Goal: Information Seeking & Learning: Learn about a topic

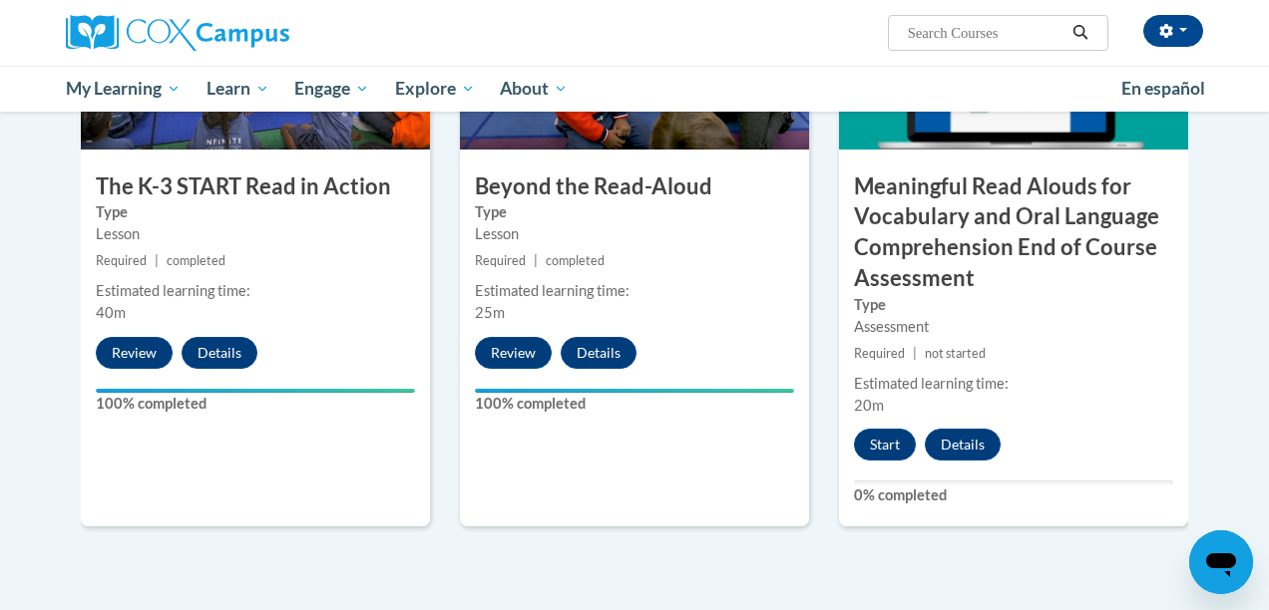
scroll to position [1178, 0]
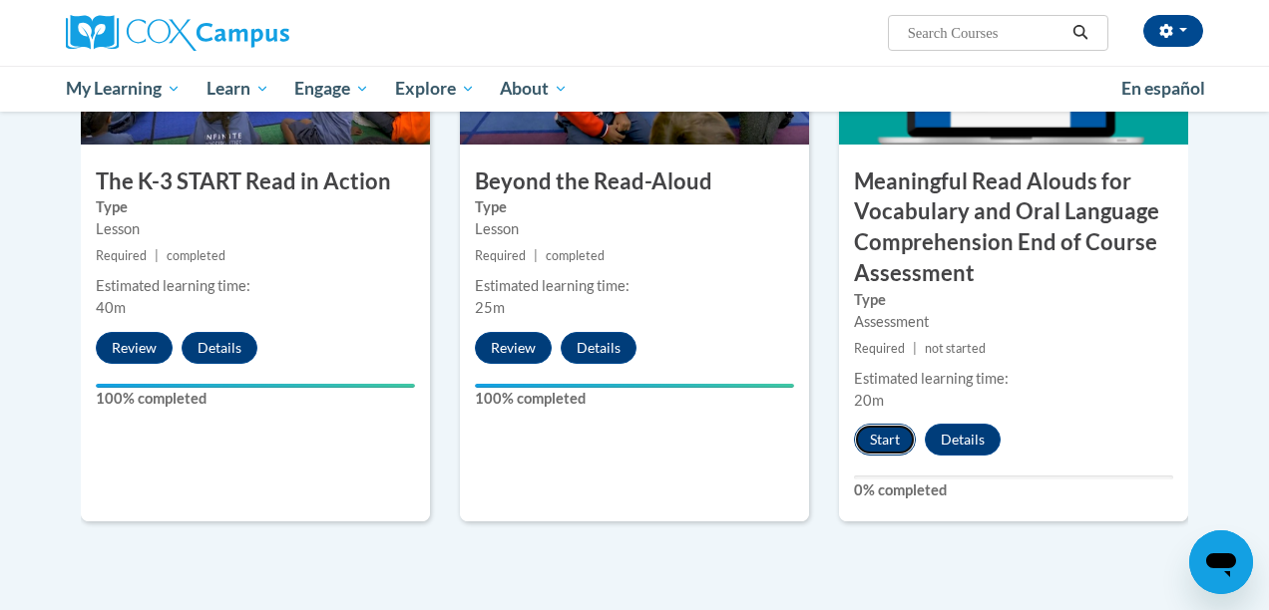
click at [884, 447] on button "Start" at bounding box center [885, 440] width 62 height 32
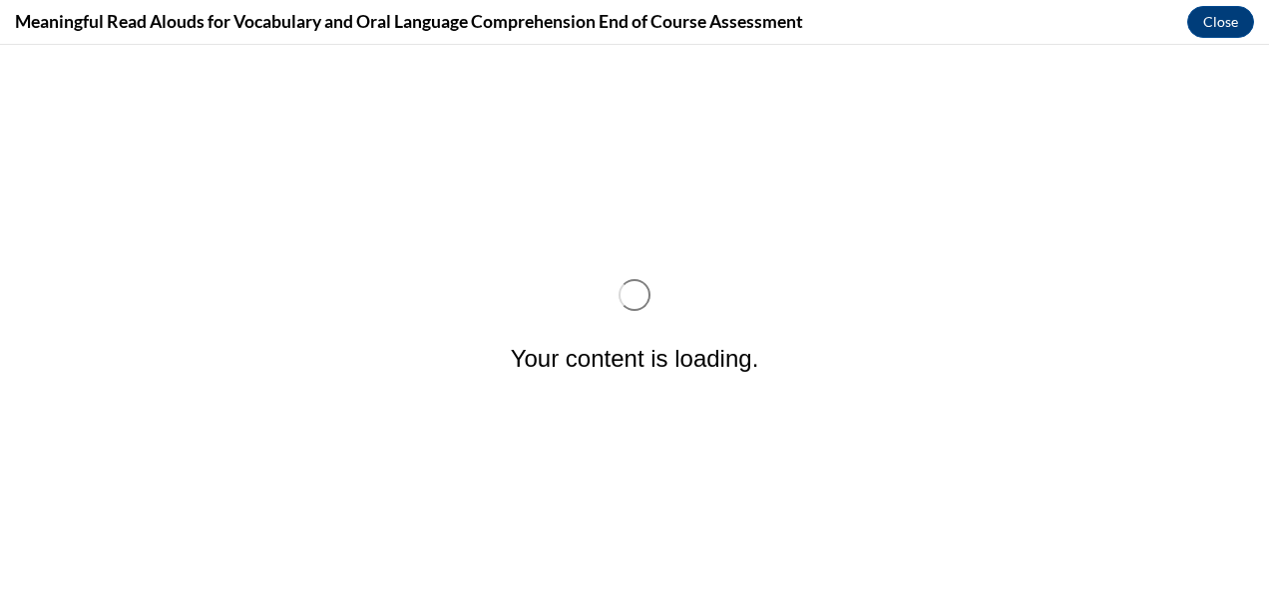
scroll to position [0, 0]
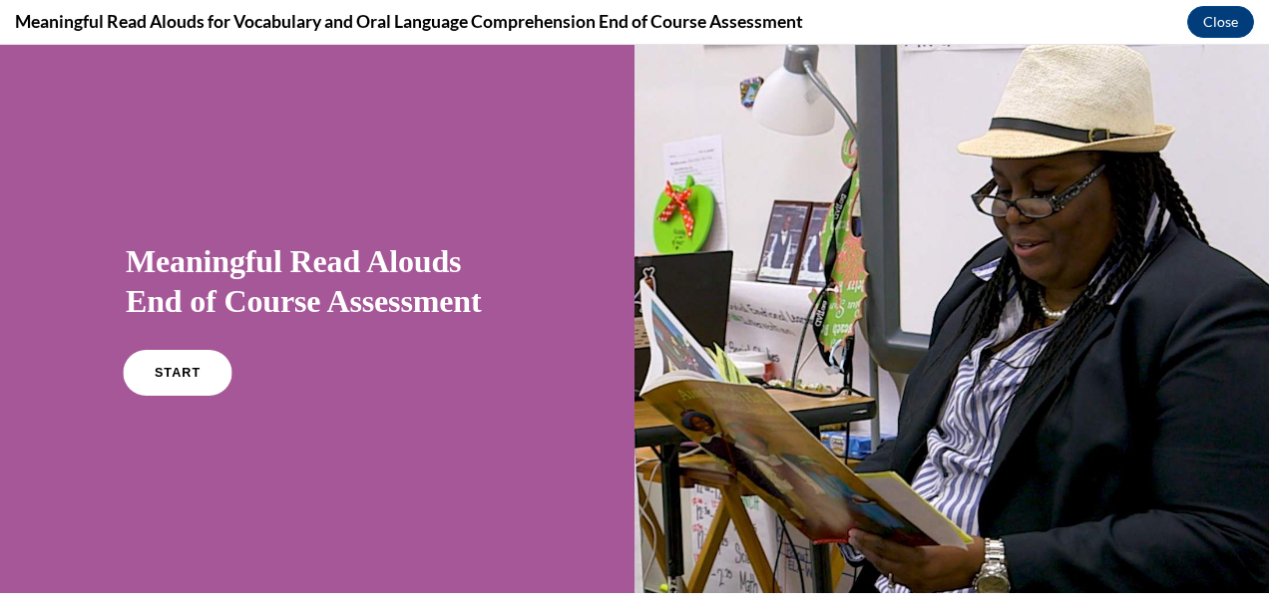
click at [182, 368] on span "START" at bounding box center [178, 373] width 46 height 15
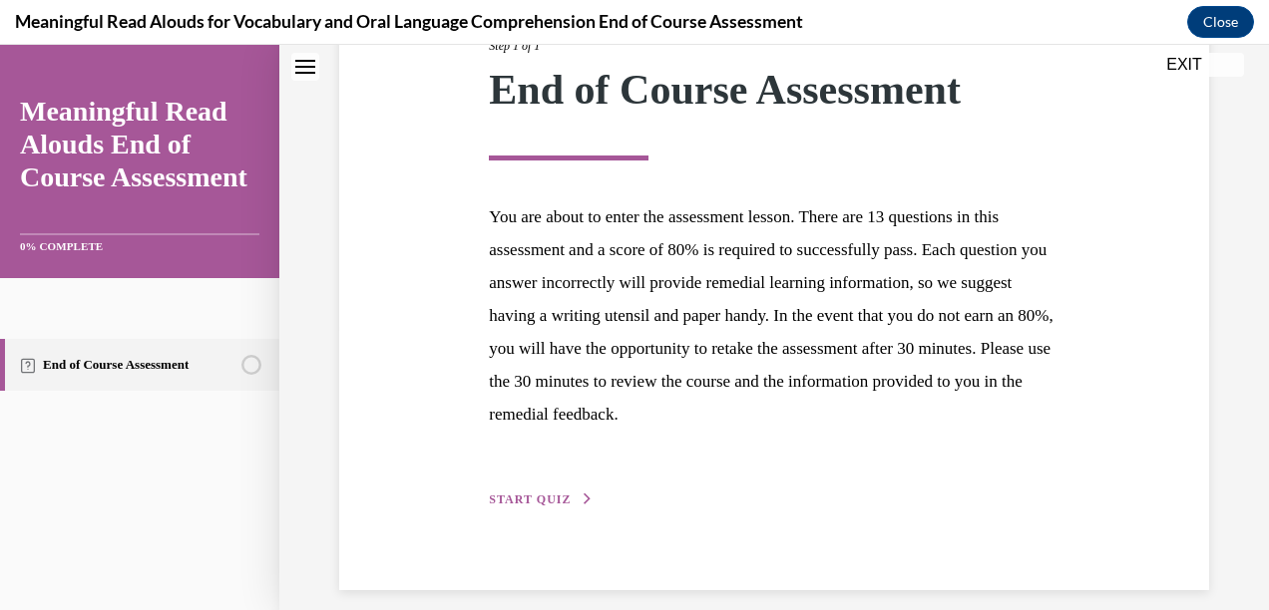
scroll to position [305, 0]
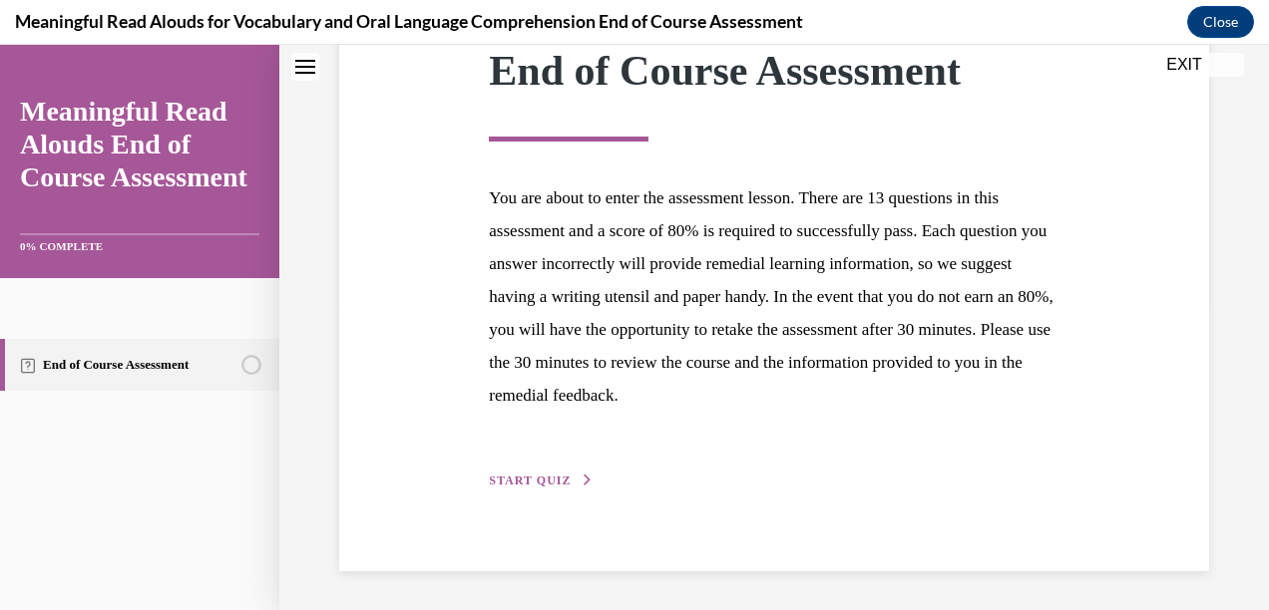
click at [559, 487] on button "START QUIZ" at bounding box center [541, 481] width 104 height 18
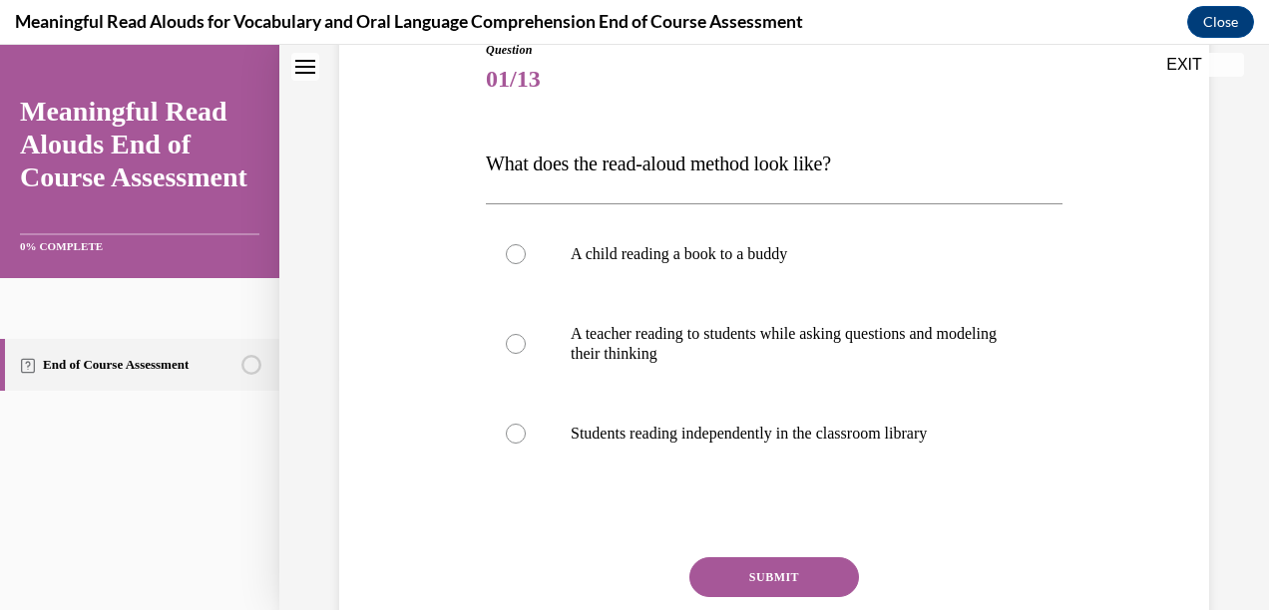
scroll to position [241, 0]
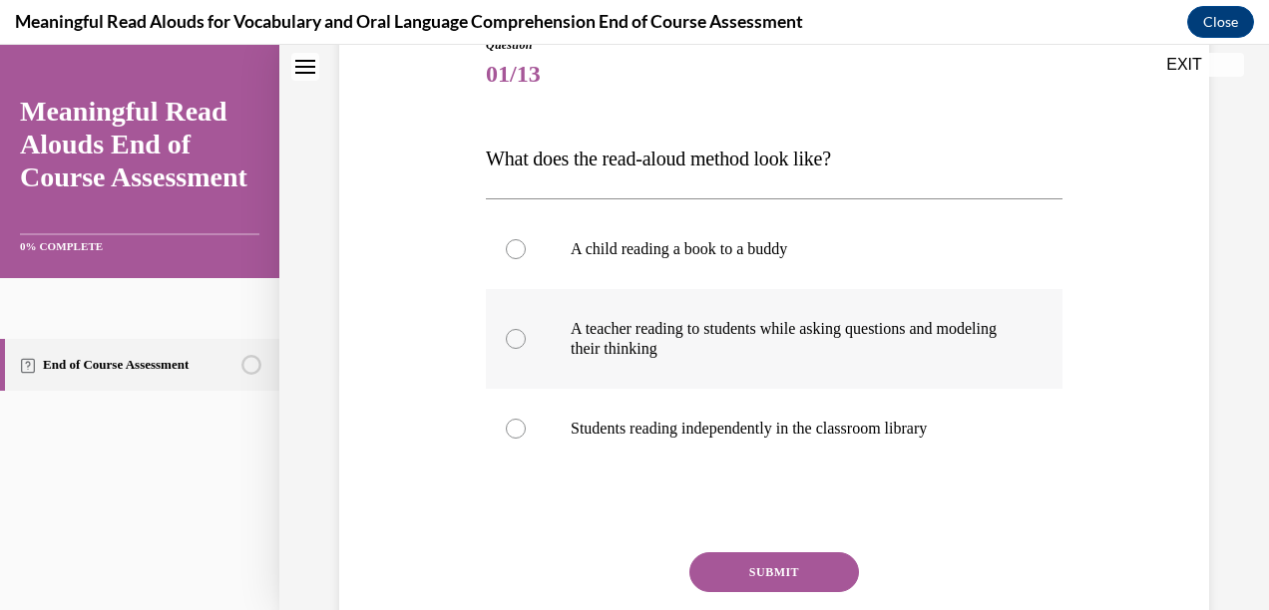
click at [514, 344] on div at bounding box center [516, 339] width 20 height 20
click at [514, 344] on input "A teacher reading to students while asking questions and modeling their thinking" at bounding box center [516, 339] width 20 height 20
radio input "true"
click at [739, 582] on button "SUBMIT" at bounding box center [774, 573] width 170 height 40
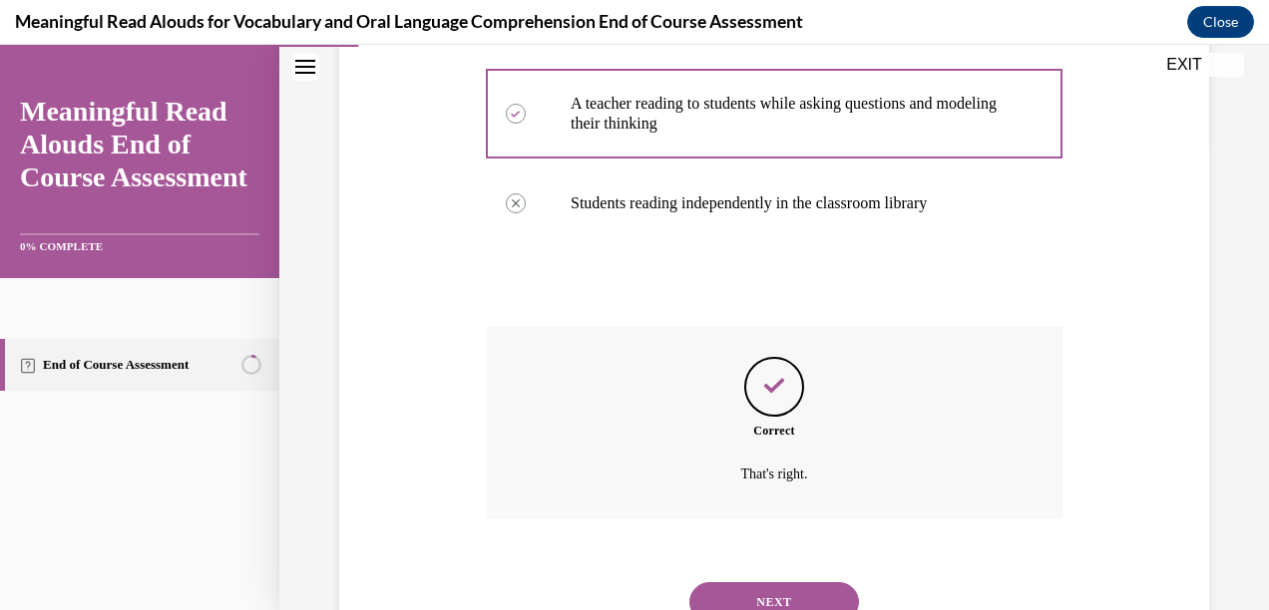
scroll to position [549, 0]
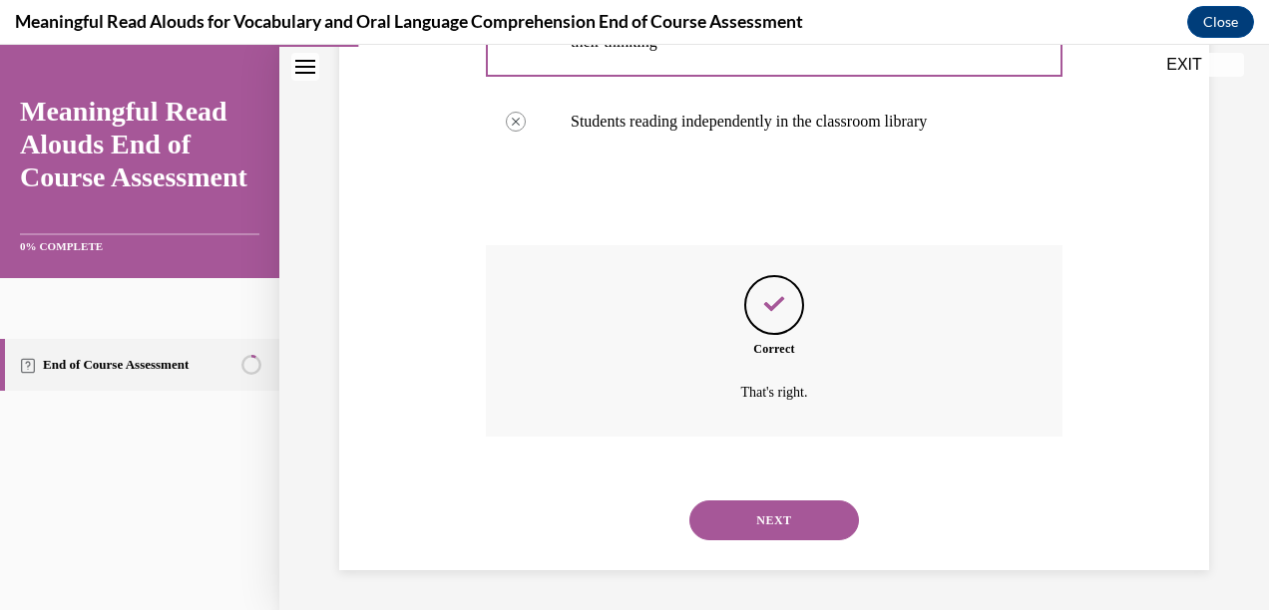
click at [806, 526] on button "NEXT" at bounding box center [774, 521] width 170 height 40
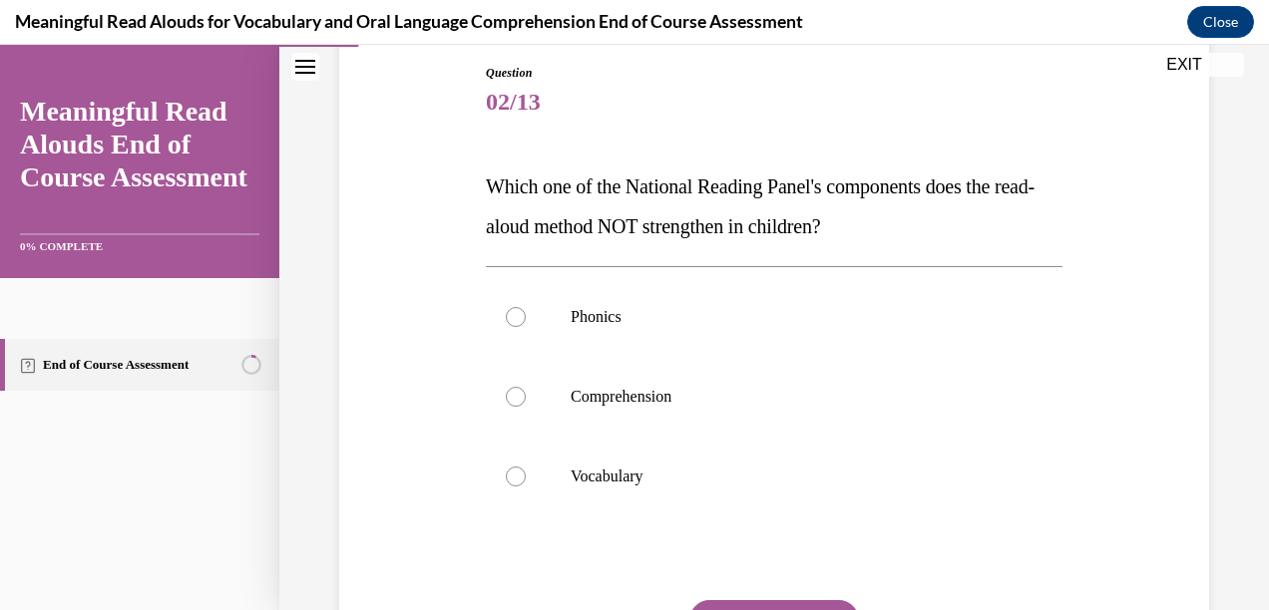
scroll to position [205, 0]
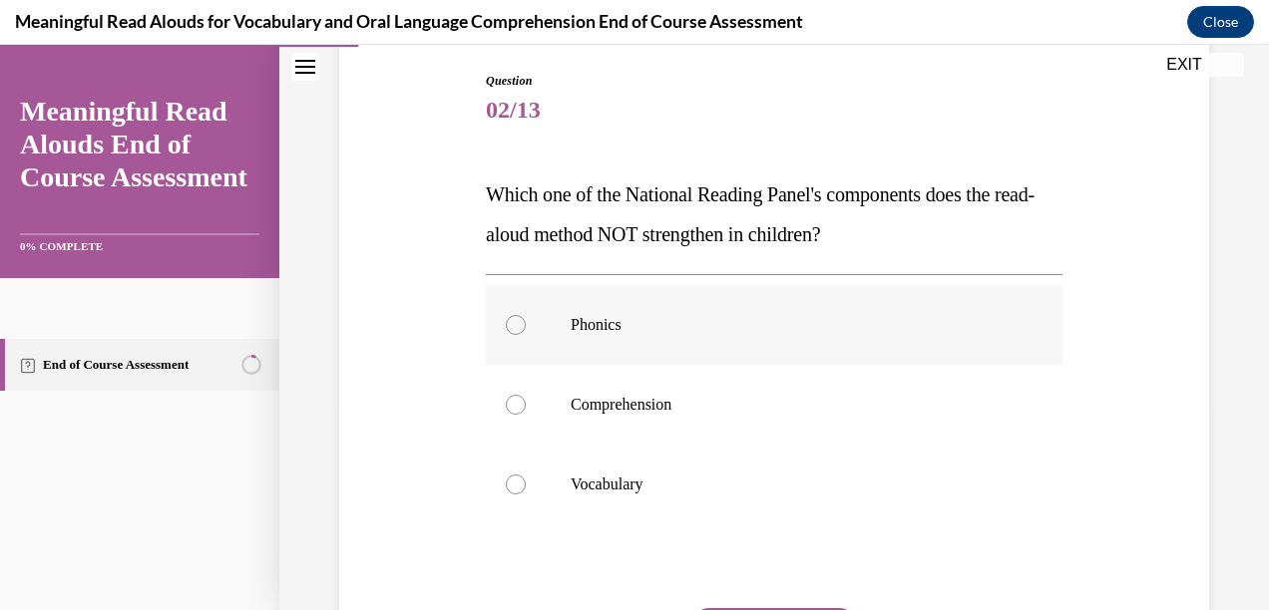
click at [772, 337] on label "Phonics" at bounding box center [774, 325] width 576 height 80
click at [526, 335] on input "Phonics" at bounding box center [516, 325] width 20 height 20
radio input "true"
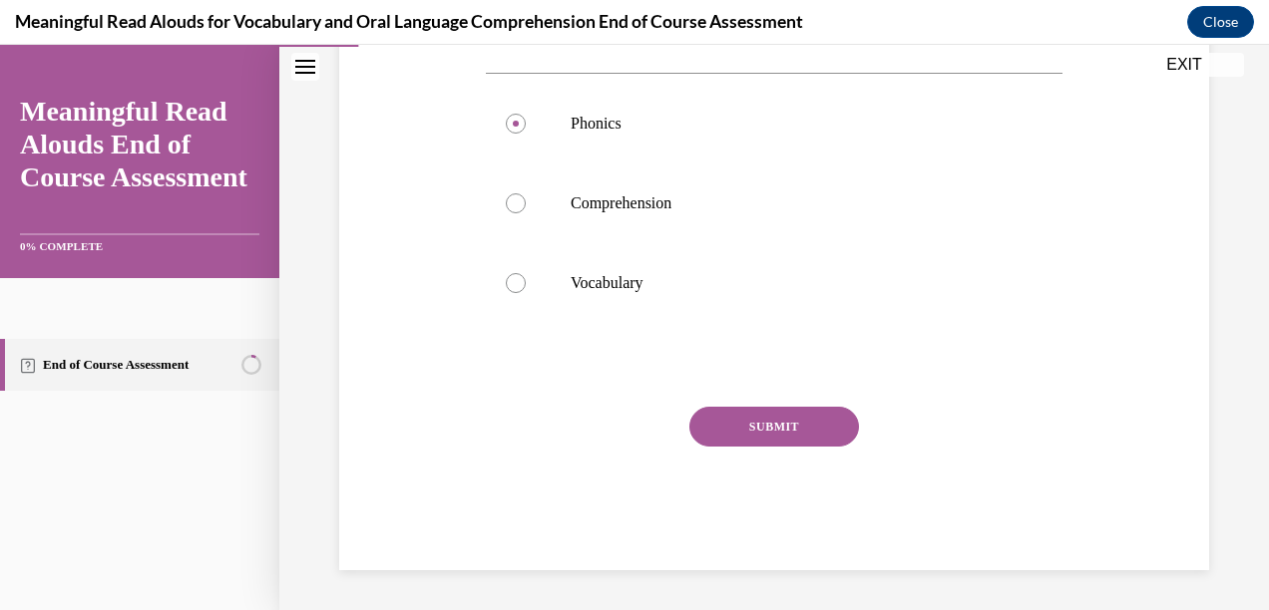
click at [809, 441] on button "SUBMIT" at bounding box center [774, 427] width 170 height 40
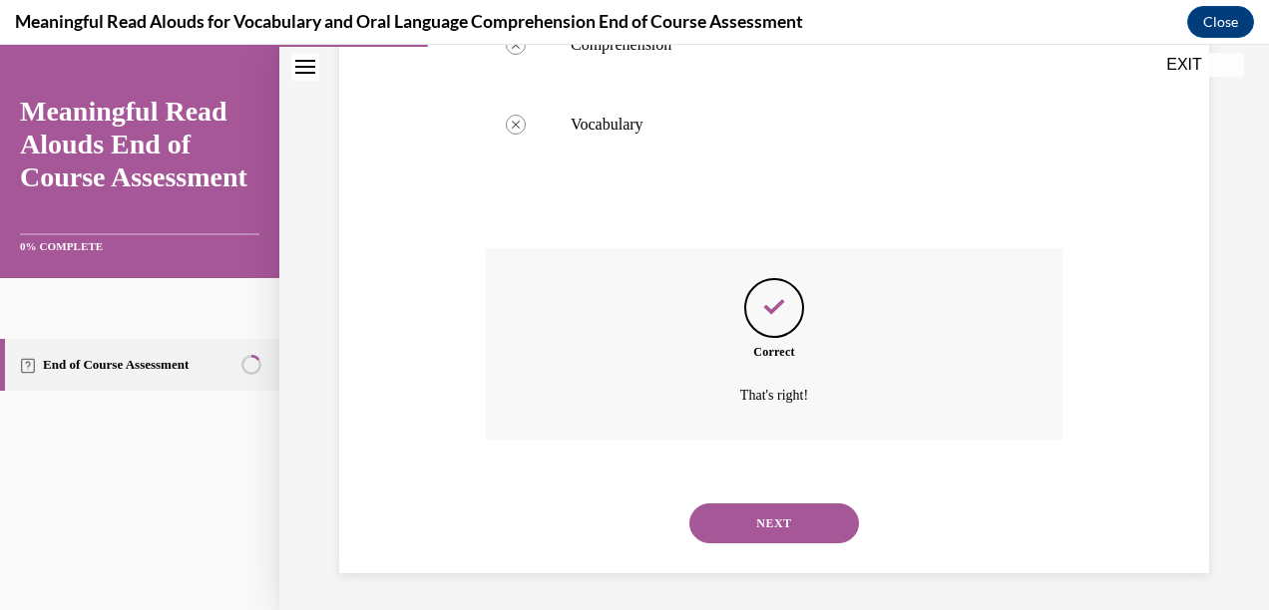
scroll to position [568, 0]
click at [811, 510] on button "NEXT" at bounding box center [774, 521] width 170 height 40
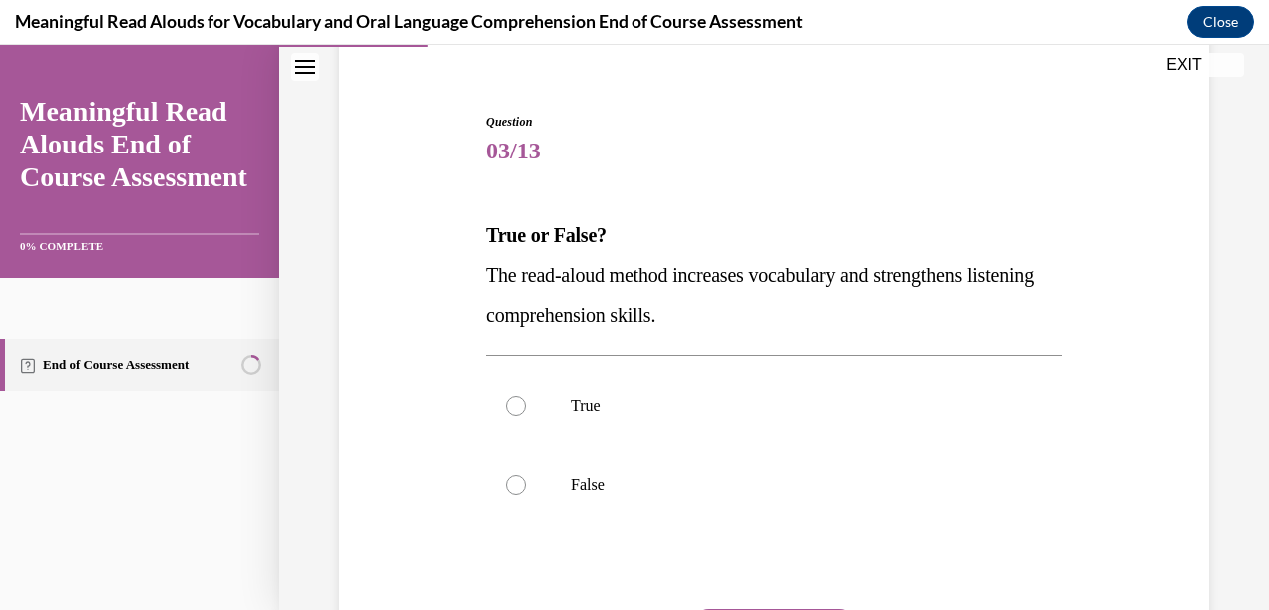
scroll to position [187, 0]
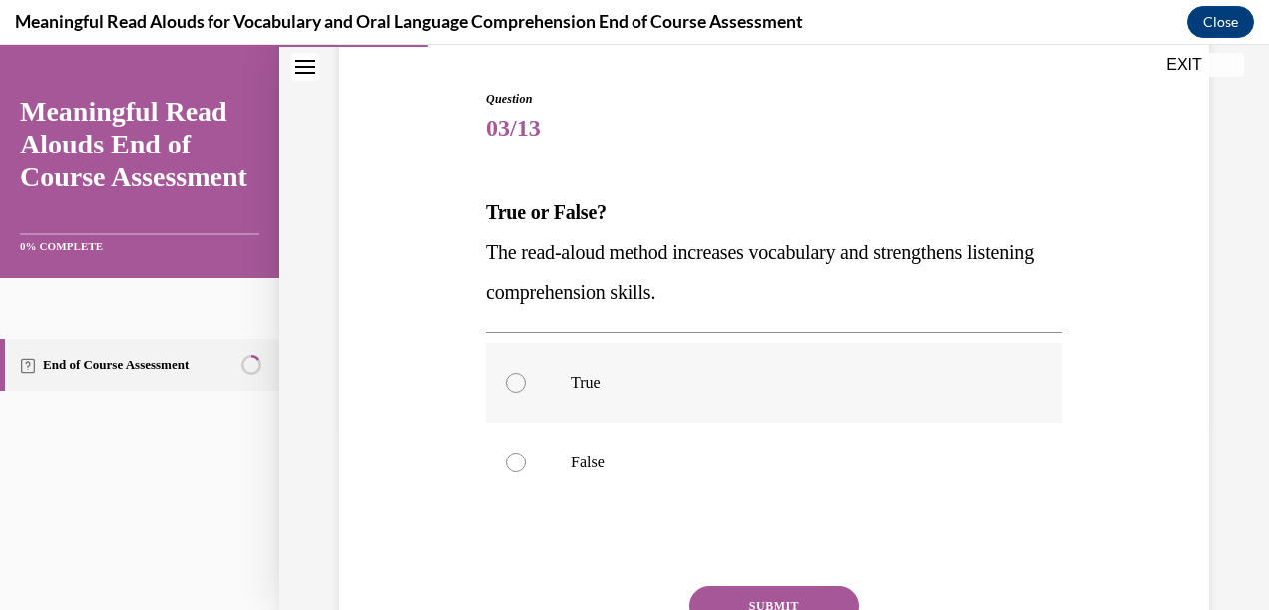
click at [649, 354] on label "True" at bounding box center [774, 383] width 576 height 80
click at [526, 373] on input "True" at bounding box center [516, 383] width 20 height 20
radio input "true"
click at [769, 601] on button "SUBMIT" at bounding box center [774, 606] width 170 height 40
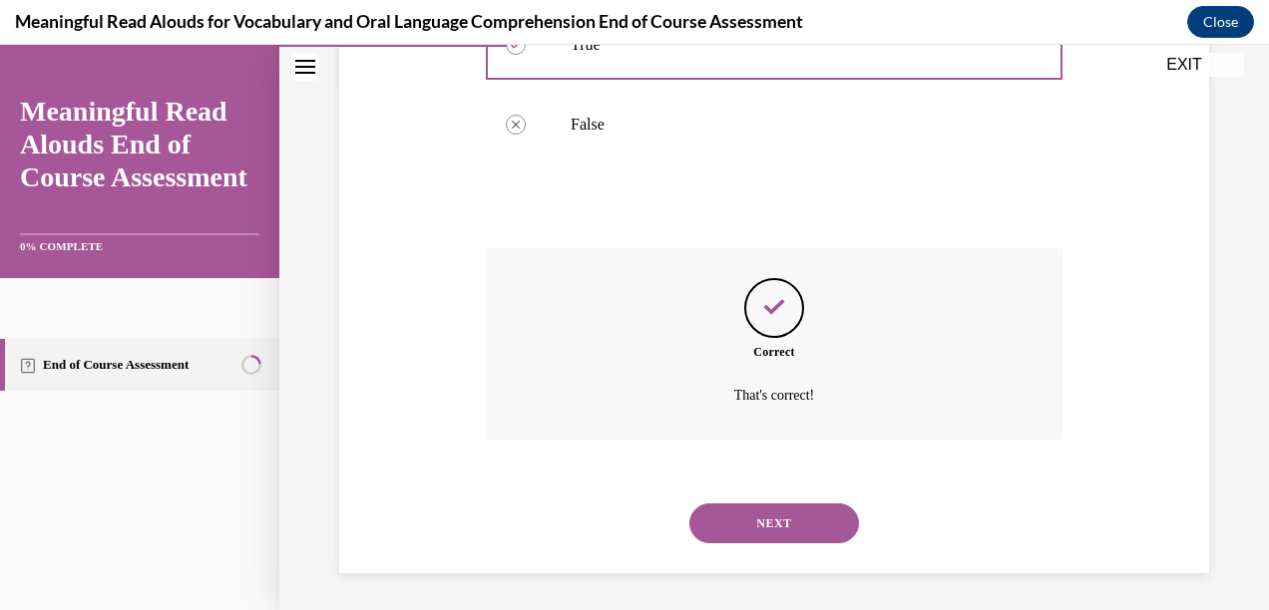
scroll to position [529, 0]
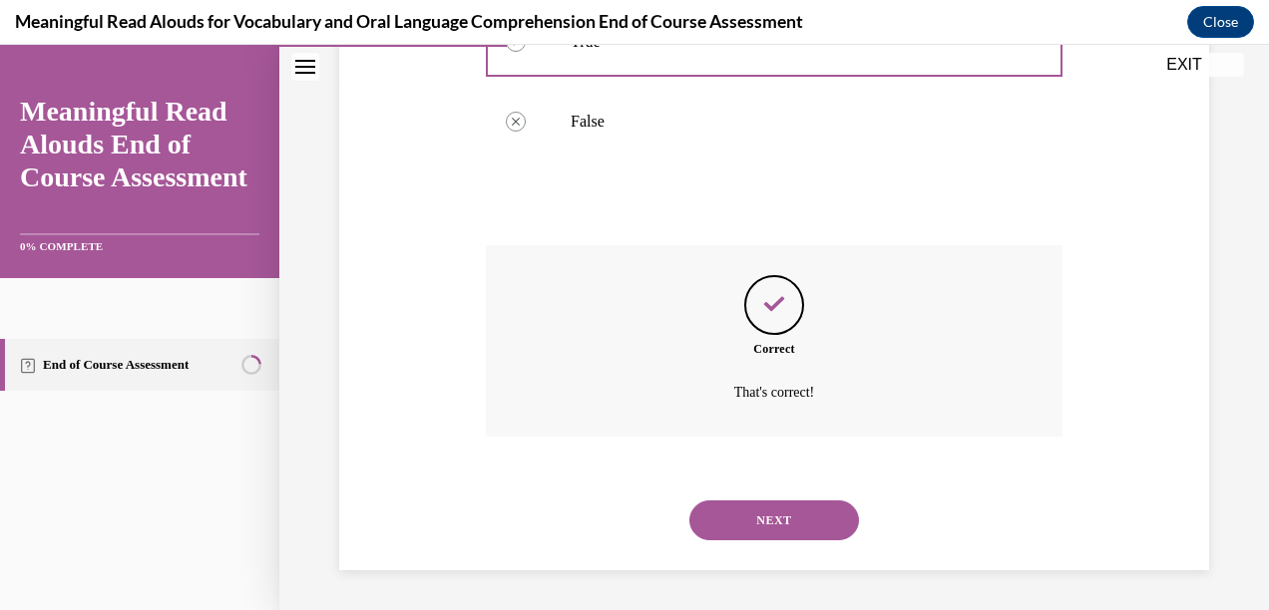
click at [806, 497] on div "NEXT" at bounding box center [774, 521] width 576 height 80
click at [802, 514] on button "NEXT" at bounding box center [774, 521] width 170 height 40
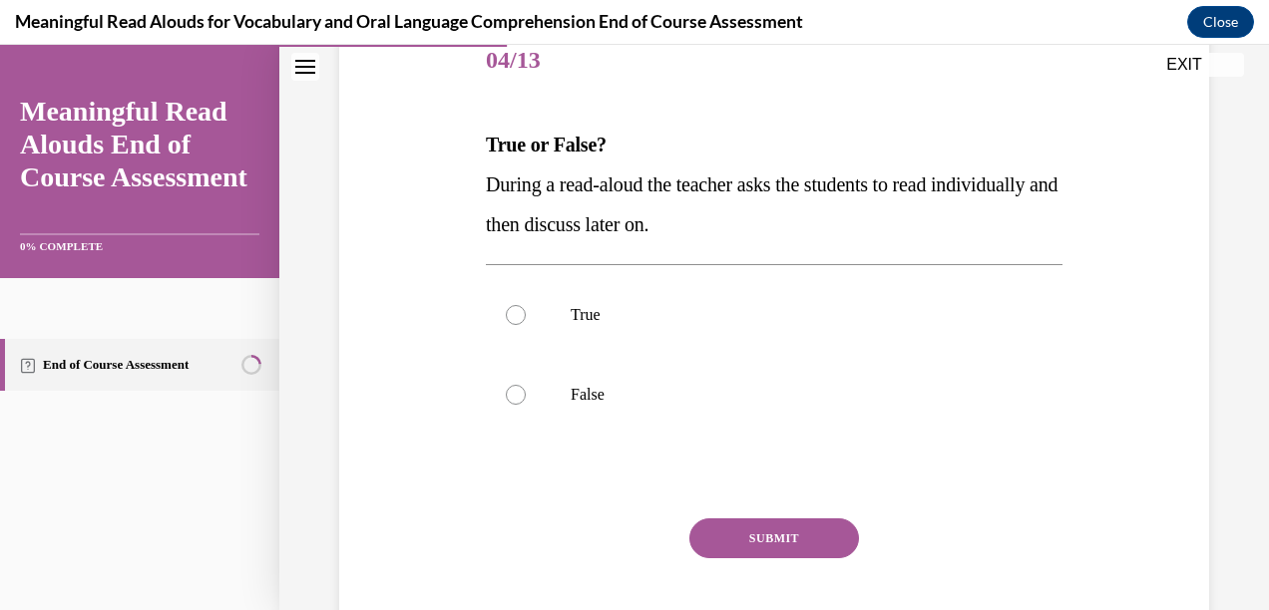
scroll to position [256, 0]
click at [603, 420] on label "False" at bounding box center [774, 394] width 576 height 80
click at [526, 404] on input "False" at bounding box center [516, 394] width 20 height 20
radio input "true"
click at [805, 545] on button "SUBMIT" at bounding box center [774, 538] width 170 height 40
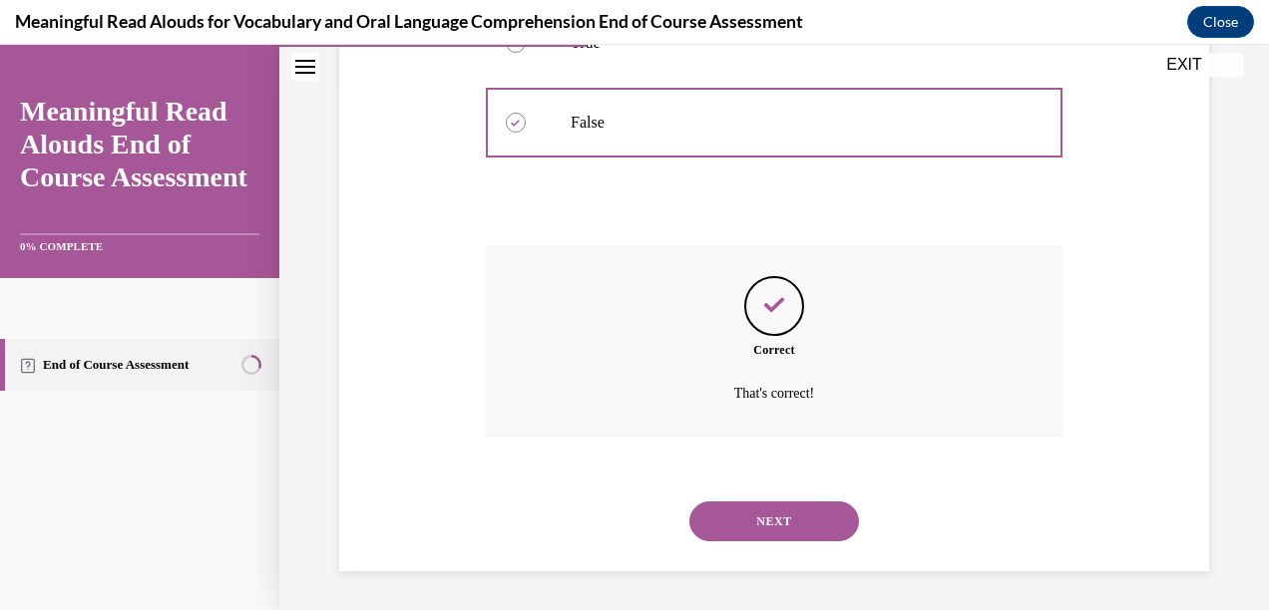
scroll to position [529, 0]
click at [791, 509] on button "NEXT" at bounding box center [774, 521] width 170 height 40
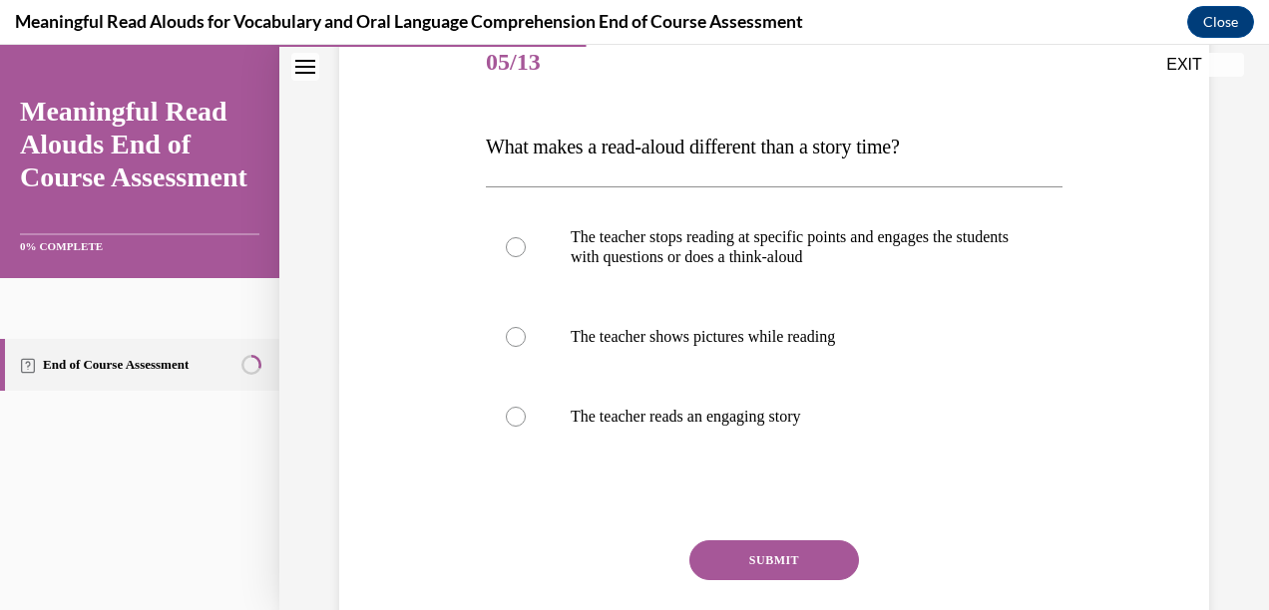
scroll to position [228, 0]
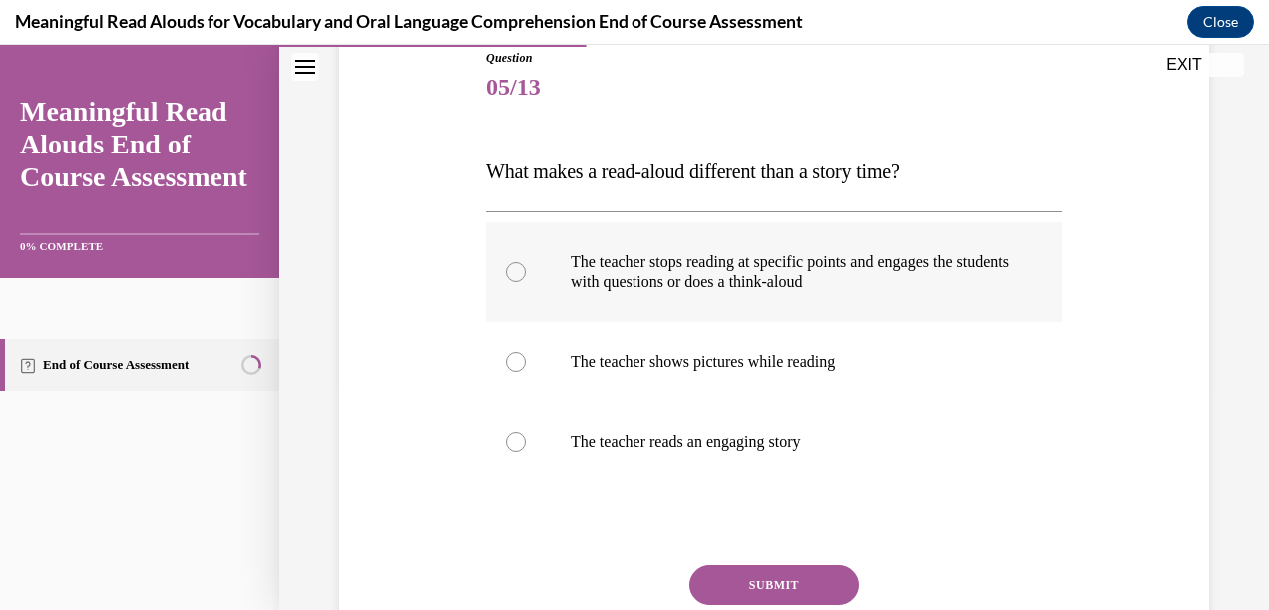
click at [913, 286] on p "The teacher stops reading at specific points and engages the students with ques…" at bounding box center [791, 272] width 442 height 40
click at [526, 282] on input "The teacher stops reading at specific points and engages the students with ques…" at bounding box center [516, 272] width 20 height 20
radio input "true"
click at [721, 567] on button "SUBMIT" at bounding box center [774, 585] width 170 height 40
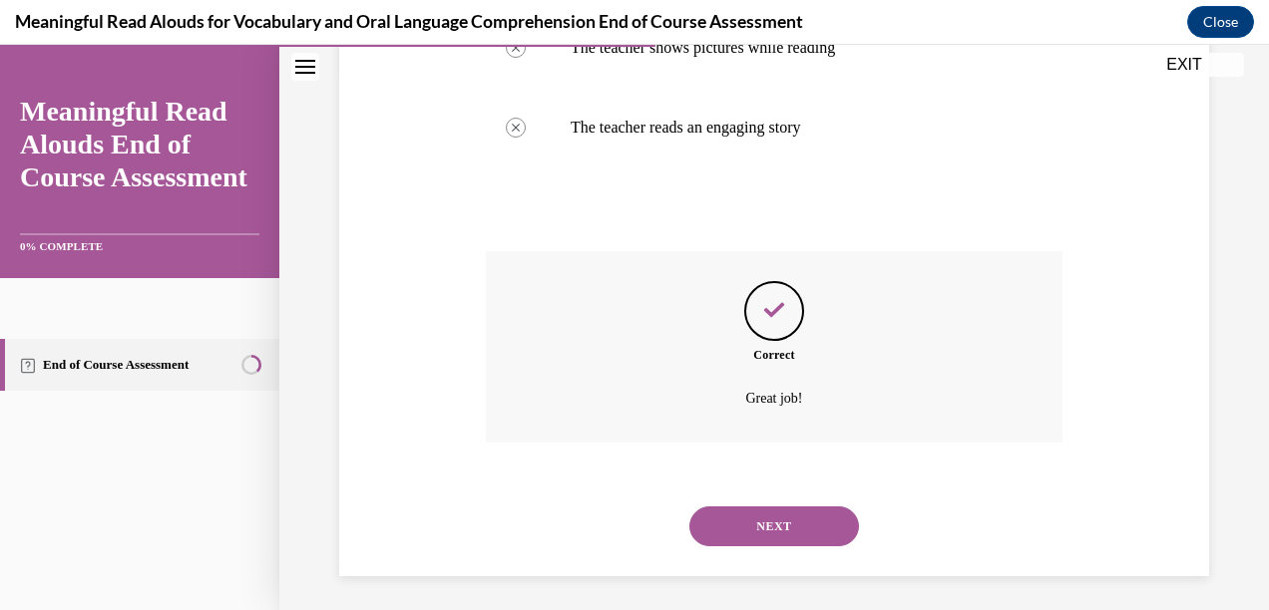
scroll to position [549, 0]
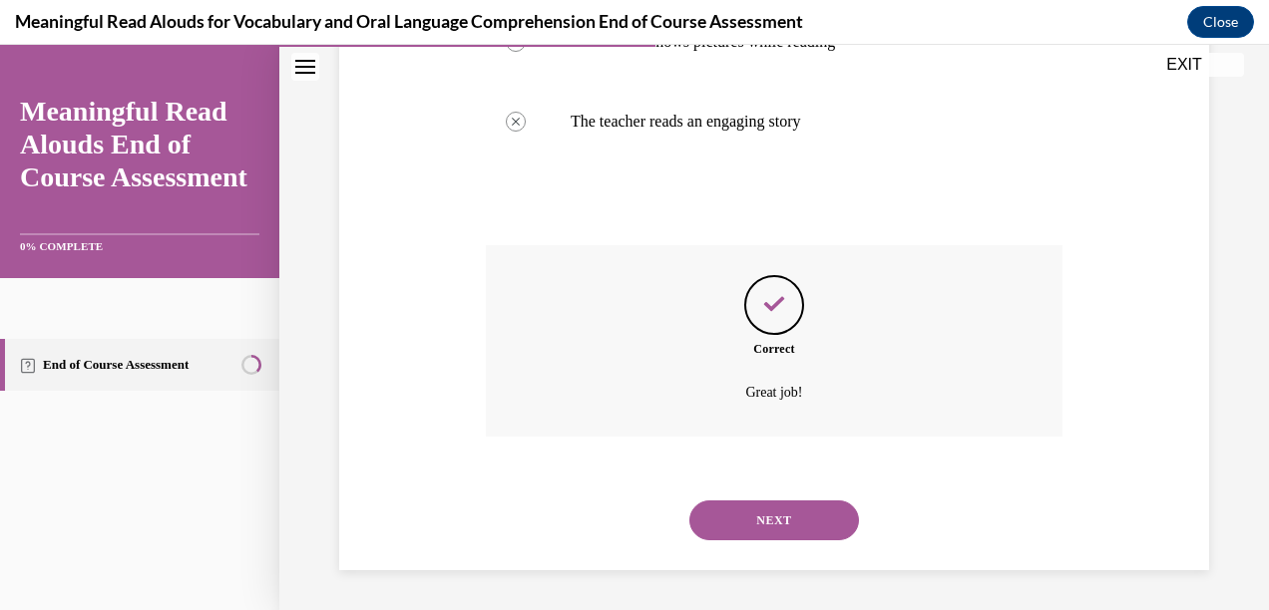
click at [765, 530] on button "NEXT" at bounding box center [774, 521] width 170 height 40
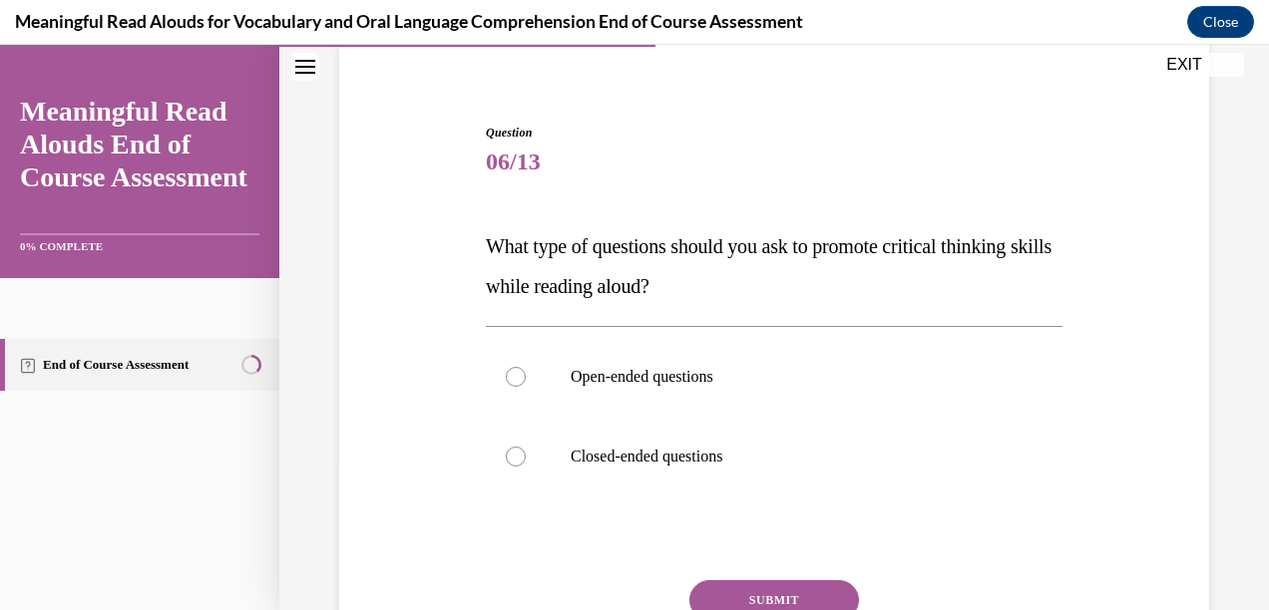
scroll to position [169, 0]
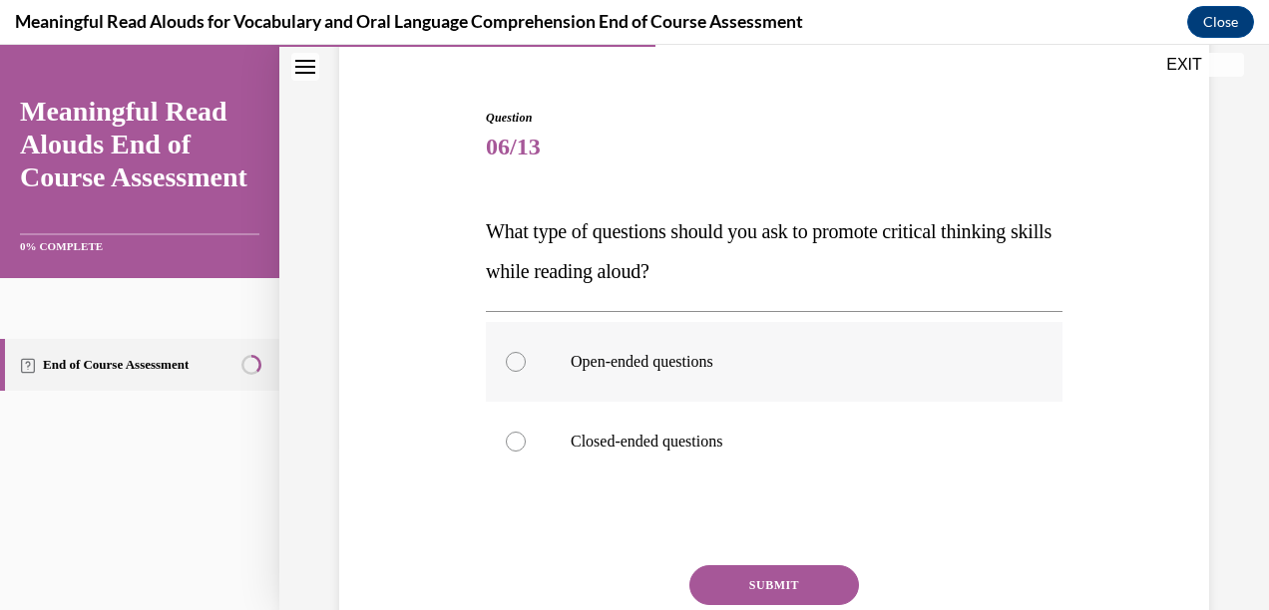
click at [823, 368] on p "Open-ended questions" at bounding box center [791, 362] width 442 height 20
click at [526, 368] on input "Open-ended questions" at bounding box center [516, 362] width 20 height 20
radio input "true"
click at [774, 597] on button "SUBMIT" at bounding box center [774, 585] width 170 height 40
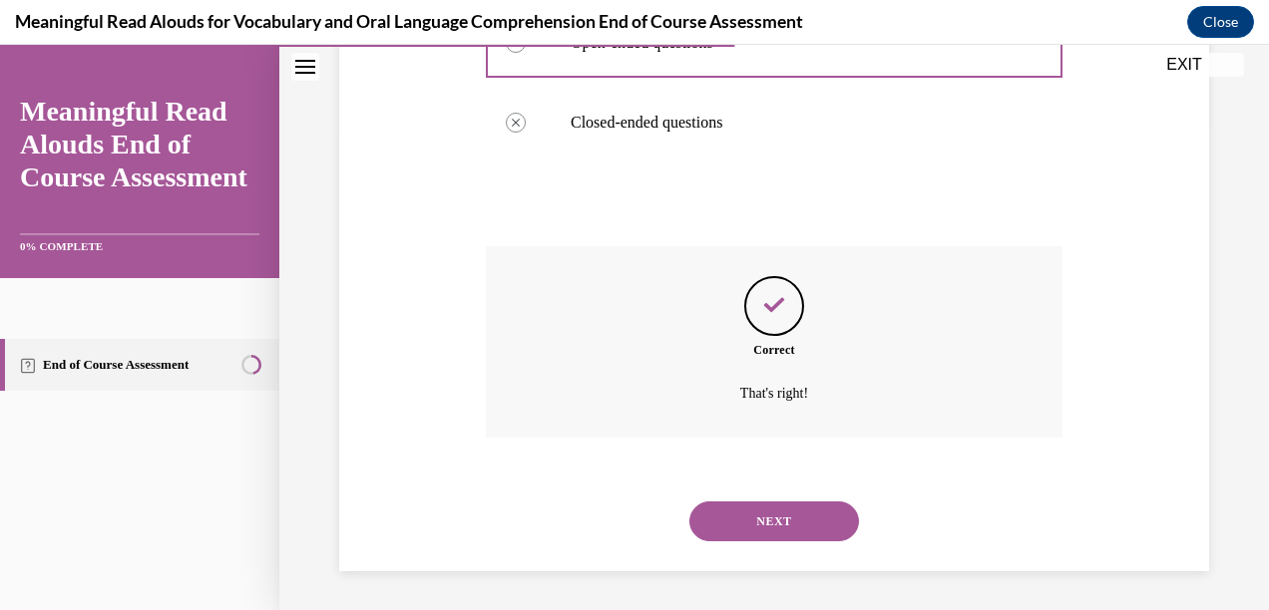
scroll to position [489, 0]
click at [833, 521] on button "NEXT" at bounding box center [774, 521] width 170 height 40
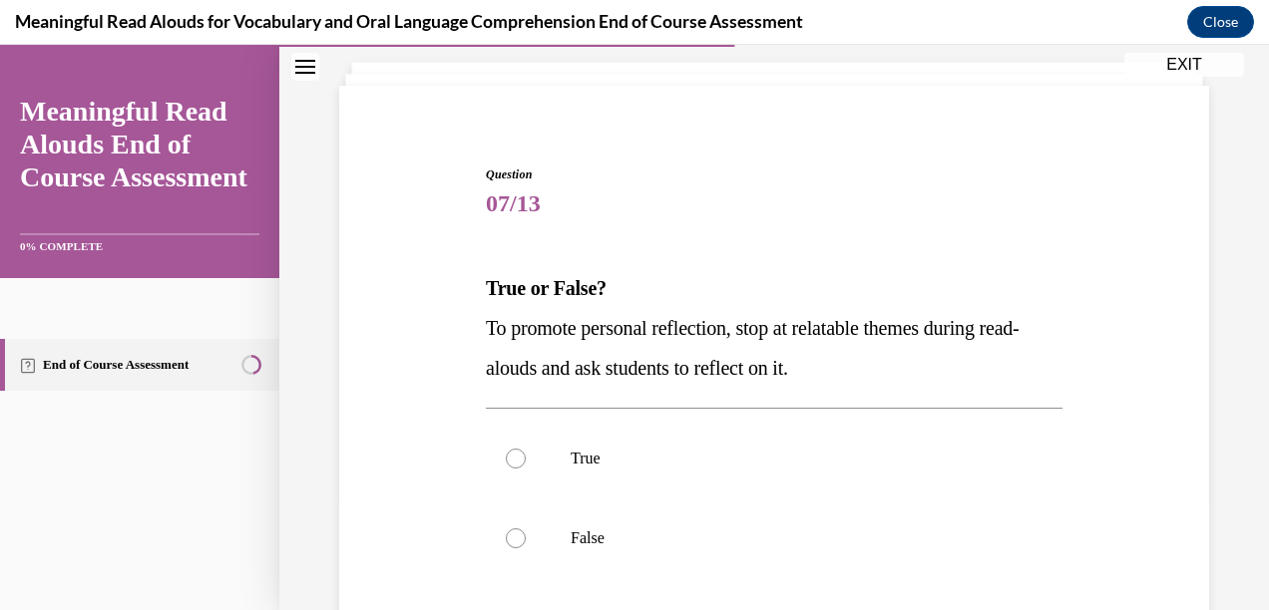
scroll to position [113, 0]
click at [719, 456] on p "True" at bounding box center [791, 458] width 442 height 20
click at [526, 456] on input "True" at bounding box center [516, 458] width 20 height 20
radio input "true"
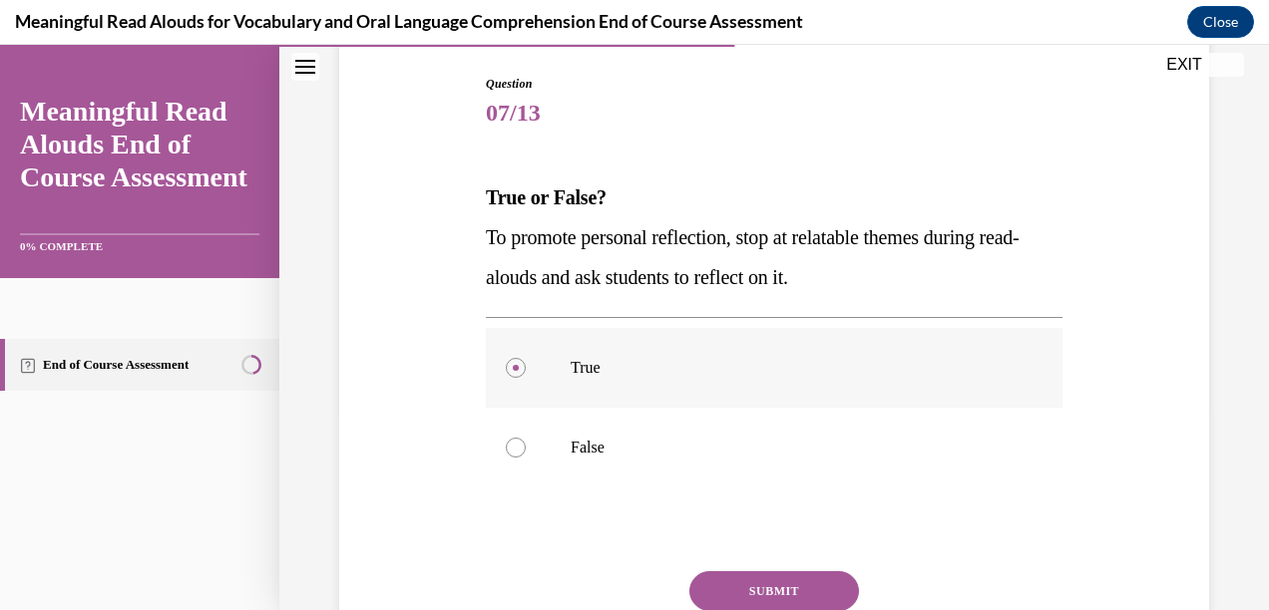
scroll to position [216, 0]
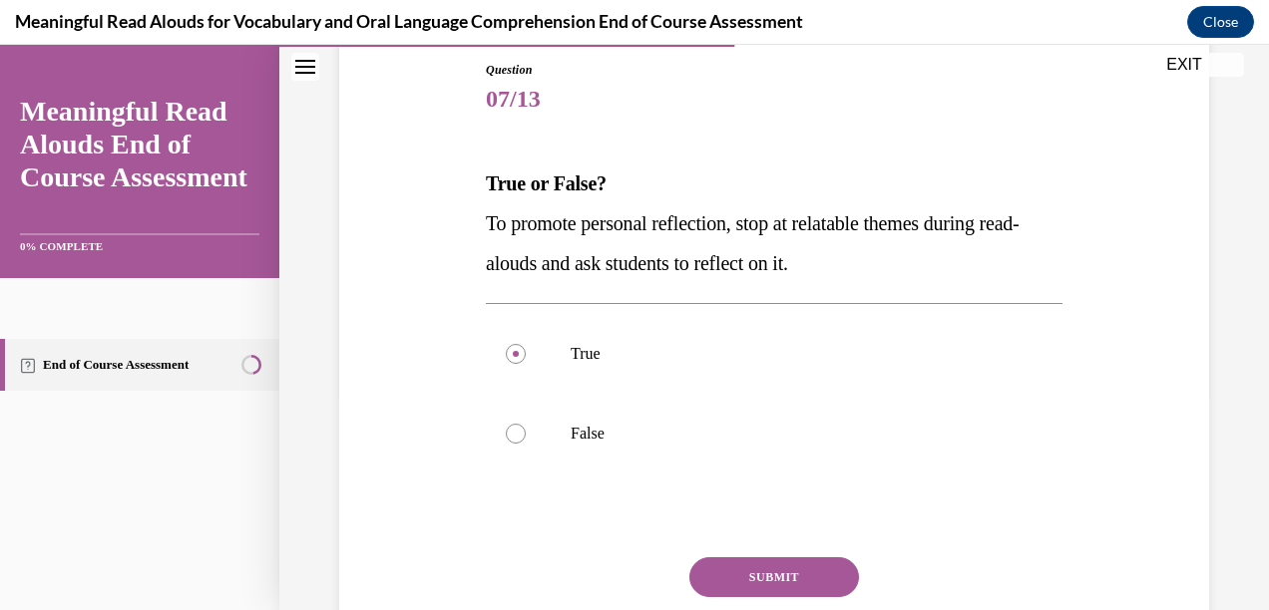
click at [763, 587] on button "SUBMIT" at bounding box center [774, 577] width 170 height 40
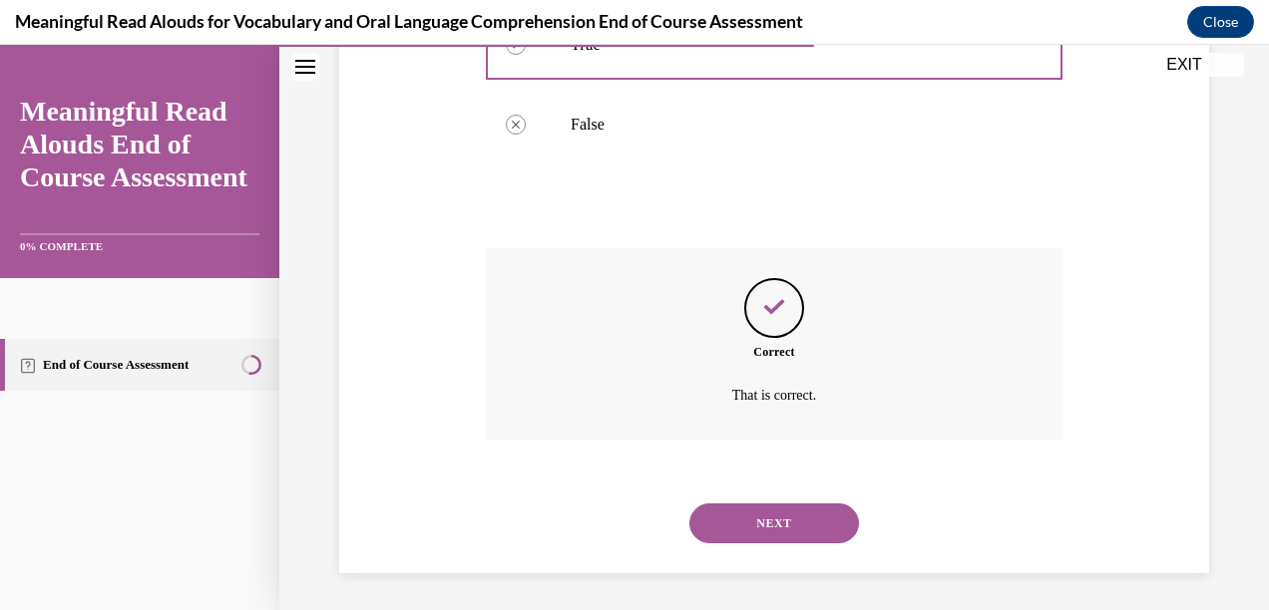
scroll to position [529, 0]
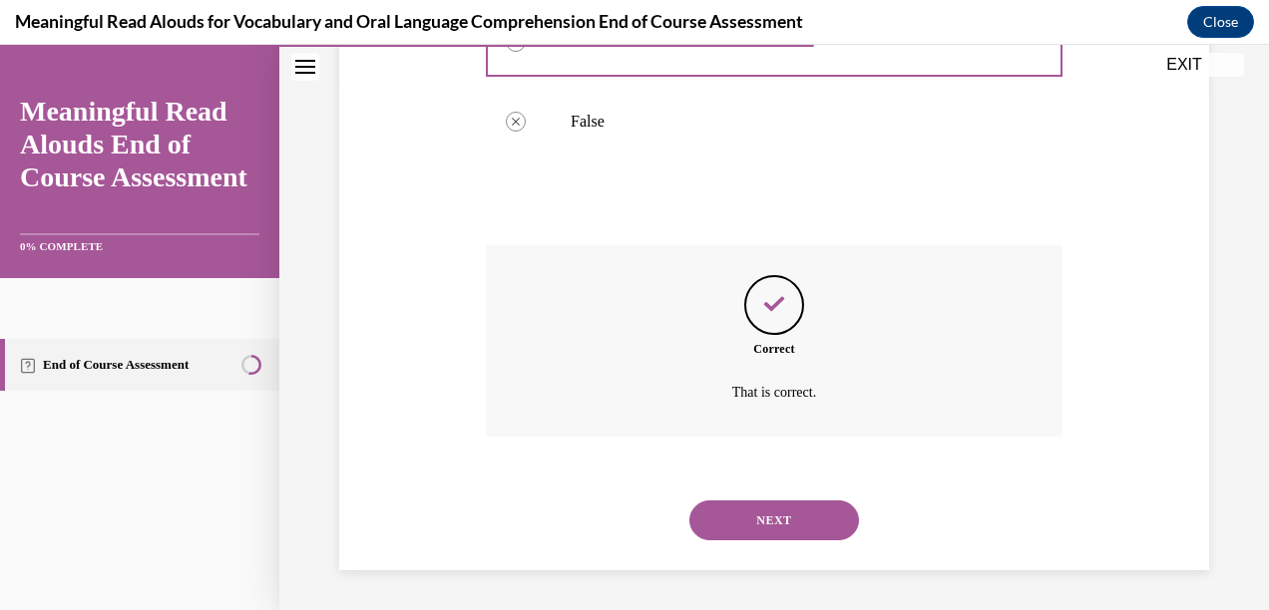
click at [785, 522] on button "NEXT" at bounding box center [774, 521] width 170 height 40
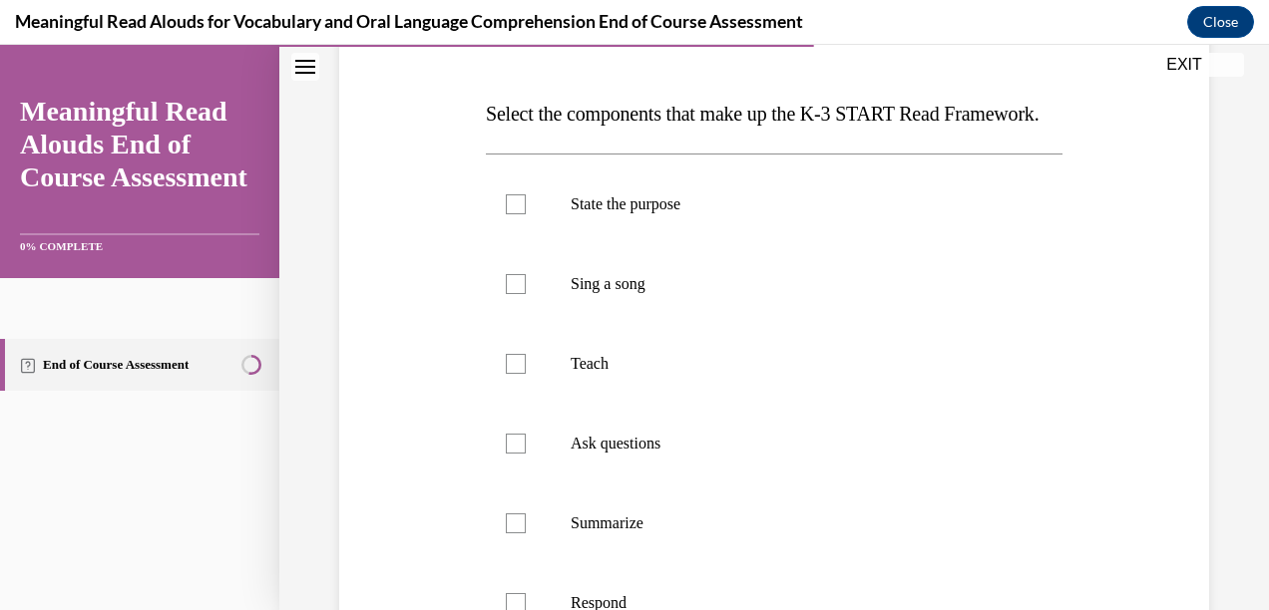
scroll to position [279, 0]
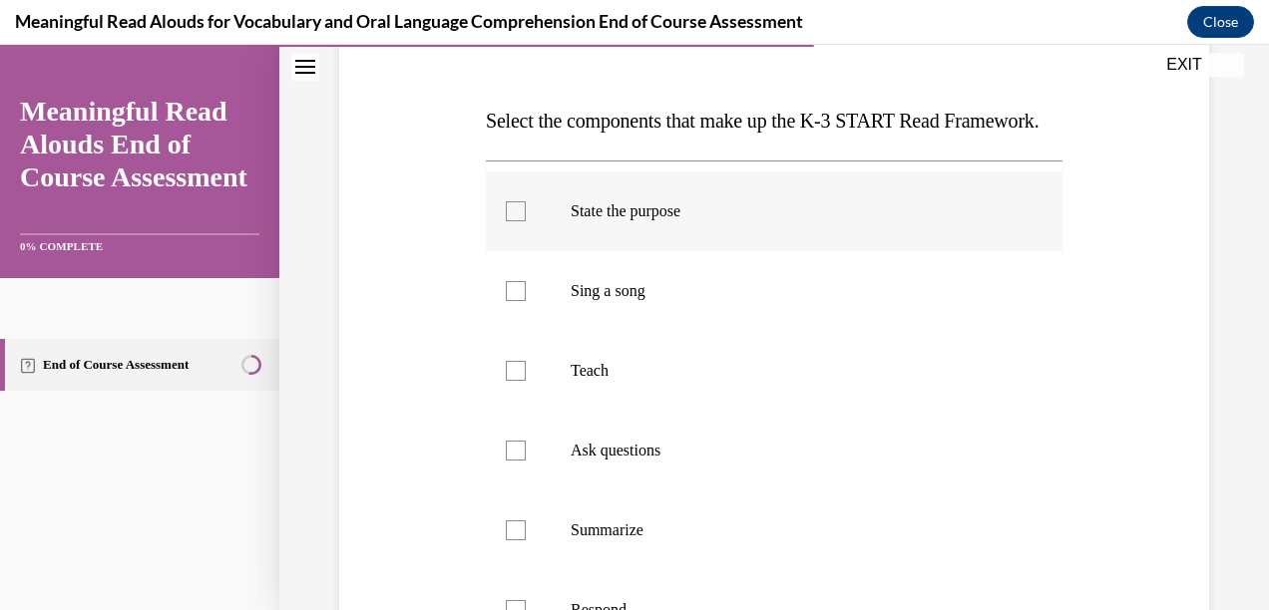
click at [658, 221] on p "State the purpose" at bounding box center [791, 211] width 442 height 20
click at [526, 221] on input "State the purpose" at bounding box center [516, 211] width 20 height 20
checkbox input "true"
click at [581, 397] on label "Teach" at bounding box center [774, 371] width 576 height 80
click at [526, 381] on input "Teach" at bounding box center [516, 371] width 20 height 20
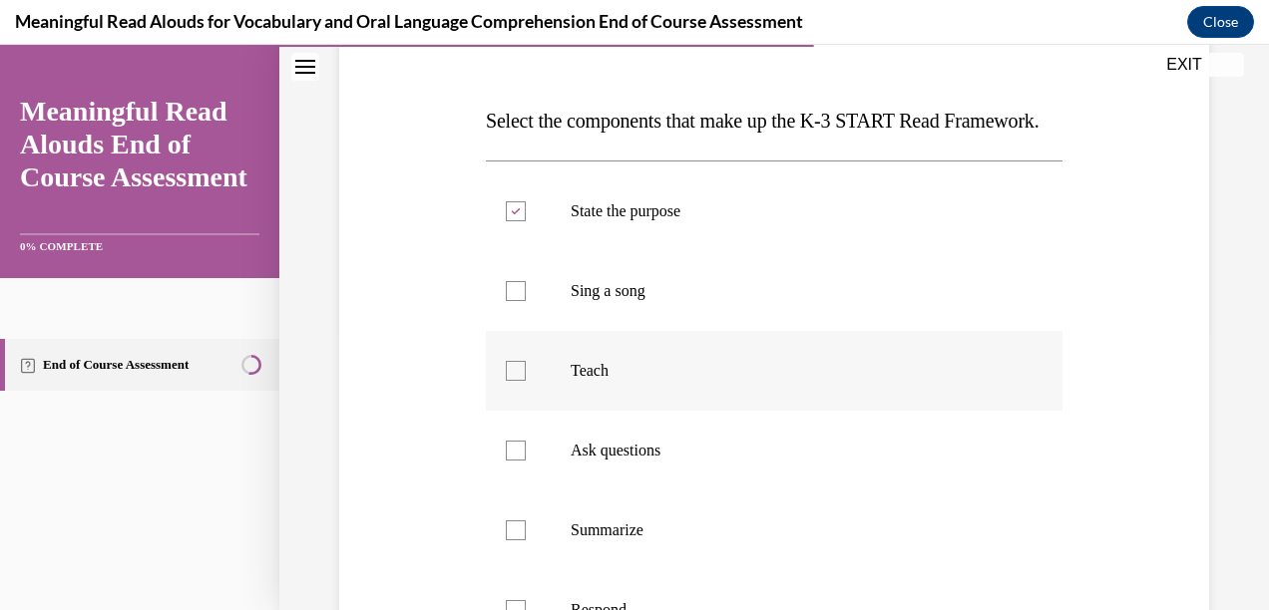
checkbox input "true"
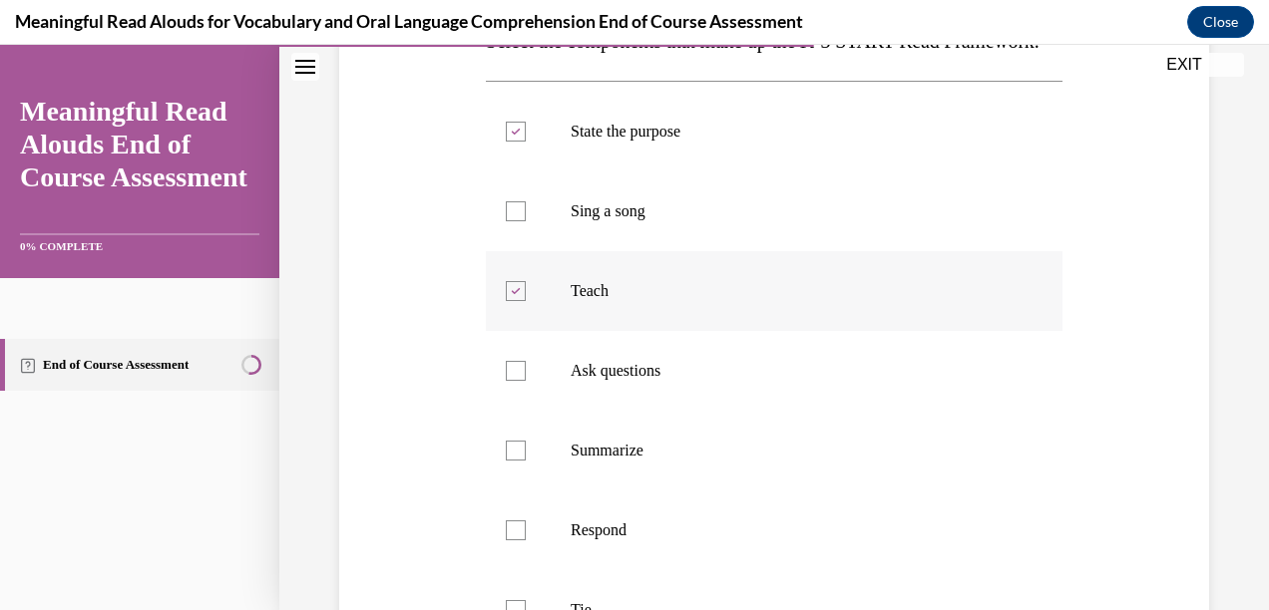
scroll to position [389, 0]
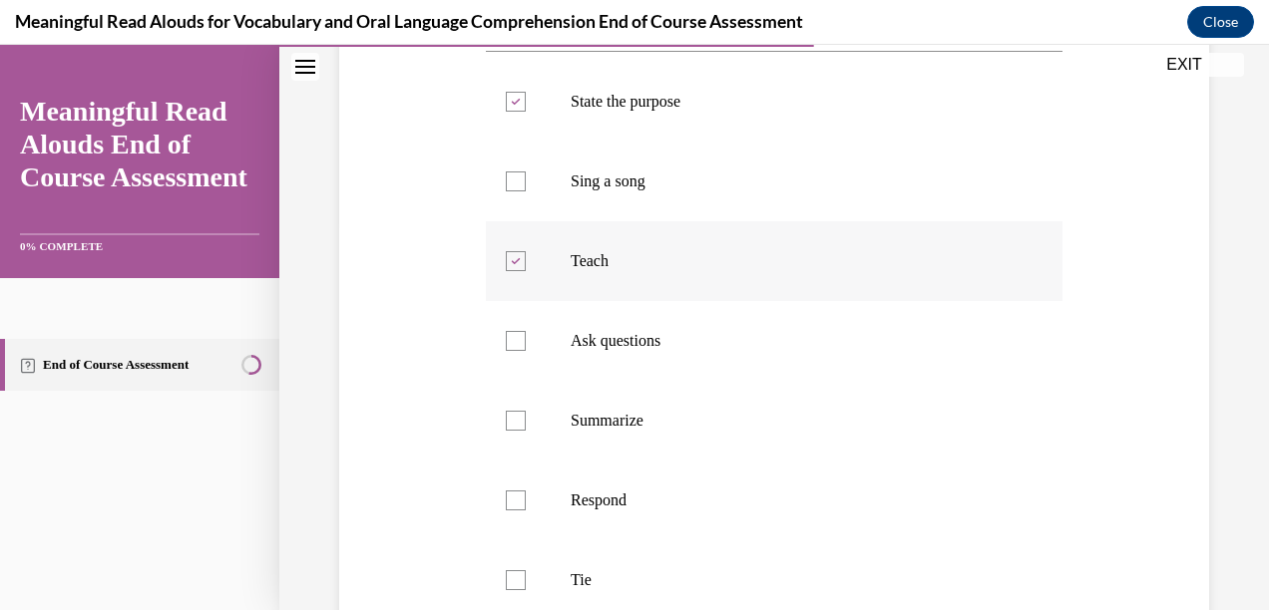
click at [581, 381] on label "Ask questions" at bounding box center [774, 341] width 576 height 80
click at [526, 351] on input "Ask questions" at bounding box center [516, 341] width 20 height 20
checkbox input "true"
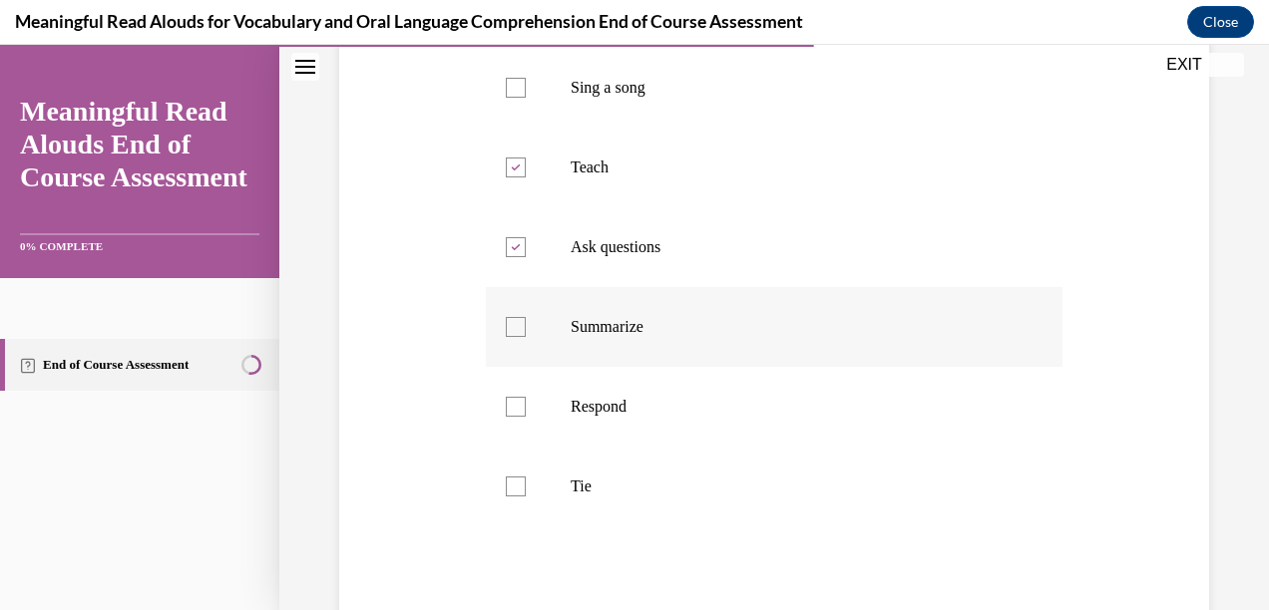
click at [573, 337] on p "Summarize" at bounding box center [791, 327] width 442 height 20
click at [526, 337] on input "Summarize" at bounding box center [516, 327] width 20 height 20
checkbox input "true"
click at [570, 497] on p "Tie" at bounding box center [791, 487] width 442 height 20
click at [526, 497] on input "Tie" at bounding box center [516, 487] width 20 height 20
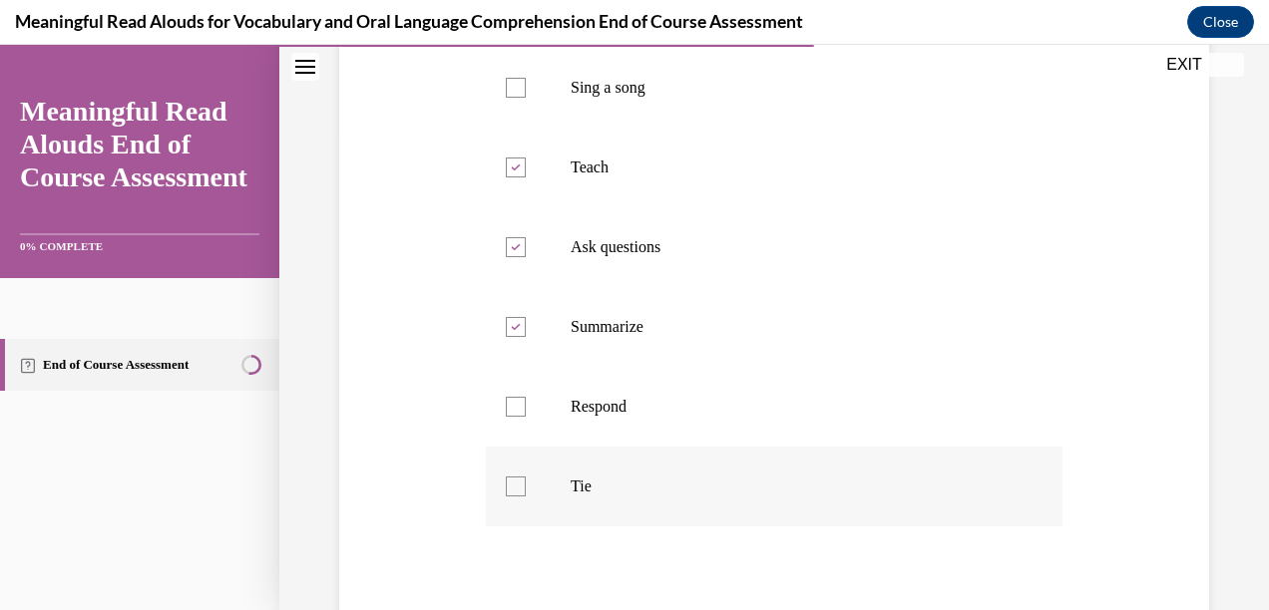
checkbox input "true"
click at [513, 337] on div at bounding box center [516, 327] width 20 height 20
click at [513, 337] on input "Summarize" at bounding box center [516, 327] width 20 height 20
checkbox input "false"
click at [521, 417] on div at bounding box center [516, 407] width 20 height 20
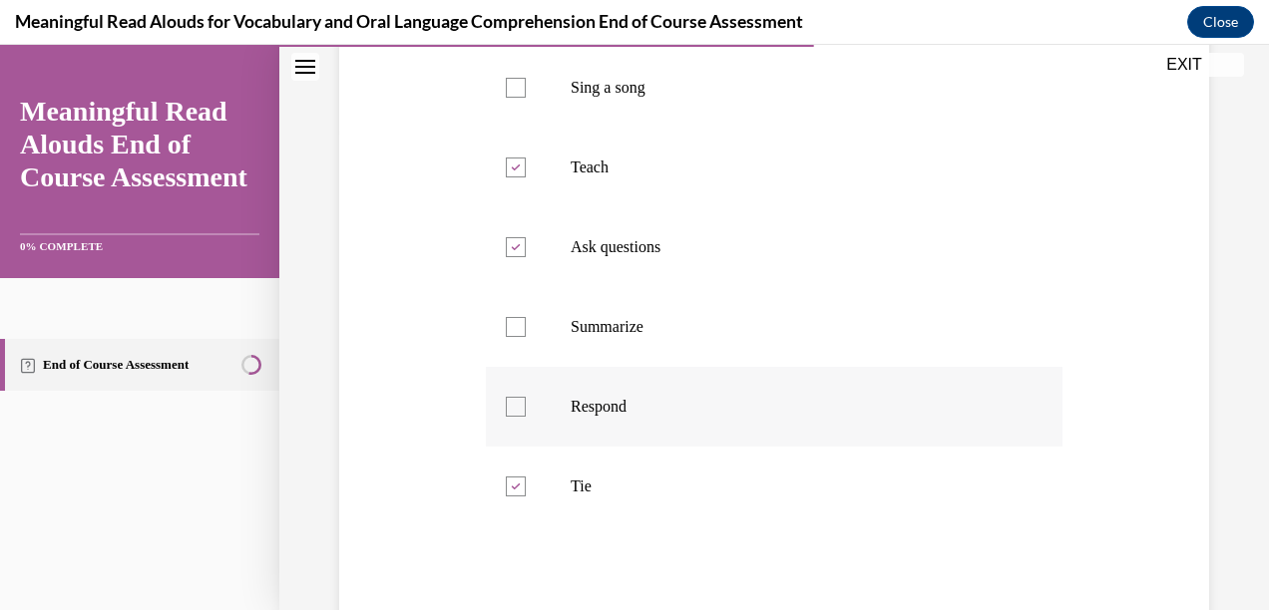
click at [521, 417] on input "Respond" at bounding box center [516, 407] width 20 height 20
checkbox input "true"
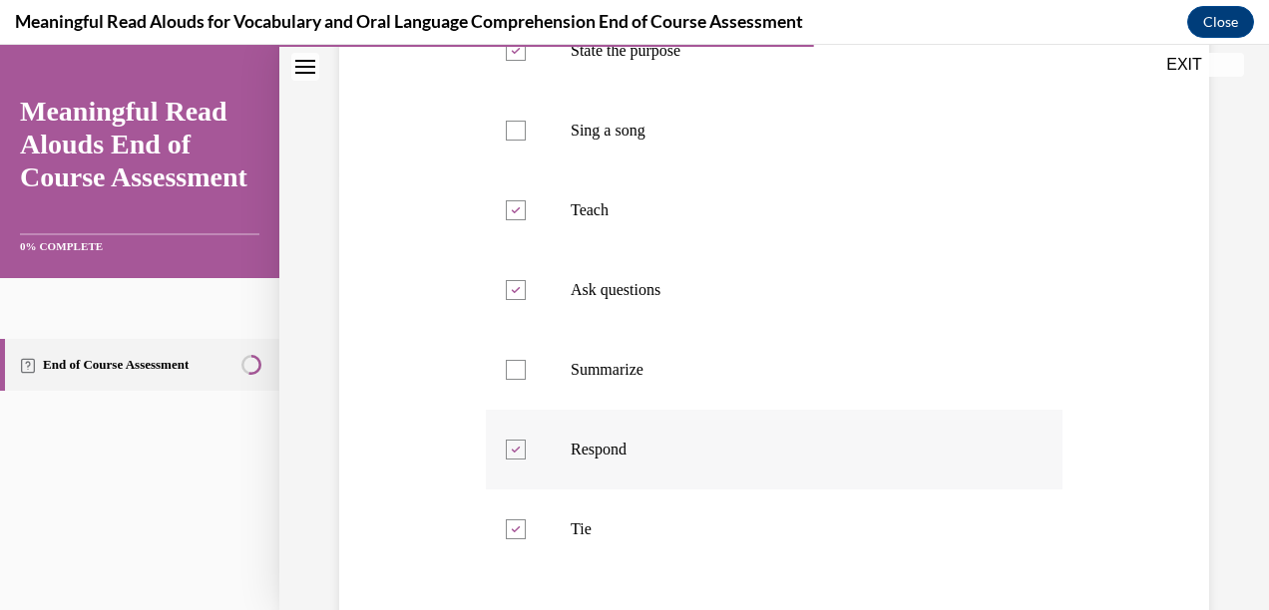
scroll to position [481, 0]
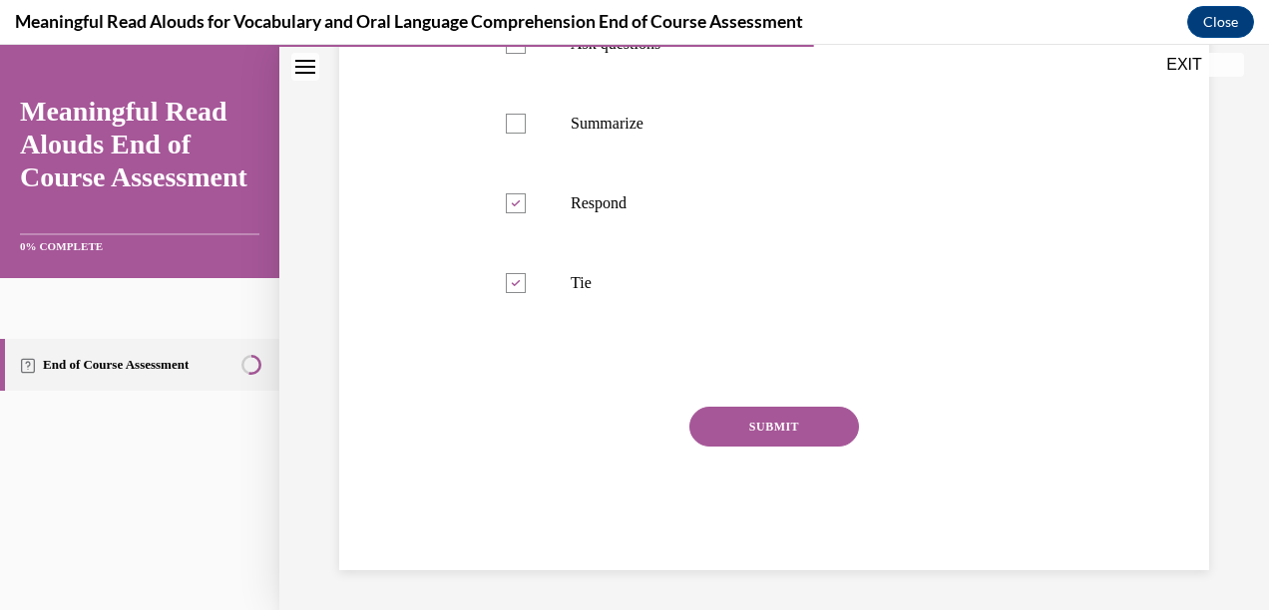
click at [815, 431] on button "SUBMIT" at bounding box center [774, 427] width 170 height 40
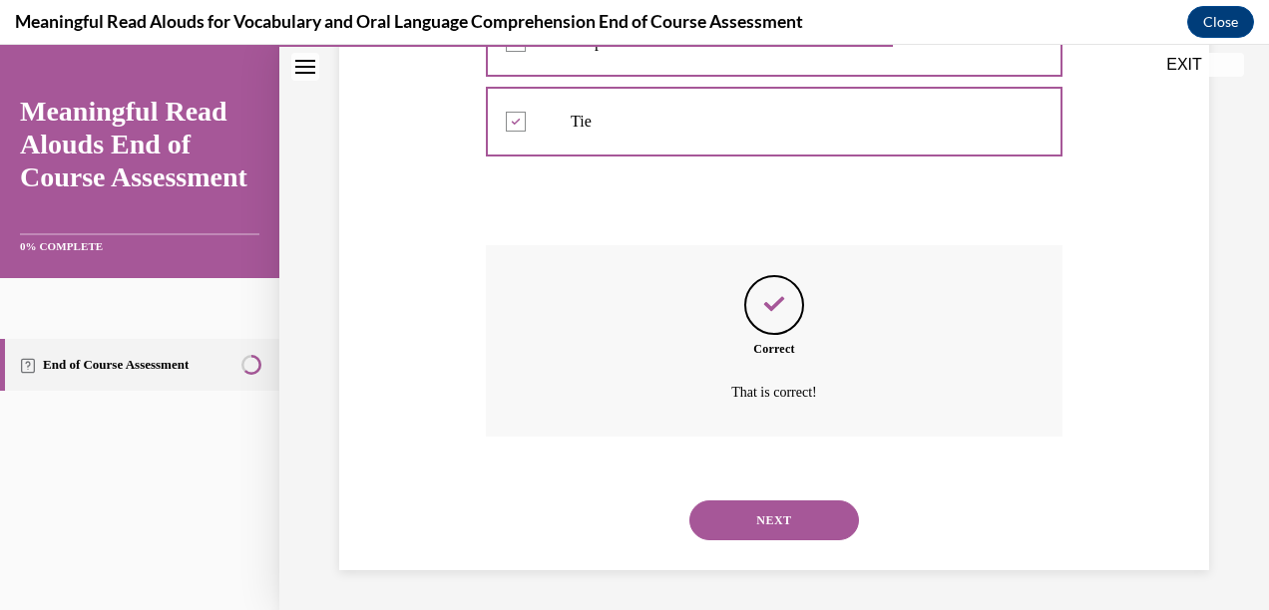
scroll to position [888, 0]
click at [826, 516] on button "NEXT" at bounding box center [774, 521] width 170 height 40
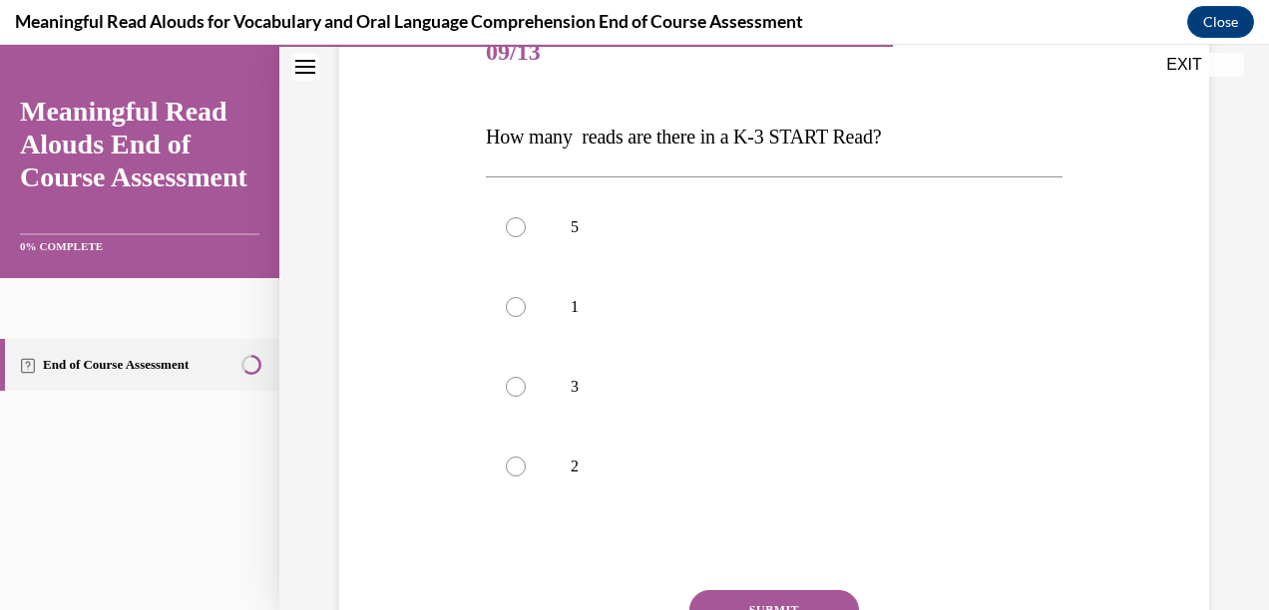
scroll to position [270, 0]
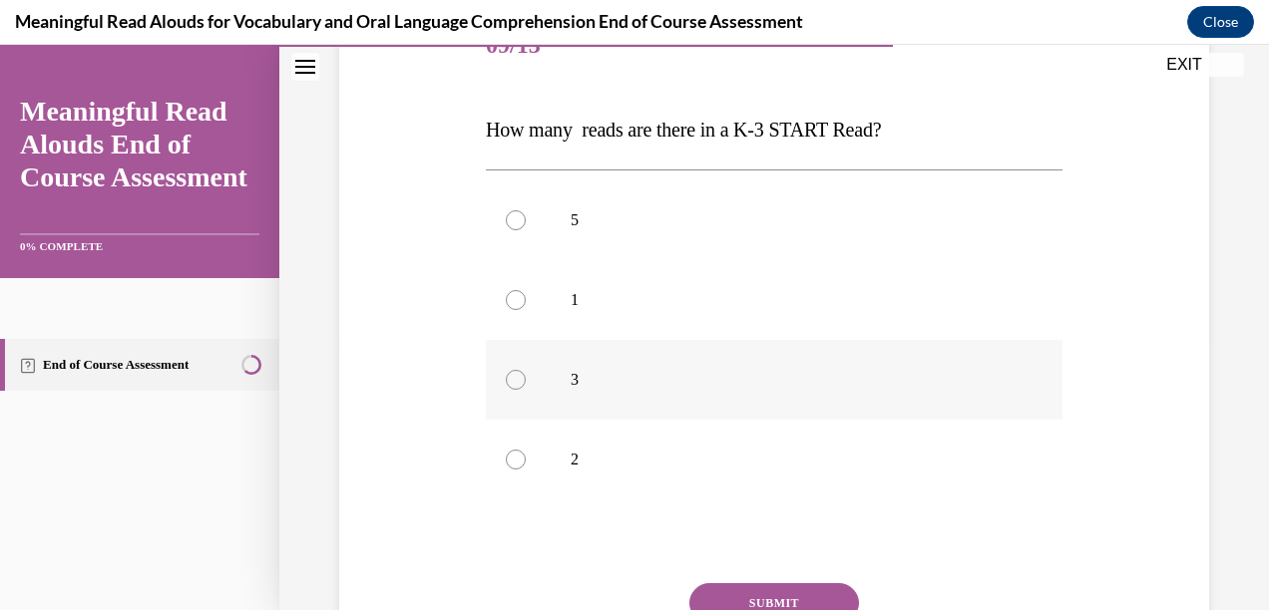
click at [509, 382] on div at bounding box center [516, 380] width 20 height 20
click at [509, 382] on input "3" at bounding box center [516, 380] width 20 height 20
radio input "true"
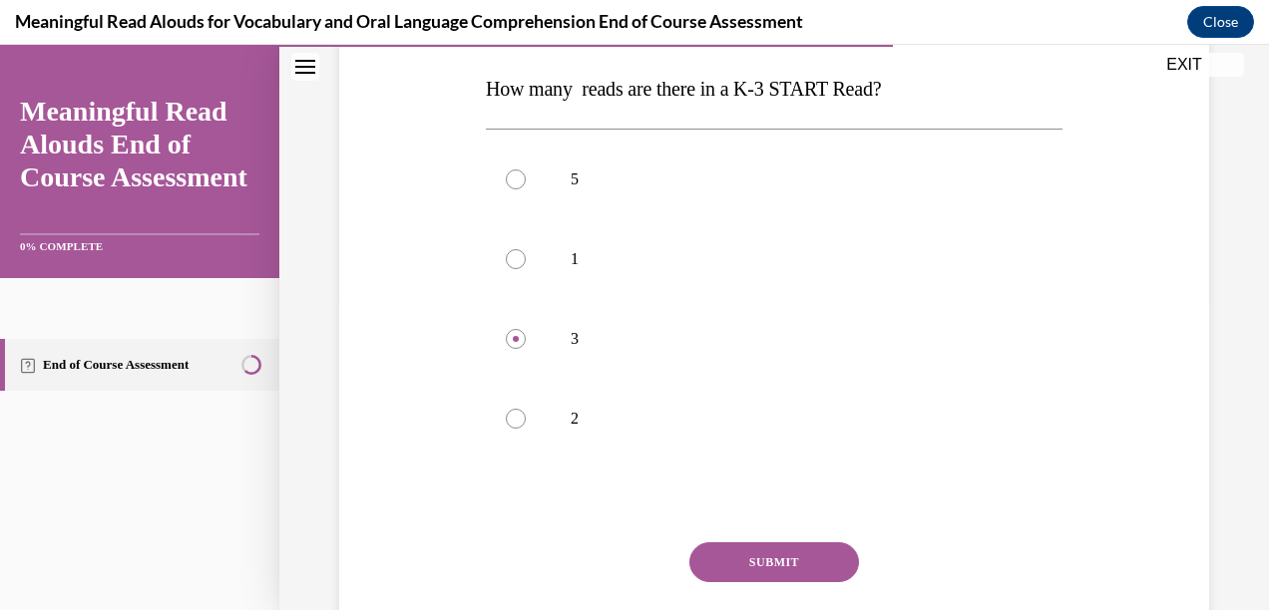
scroll to position [325, 0]
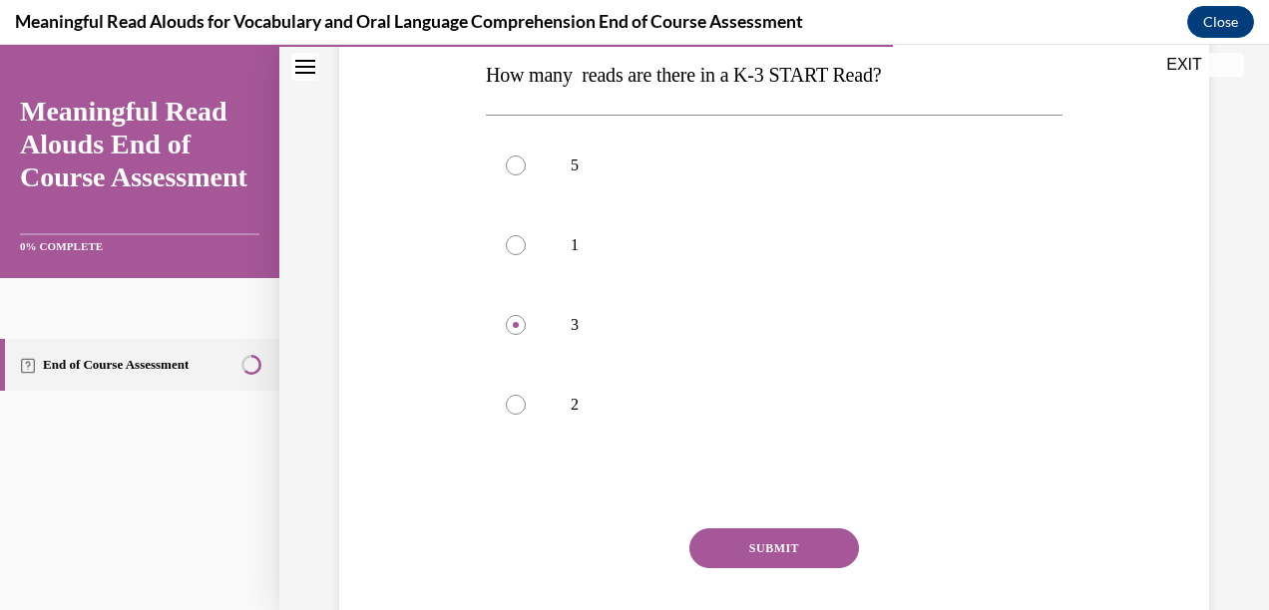
click at [824, 540] on button "SUBMIT" at bounding box center [774, 549] width 170 height 40
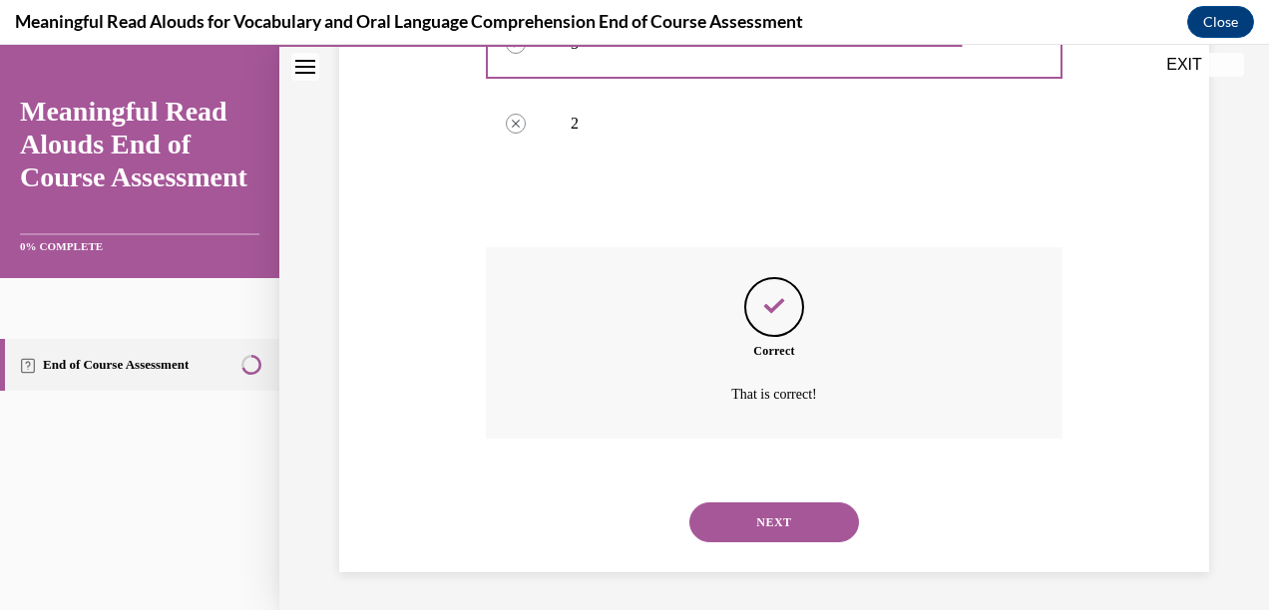
scroll to position [608, 0]
click at [817, 530] on button "NEXT" at bounding box center [774, 521] width 170 height 40
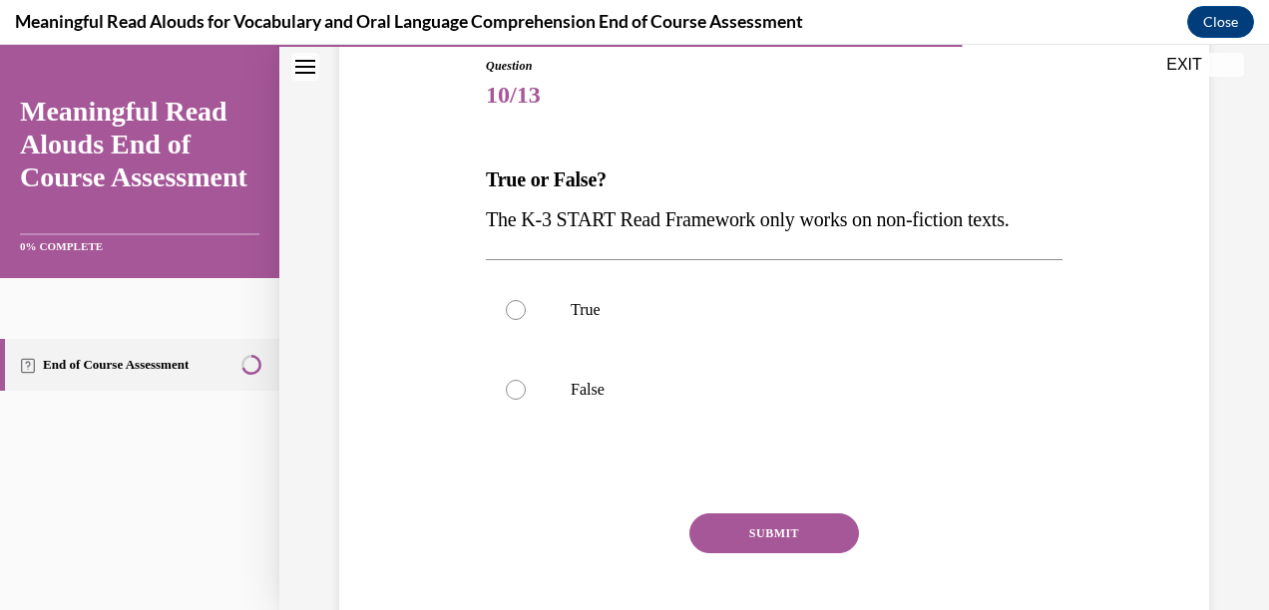
scroll to position [200, 0]
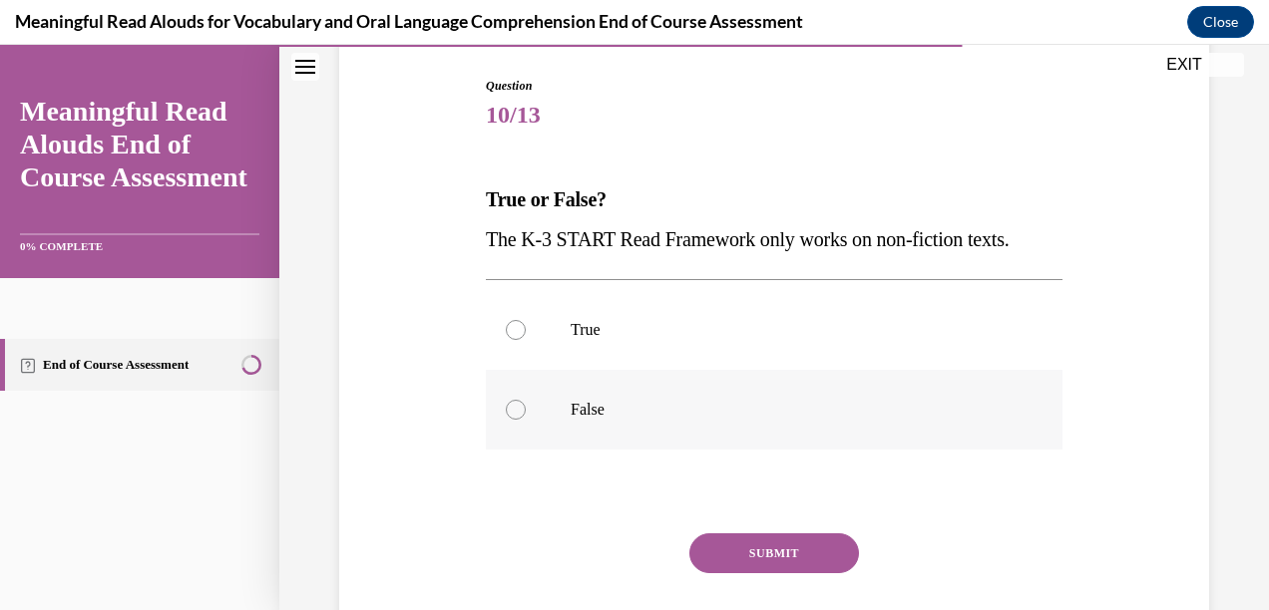
click at [549, 407] on label "False" at bounding box center [774, 410] width 576 height 80
click at [526, 407] on input "False" at bounding box center [516, 410] width 20 height 20
radio input "true"
click at [718, 547] on button "SUBMIT" at bounding box center [774, 554] width 170 height 40
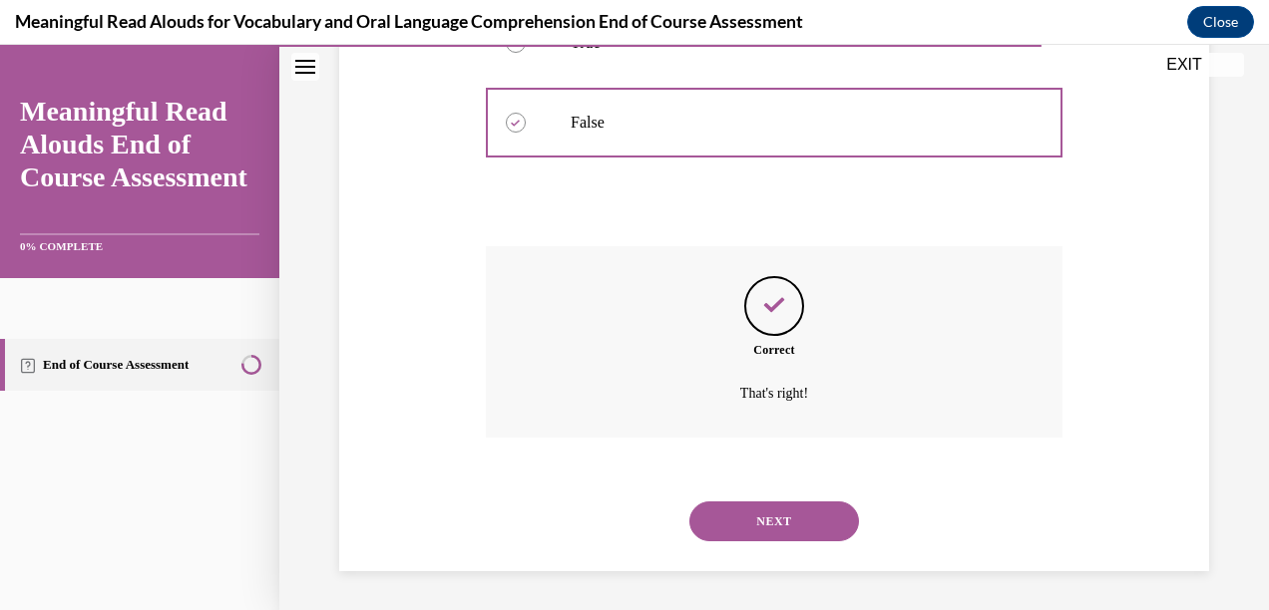
scroll to position [489, 0]
click at [780, 528] on button "NEXT" at bounding box center [774, 521] width 170 height 40
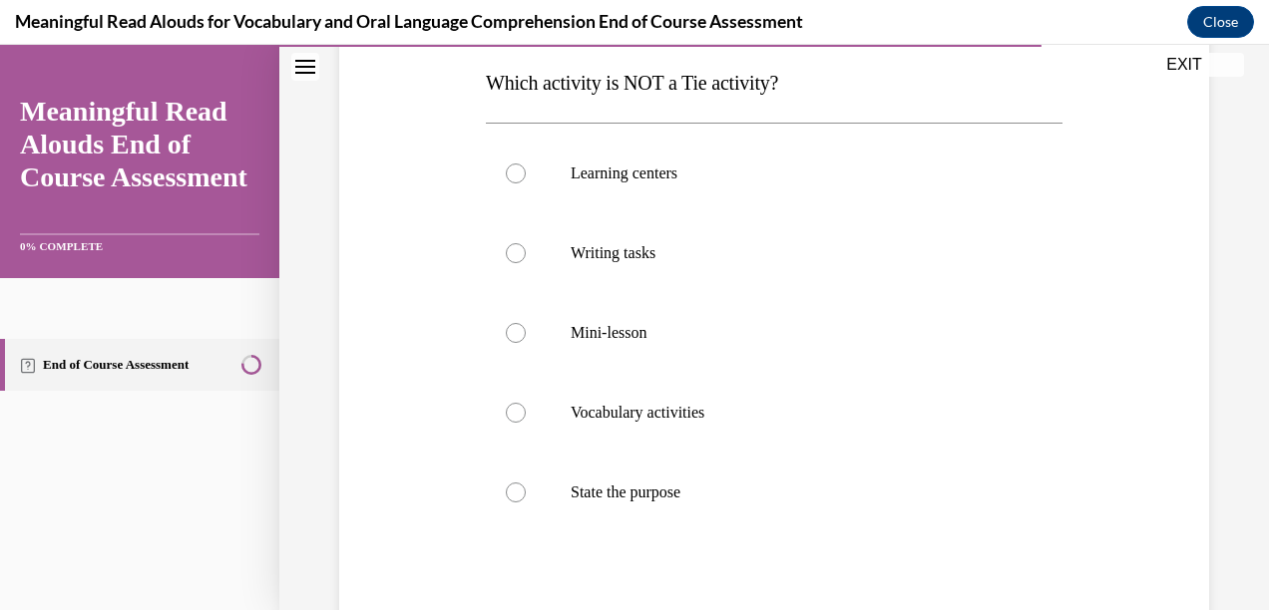
scroll to position [315, 0]
click at [850, 490] on p "State the purpose" at bounding box center [791, 495] width 442 height 20
click at [526, 490] on input "State the purpose" at bounding box center [516, 495] width 20 height 20
radio input "true"
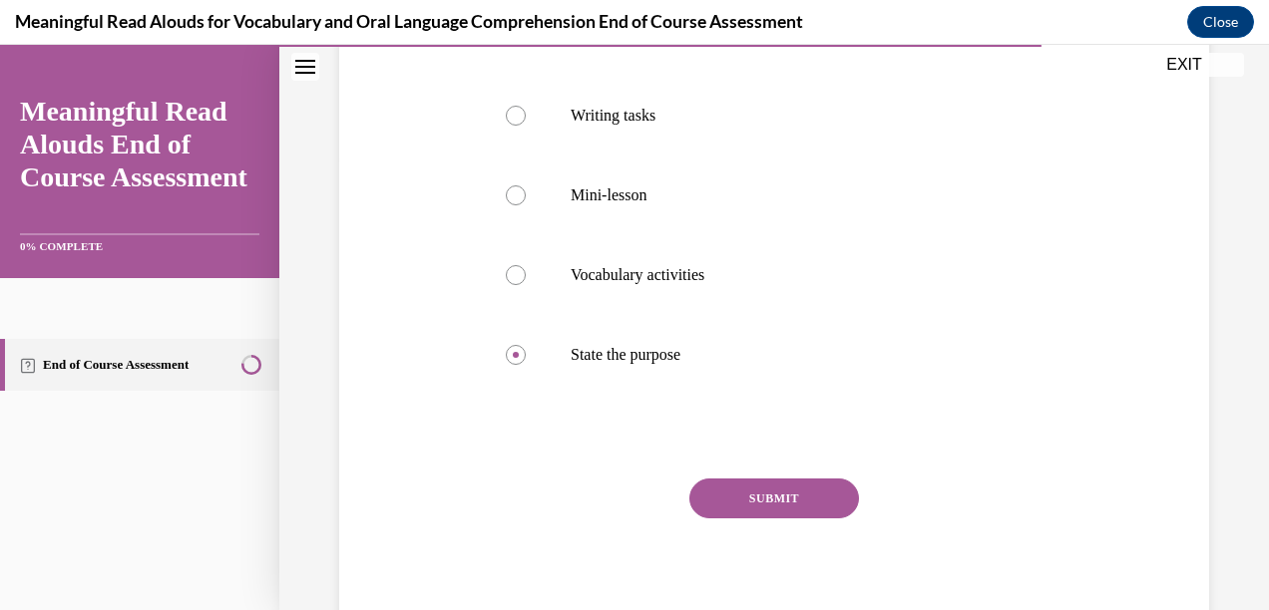
click at [809, 505] on button "SUBMIT" at bounding box center [774, 499] width 170 height 40
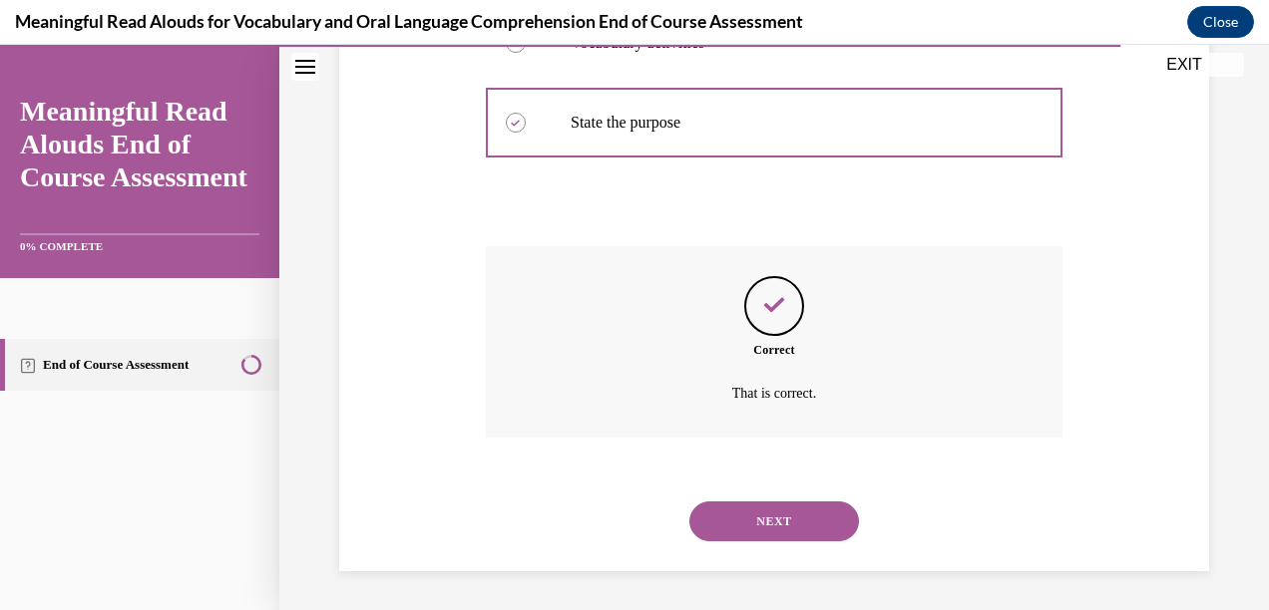
scroll to position [688, 0]
click at [782, 534] on button "NEXT" at bounding box center [774, 521] width 170 height 40
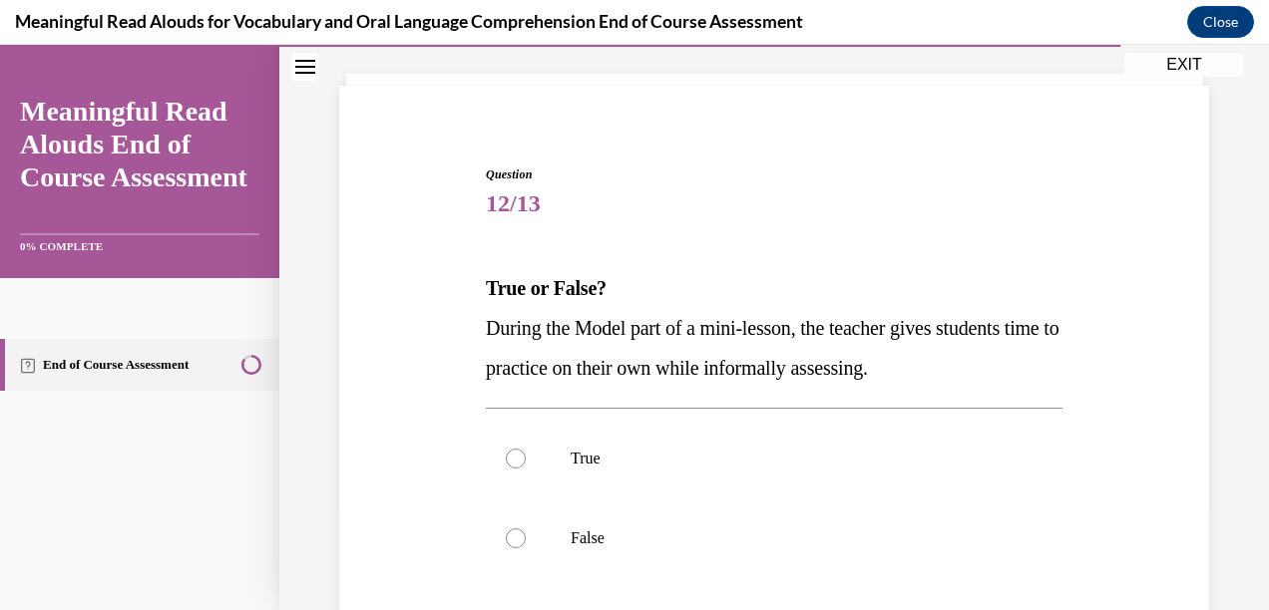
scroll to position [159, 0]
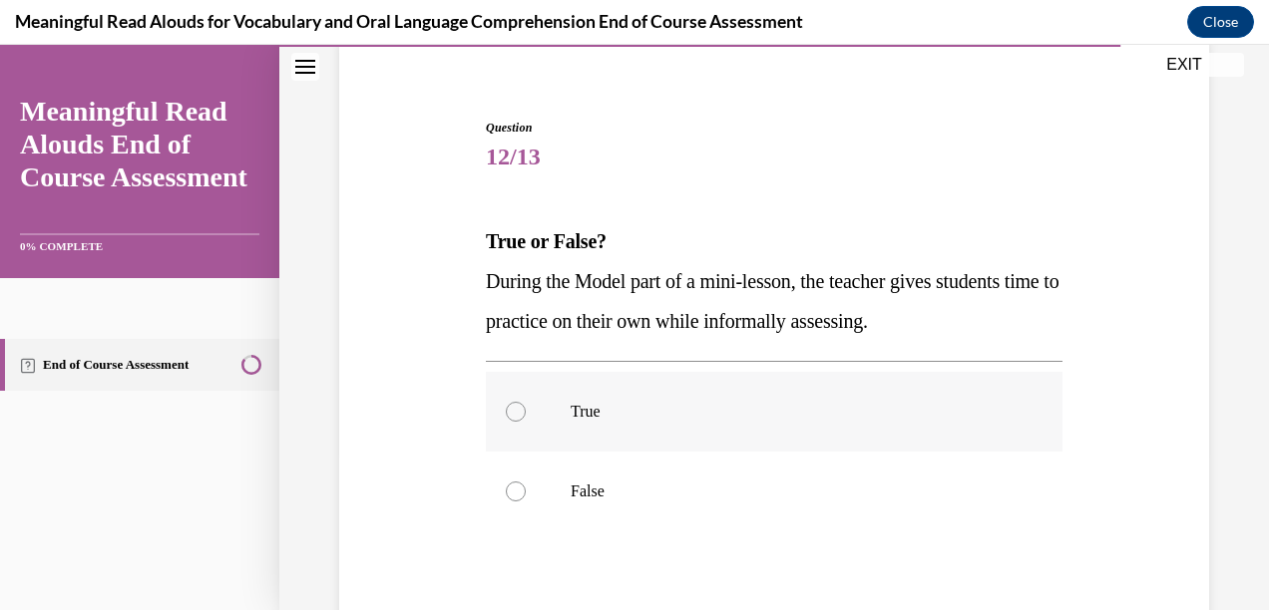
click at [512, 409] on div at bounding box center [516, 412] width 20 height 20
click at [512, 409] on input "True" at bounding box center [516, 412] width 20 height 20
radio input "true"
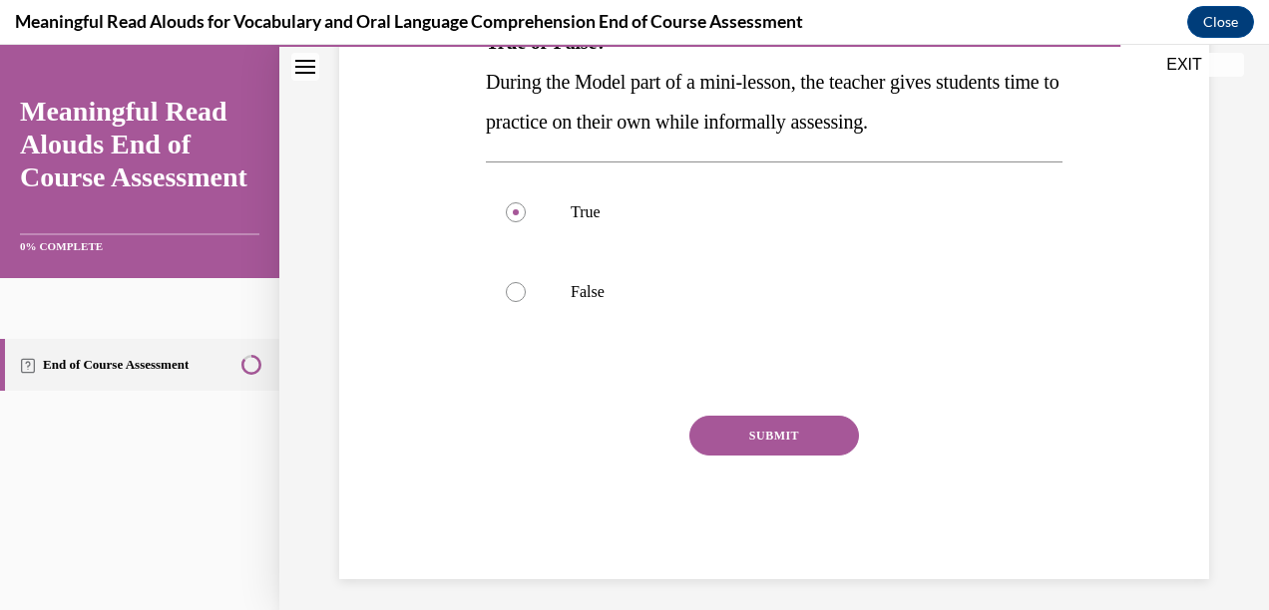
click at [784, 443] on button "SUBMIT" at bounding box center [774, 436] width 170 height 40
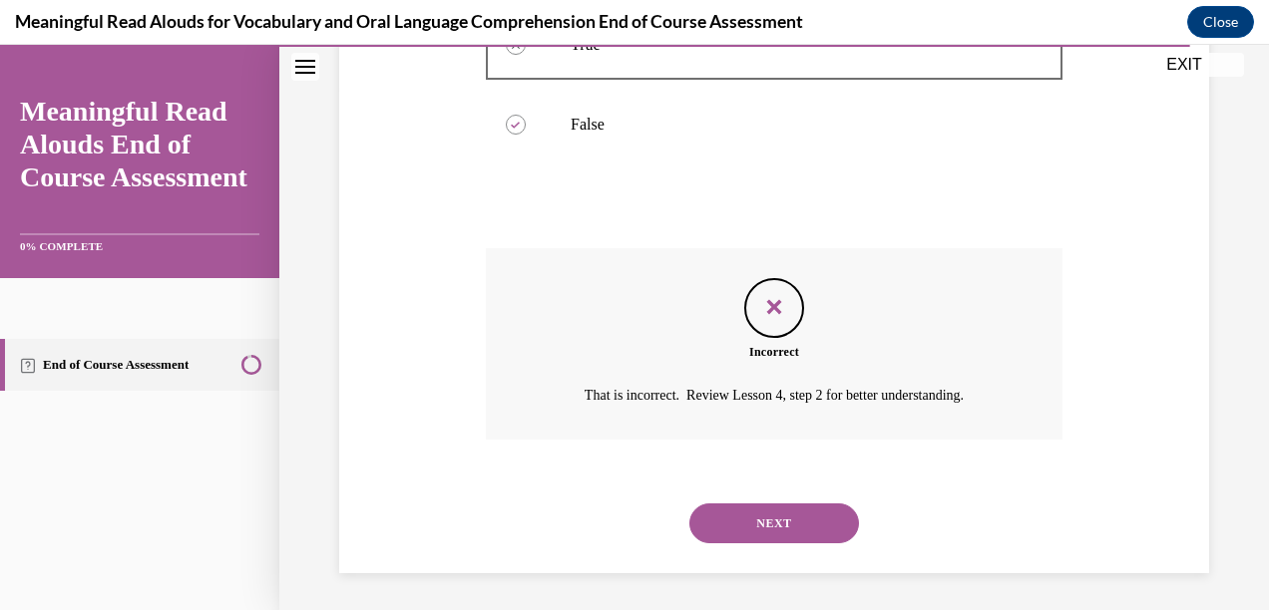
scroll to position [529, 0]
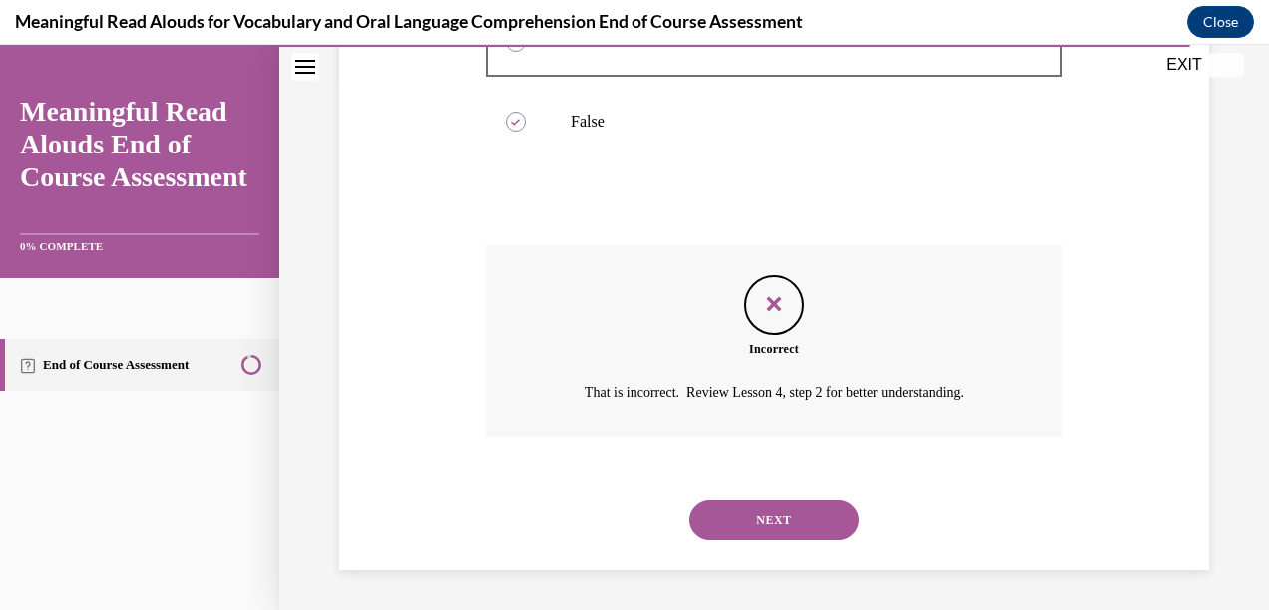
click at [769, 512] on button "NEXT" at bounding box center [774, 521] width 170 height 40
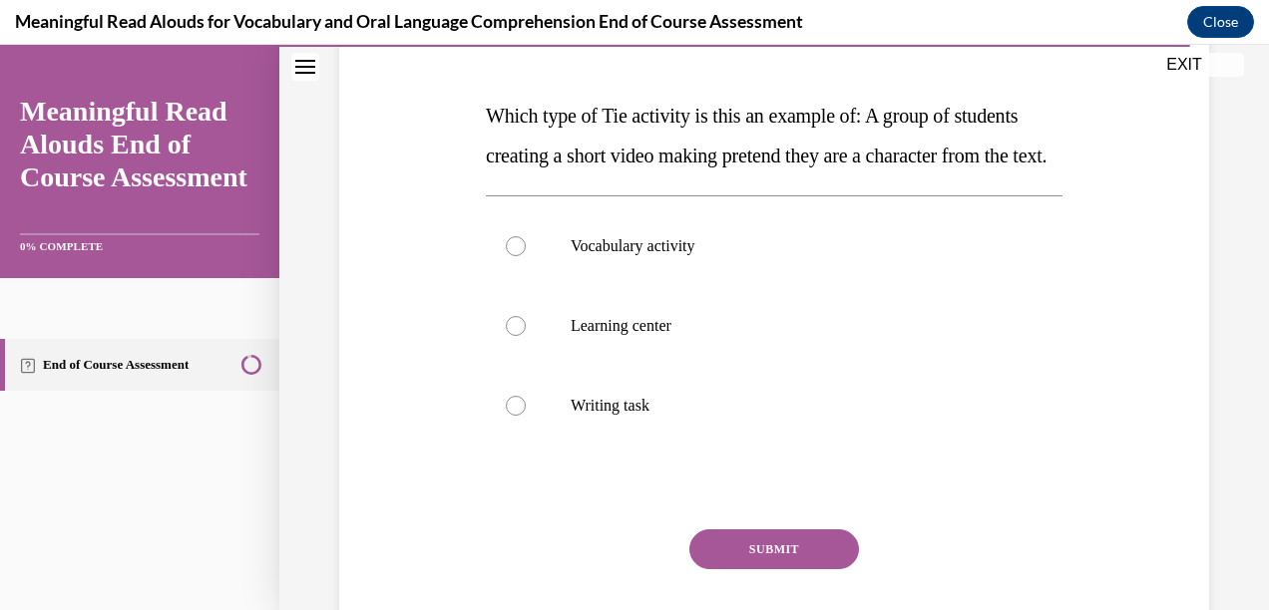
scroll to position [279, 0]
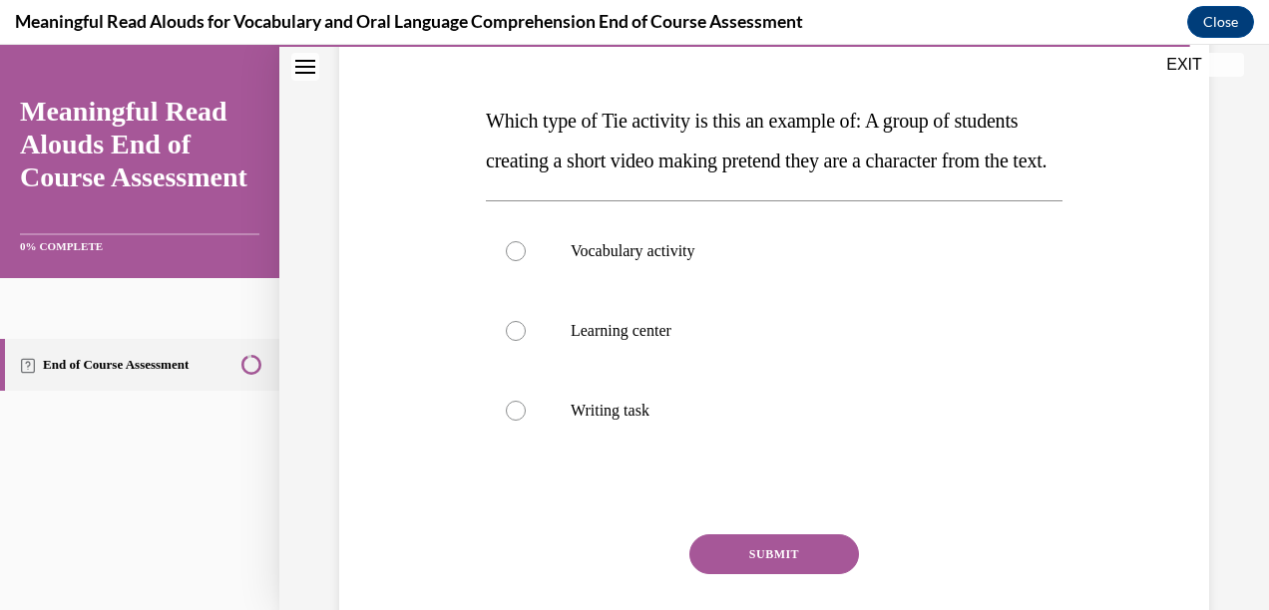
click at [1036, 371] on label "Learning center" at bounding box center [774, 331] width 576 height 80
click at [526, 341] on input "Learning center" at bounding box center [516, 331] width 20 height 20
radio input "true"
click at [778, 574] on button "SUBMIT" at bounding box center [774, 555] width 170 height 40
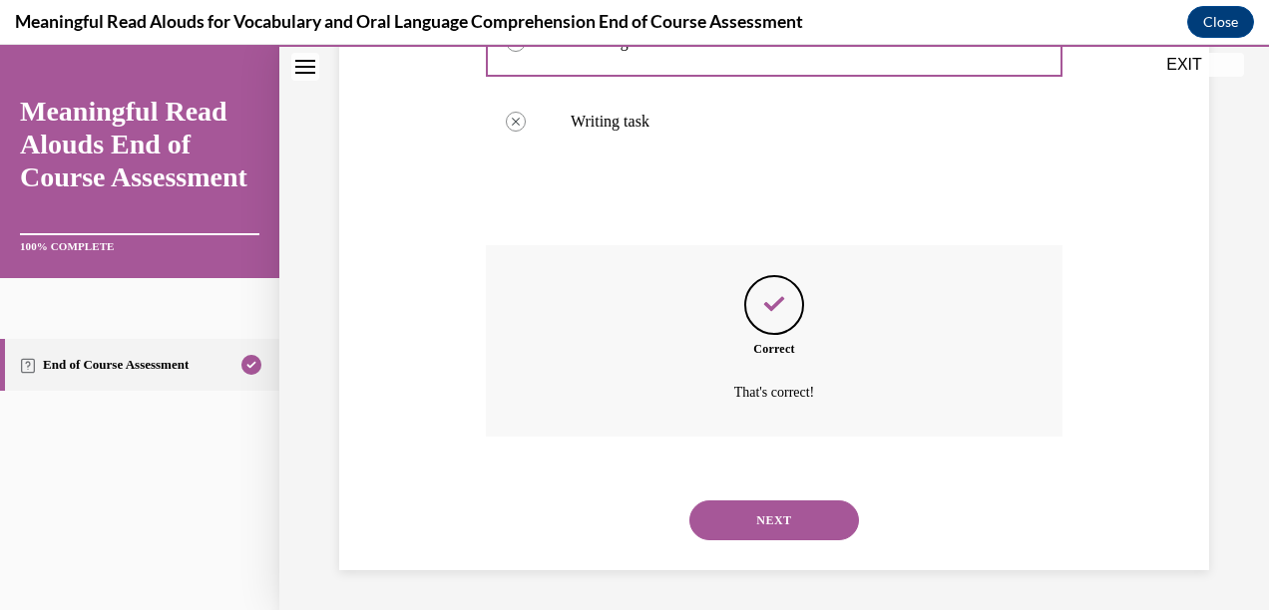
scroll to position [608, 0]
click at [800, 522] on button "NEXT" at bounding box center [774, 521] width 170 height 40
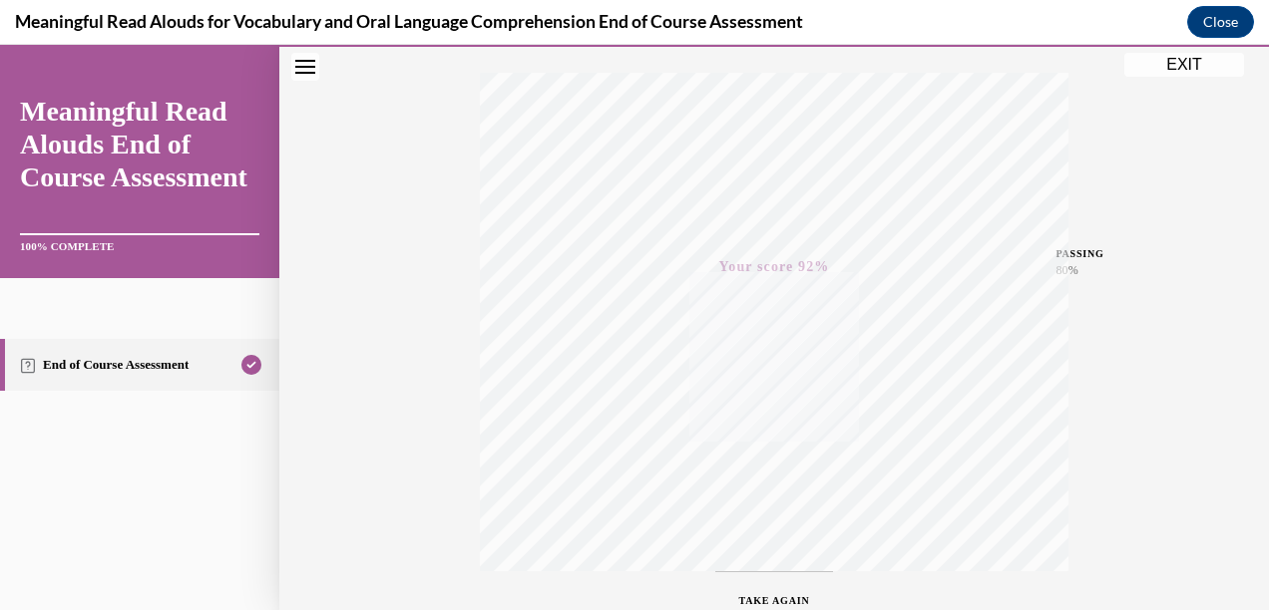
scroll to position [304, 0]
click at [1175, 49] on div "Quiz Results PASSING 80% Your score 92% Passed PASSING 80% Your score Your scor…" at bounding box center [773, 283] width 989 height 959
click at [1172, 62] on button "EXIT" at bounding box center [1184, 65] width 120 height 24
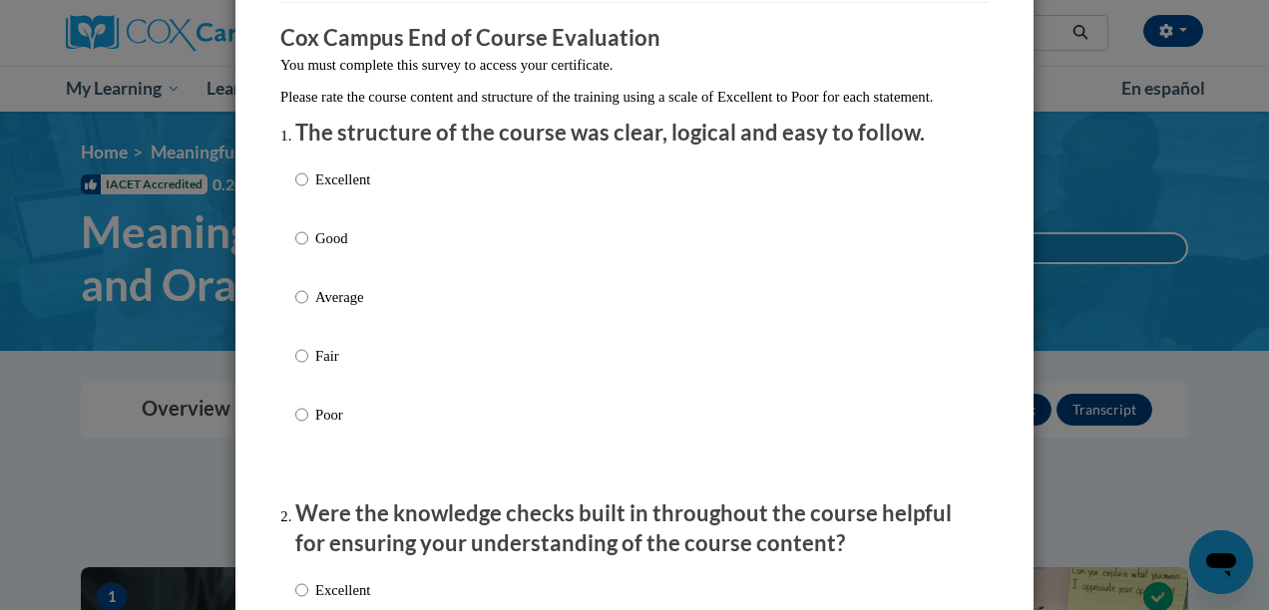
scroll to position [182, 0]
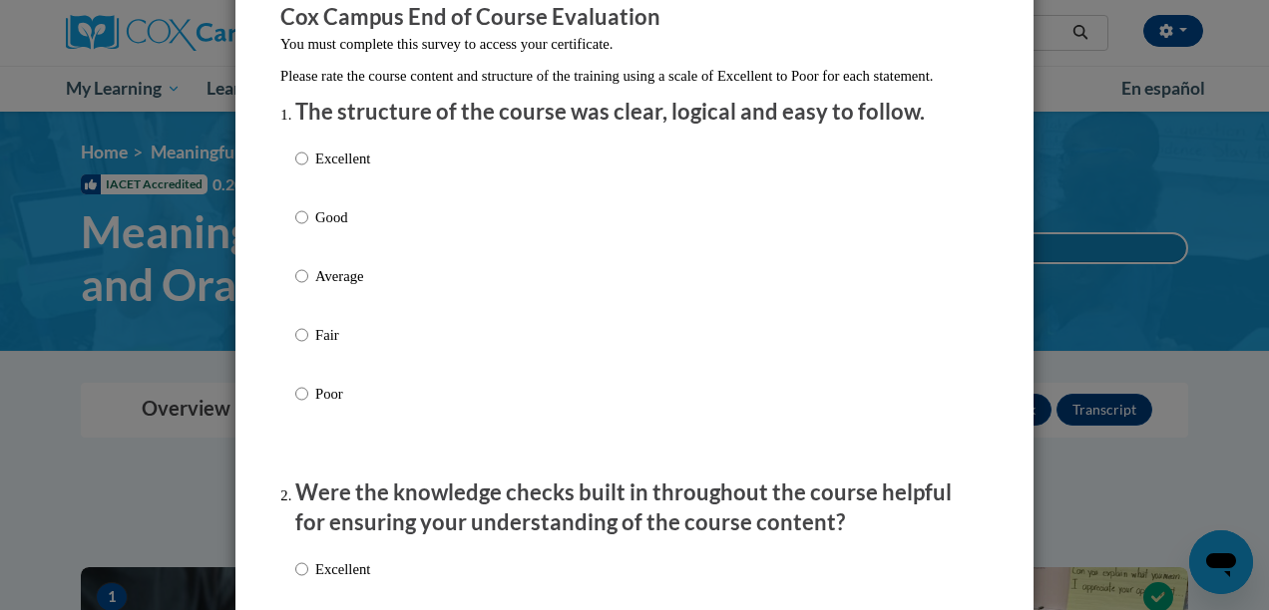
click at [308, 178] on label "Excellent" at bounding box center [332, 175] width 75 height 54
click at [308, 170] on input "Excellent" at bounding box center [301, 159] width 13 height 22
radio input "true"
click at [324, 228] on p "Good" at bounding box center [342, 217] width 55 height 22
click at [308, 228] on input "Good" at bounding box center [301, 217] width 13 height 22
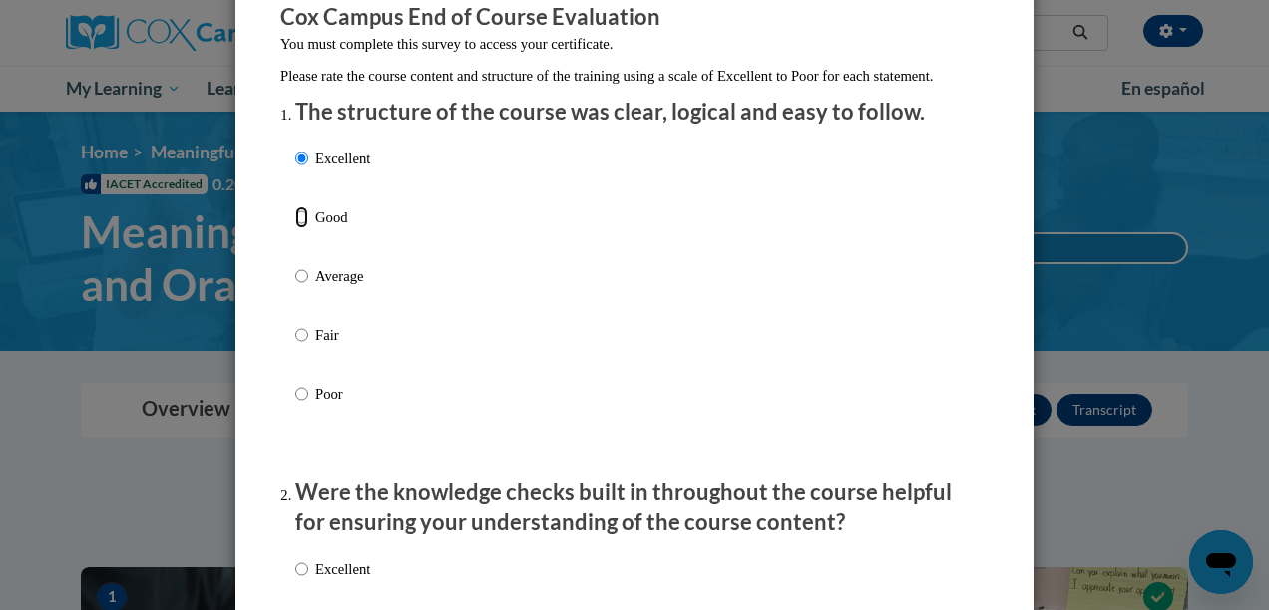
radio input "true"
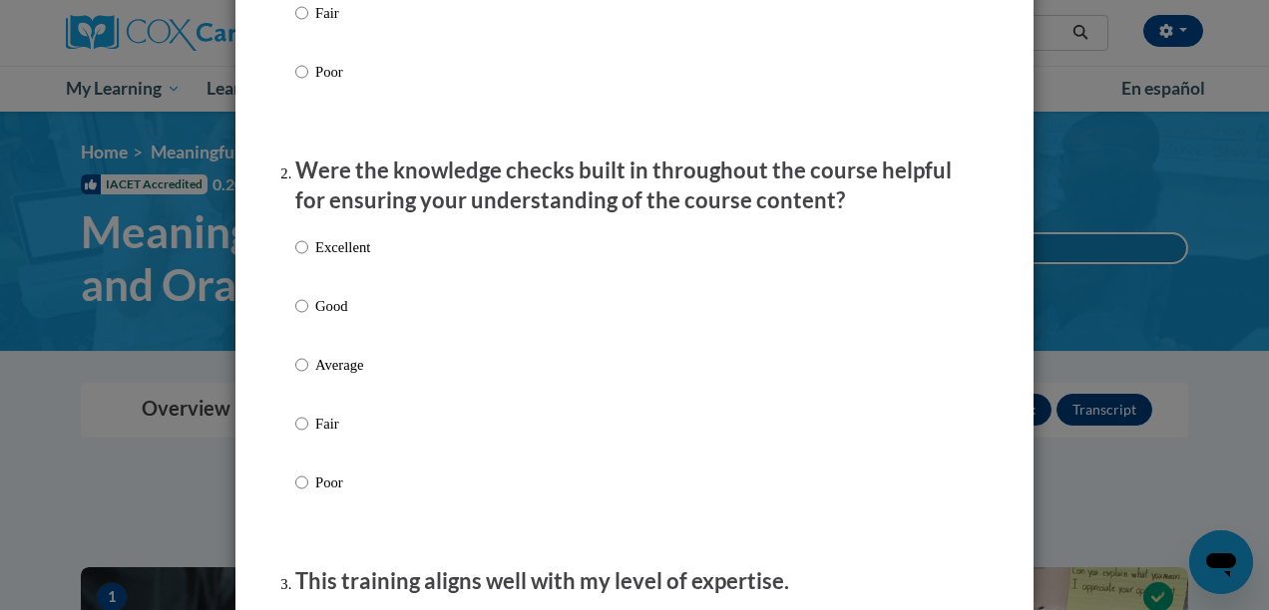
scroll to position [590, 0]
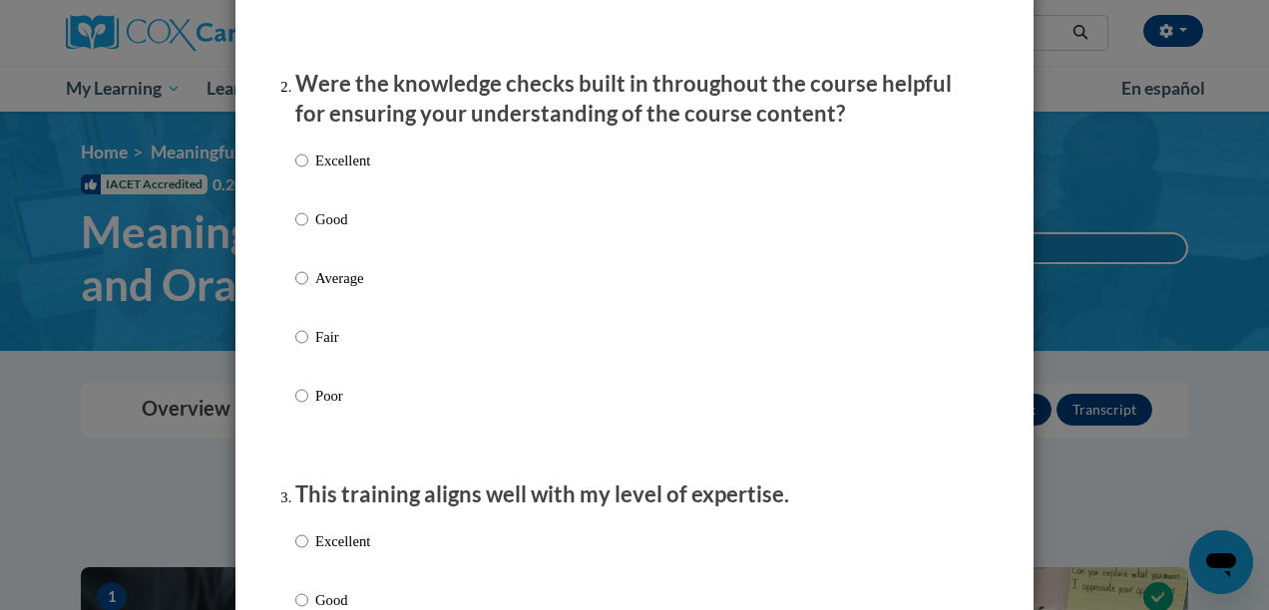
click at [333, 230] on p "Good" at bounding box center [342, 219] width 55 height 22
click at [308, 230] on input "Good" at bounding box center [301, 219] width 13 height 22
radio input "true"
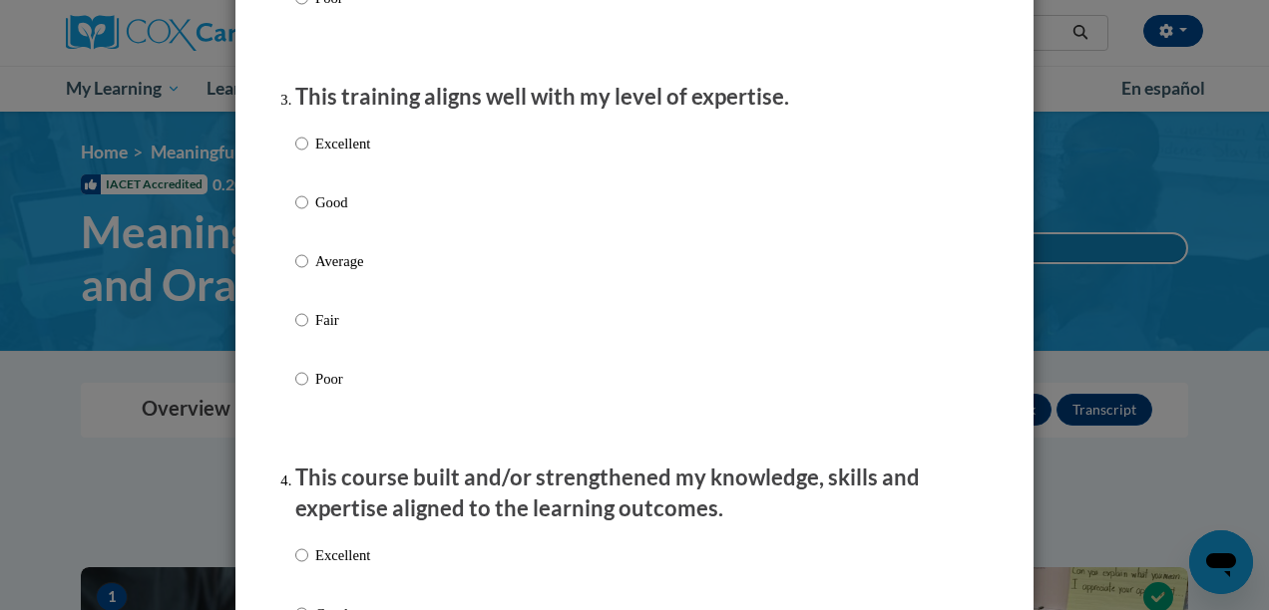
scroll to position [1000, 0]
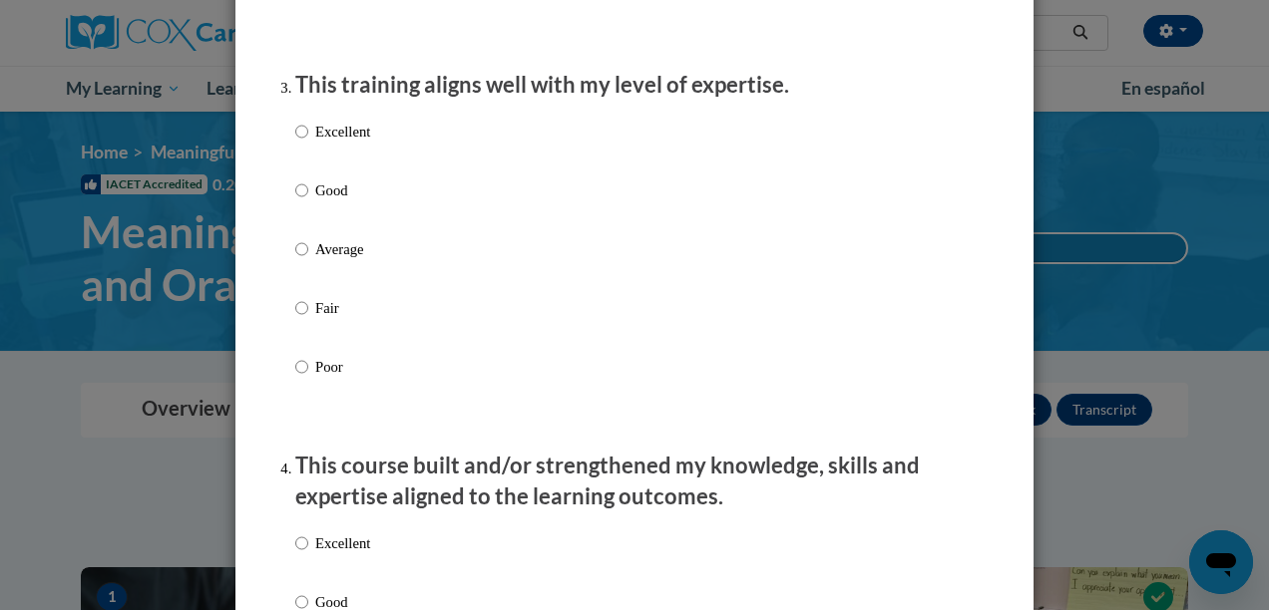
click at [337, 201] on p "Good" at bounding box center [342, 191] width 55 height 22
click at [308, 201] on input "Good" at bounding box center [301, 191] width 13 height 22
radio input "true"
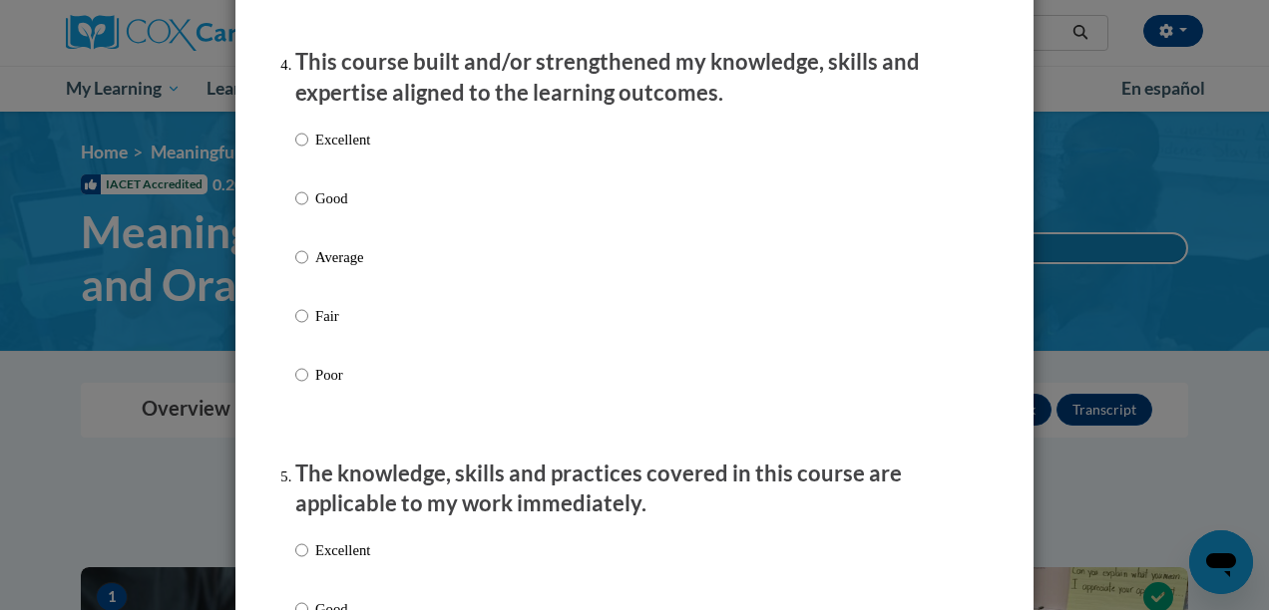
scroll to position [1389, 0]
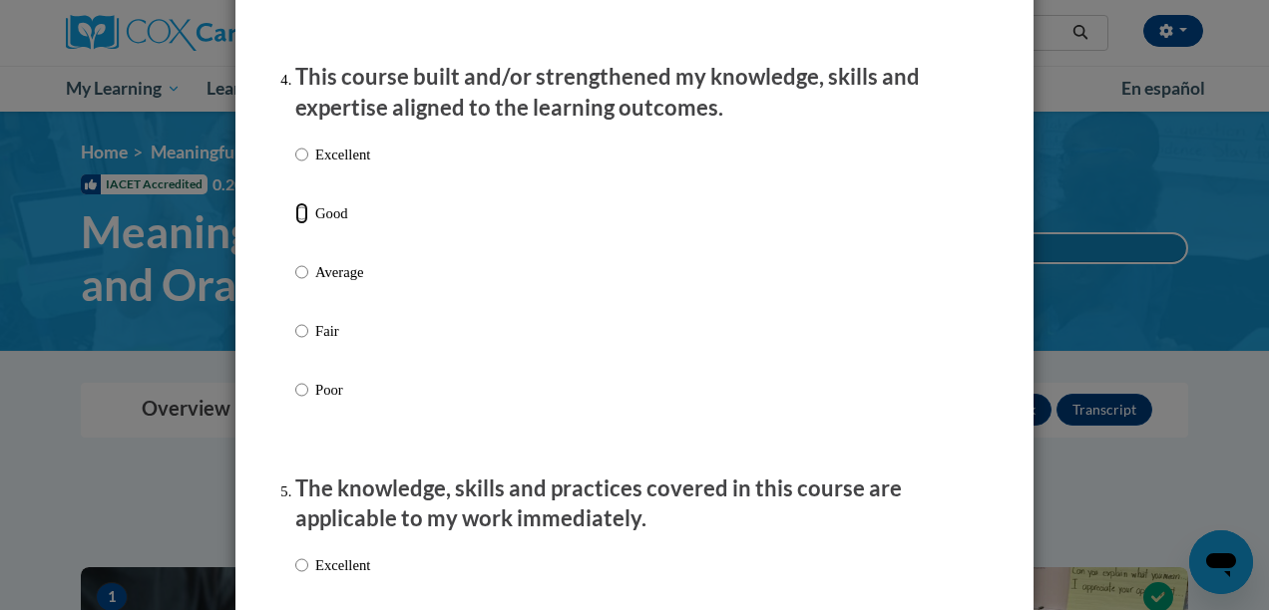
click at [307, 224] on input "Good" at bounding box center [301, 213] width 13 height 22
radio input "true"
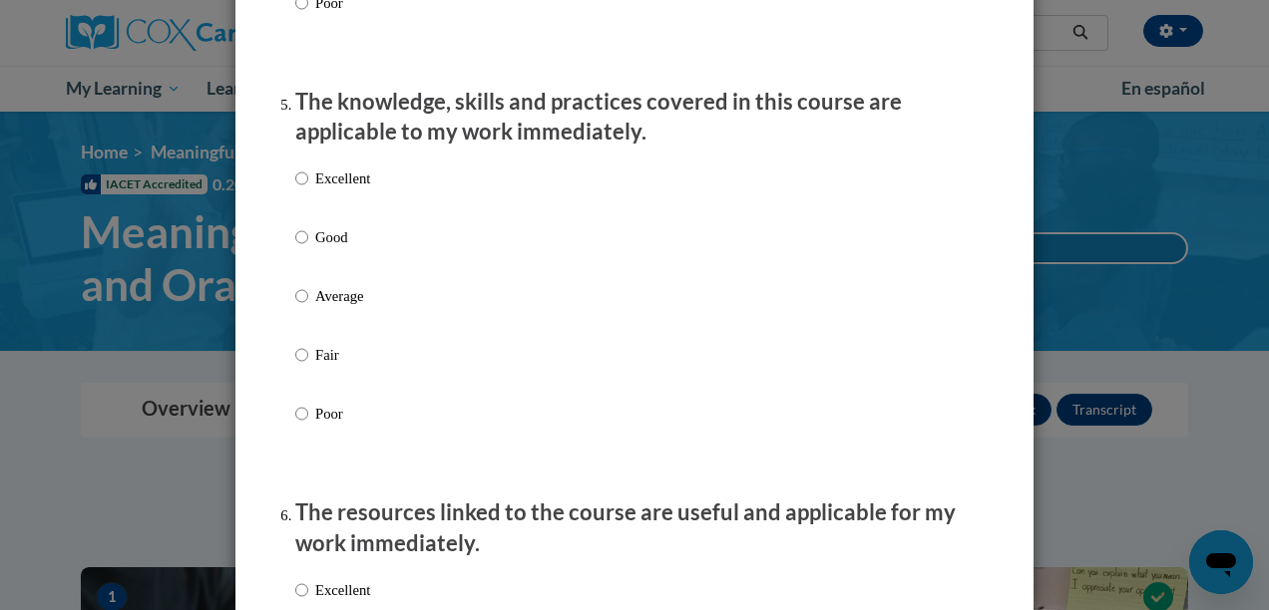
scroll to position [1883, 0]
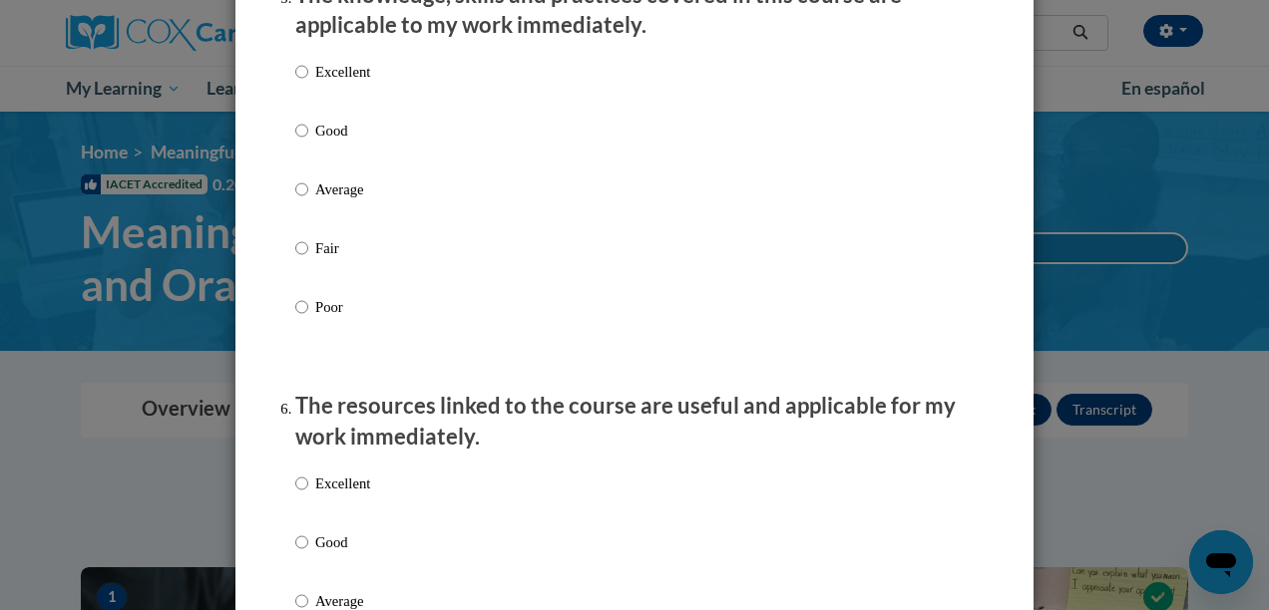
click at [330, 142] on p "Good" at bounding box center [342, 131] width 55 height 22
click at [308, 142] on input "Good" at bounding box center [301, 131] width 13 height 22
radio input "true"
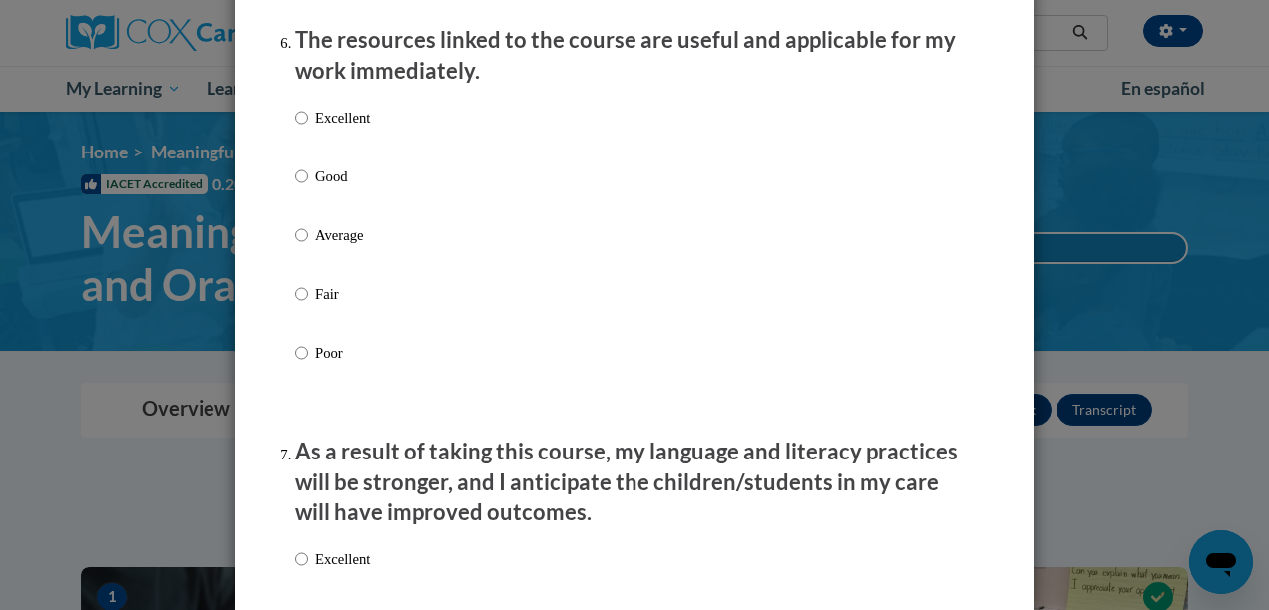
scroll to position [2268, 0]
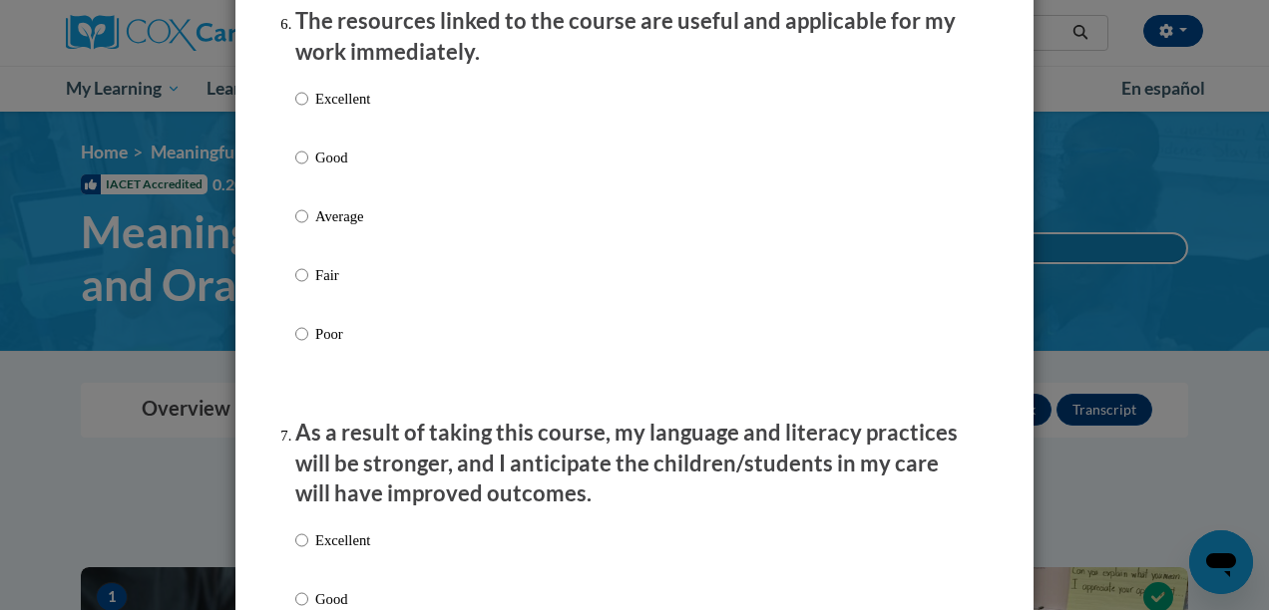
click at [329, 169] on p "Good" at bounding box center [342, 158] width 55 height 22
click at [308, 169] on input "Good" at bounding box center [301, 158] width 13 height 22
radio input "true"
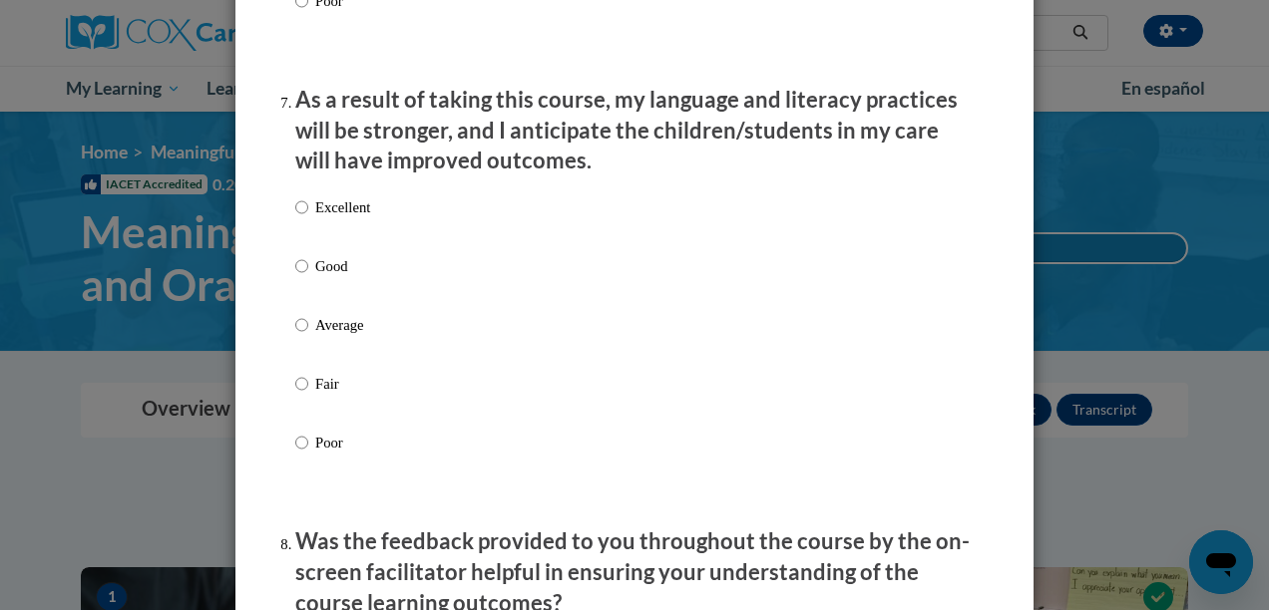
scroll to position [2609, 0]
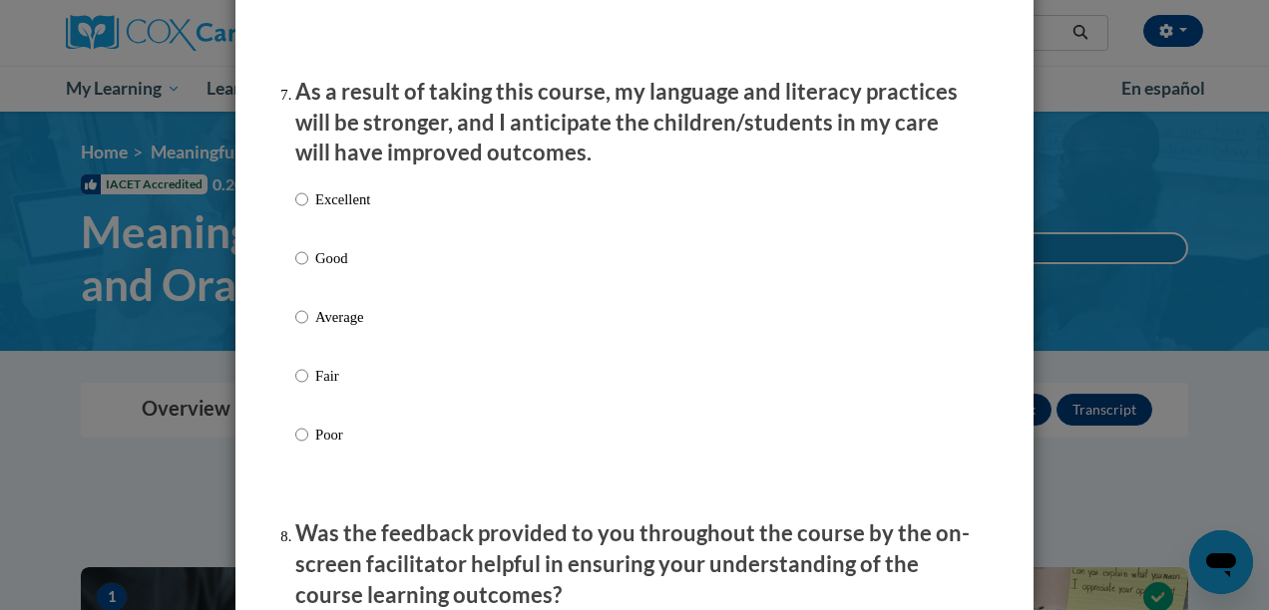
click at [320, 269] on p "Good" at bounding box center [342, 258] width 55 height 22
click at [308, 269] on input "Good" at bounding box center [301, 258] width 13 height 22
radio input "true"
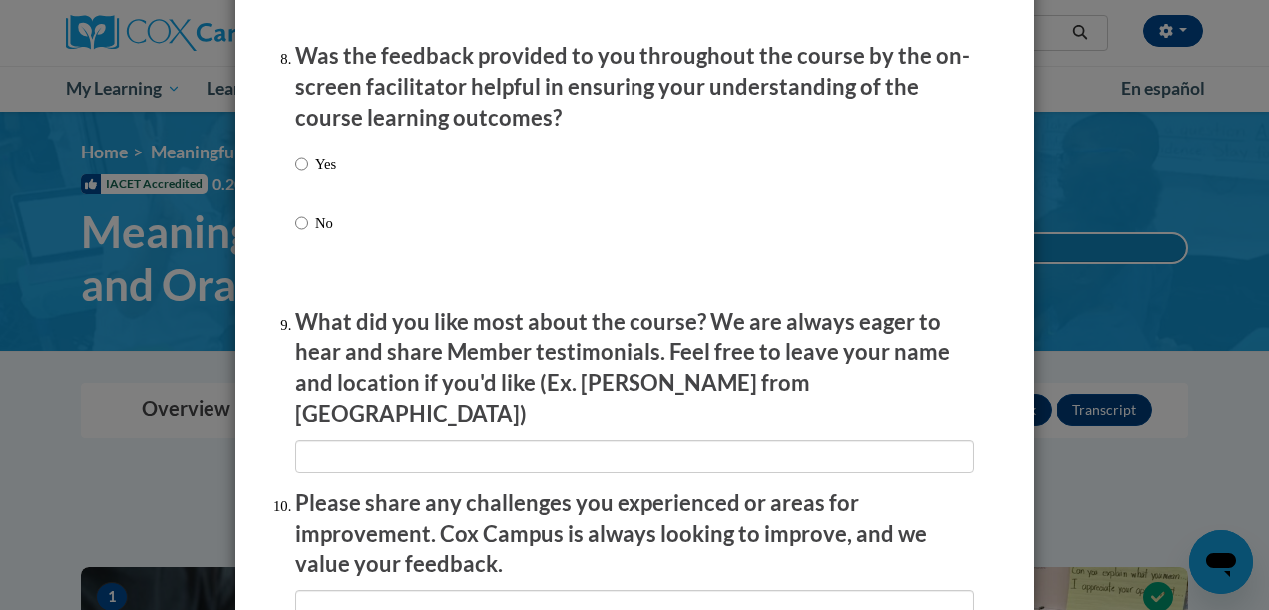
scroll to position [3005, 0]
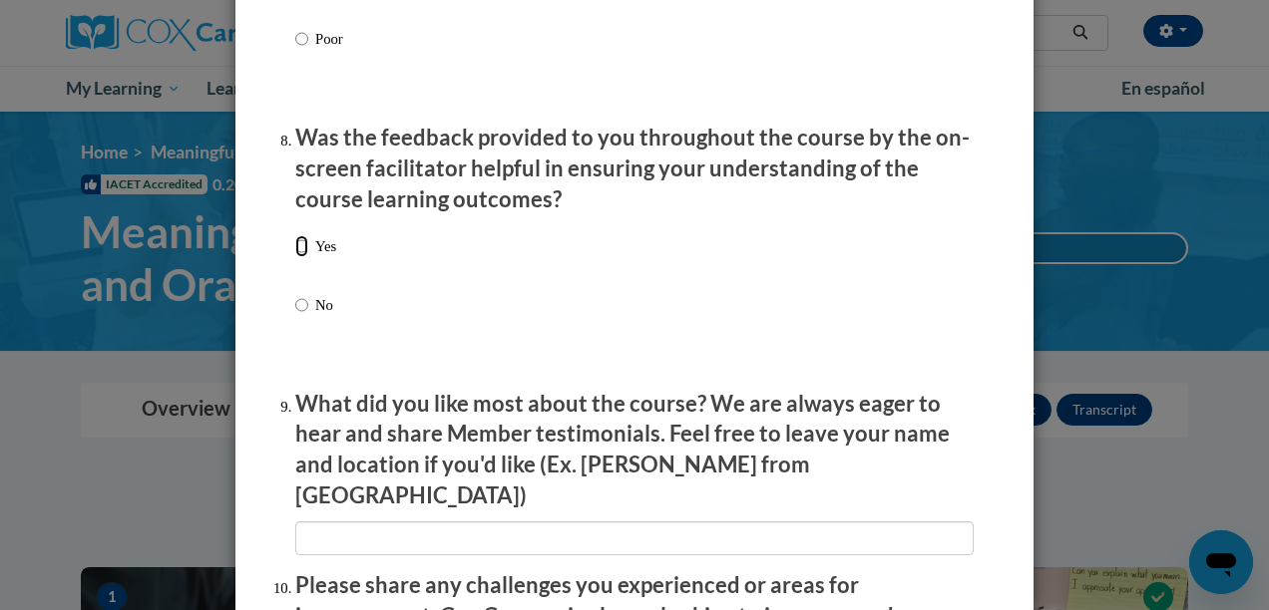
click at [303, 257] on input "Yes" at bounding box center [301, 246] width 13 height 22
radio input "true"
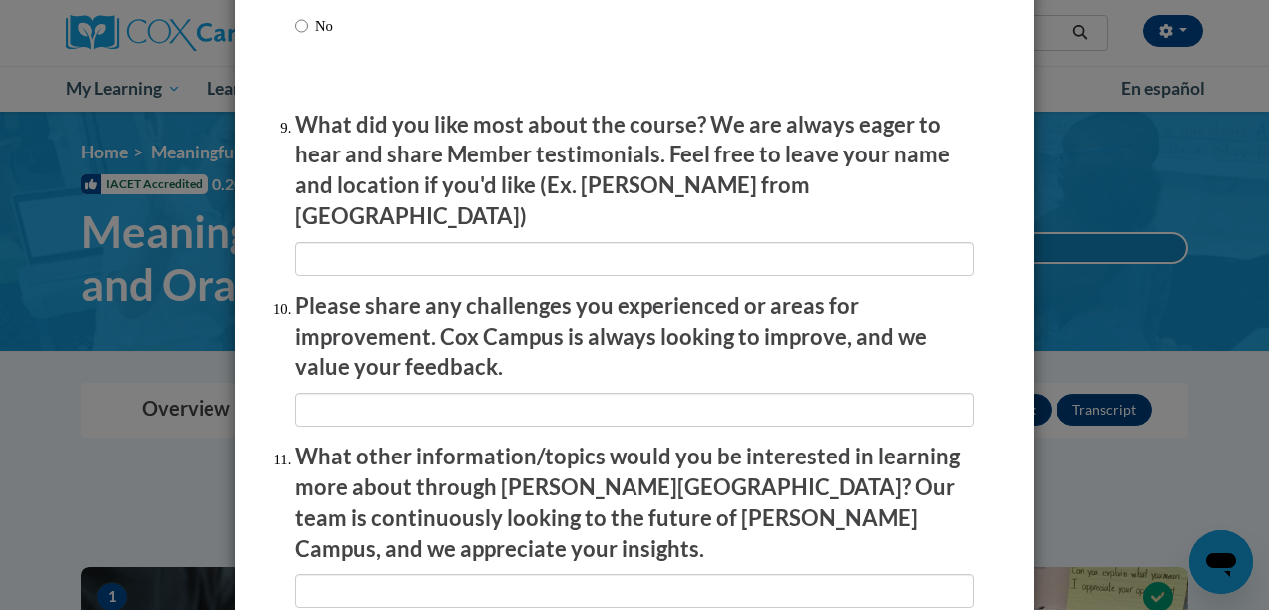
scroll to position [3291, 0]
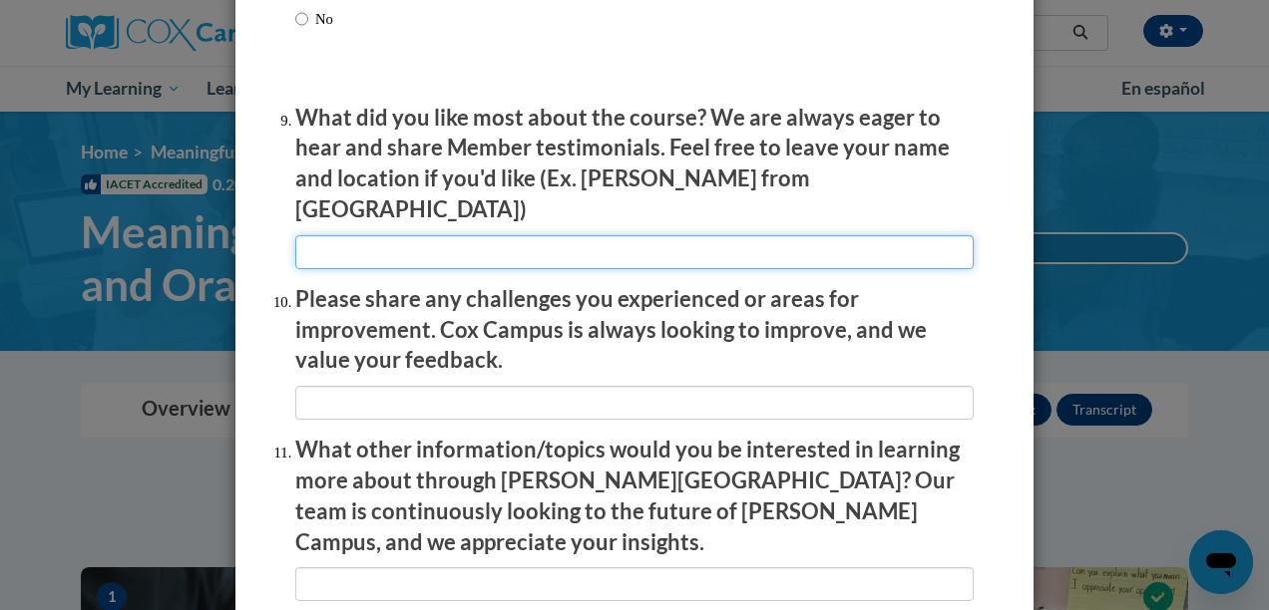
click at [553, 241] on input "textbox" at bounding box center [634, 252] width 678 height 34
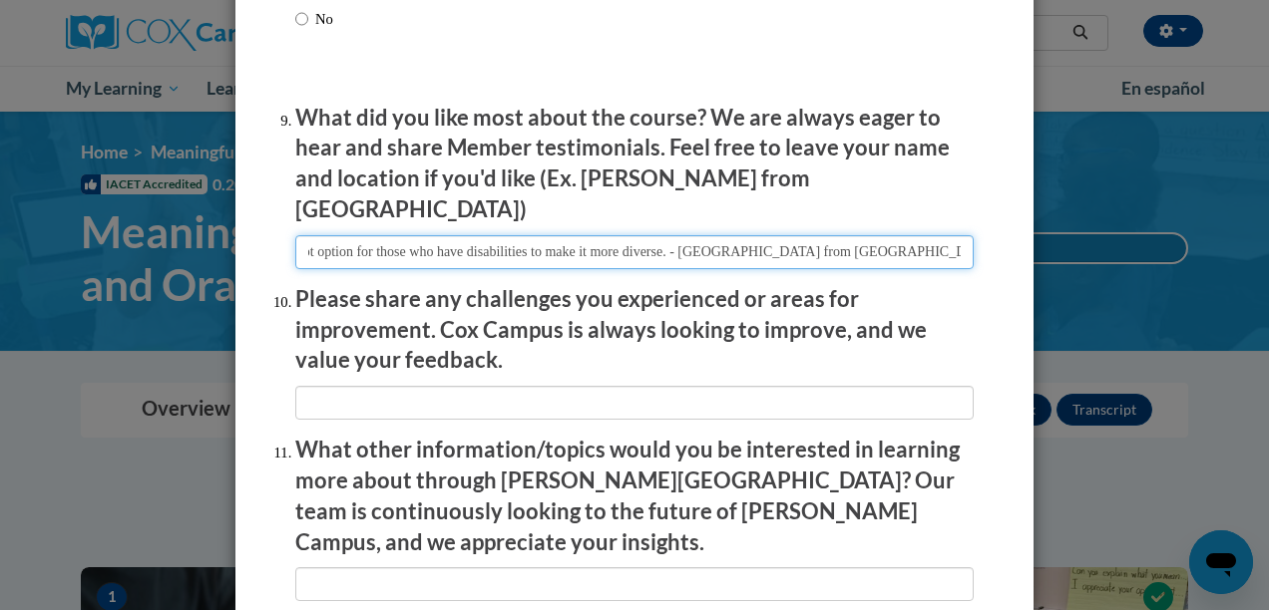
scroll to position [0, 561]
type input "I liked how easy it was to follow, only tip would be to speed up the videos or …"
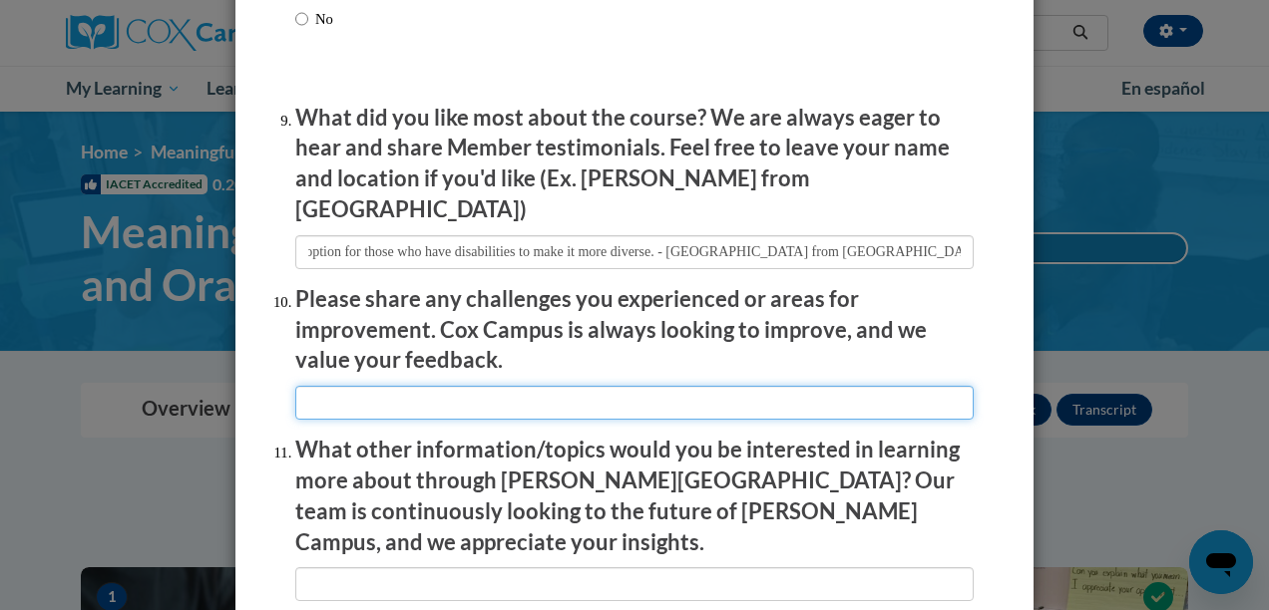
scroll to position [0, 0]
click at [392, 389] on input "textbox" at bounding box center [634, 403] width 678 height 34
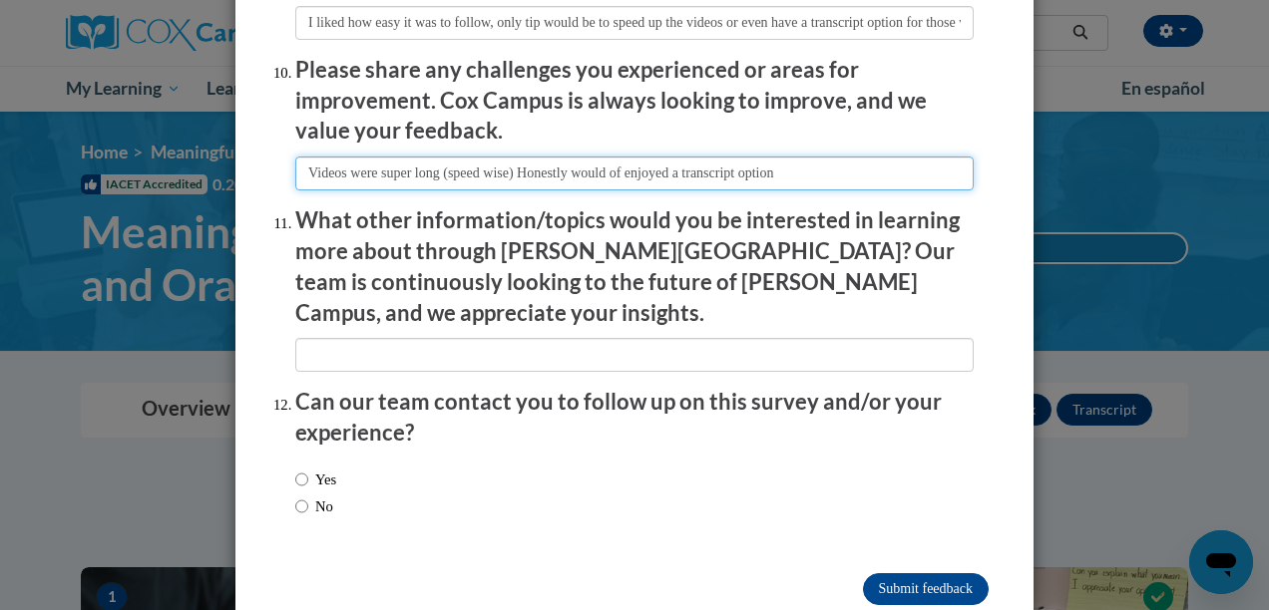
scroll to position [3531, 0]
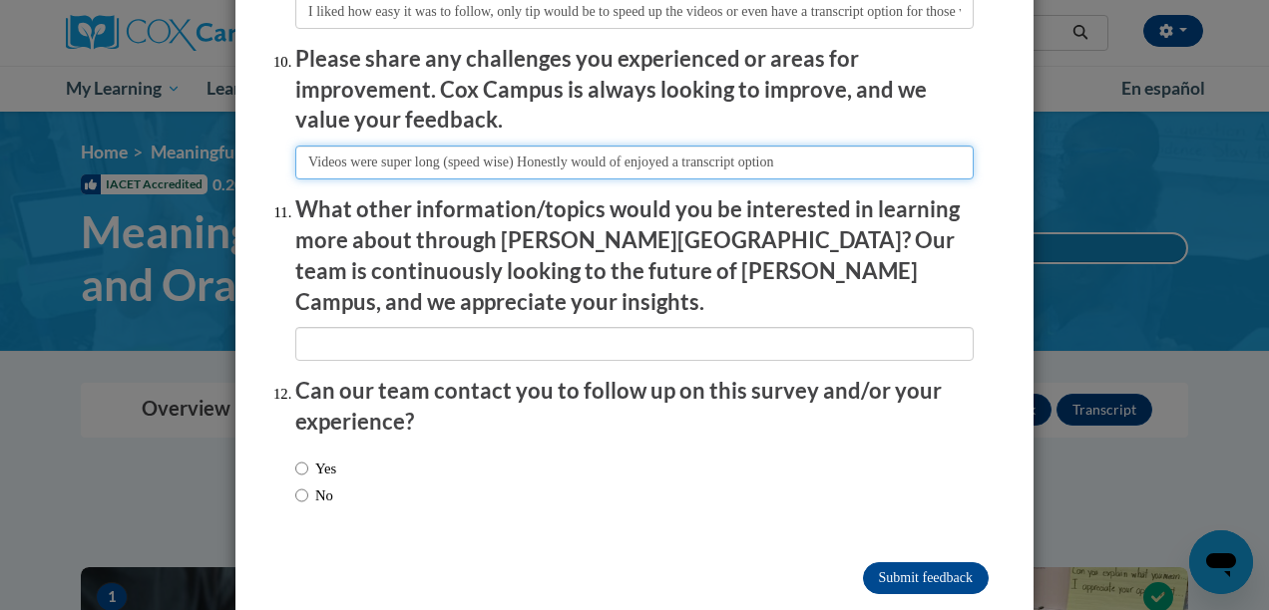
type input "Videos were super long (speed wise) Honestly would of enjoyed a transcript opti…"
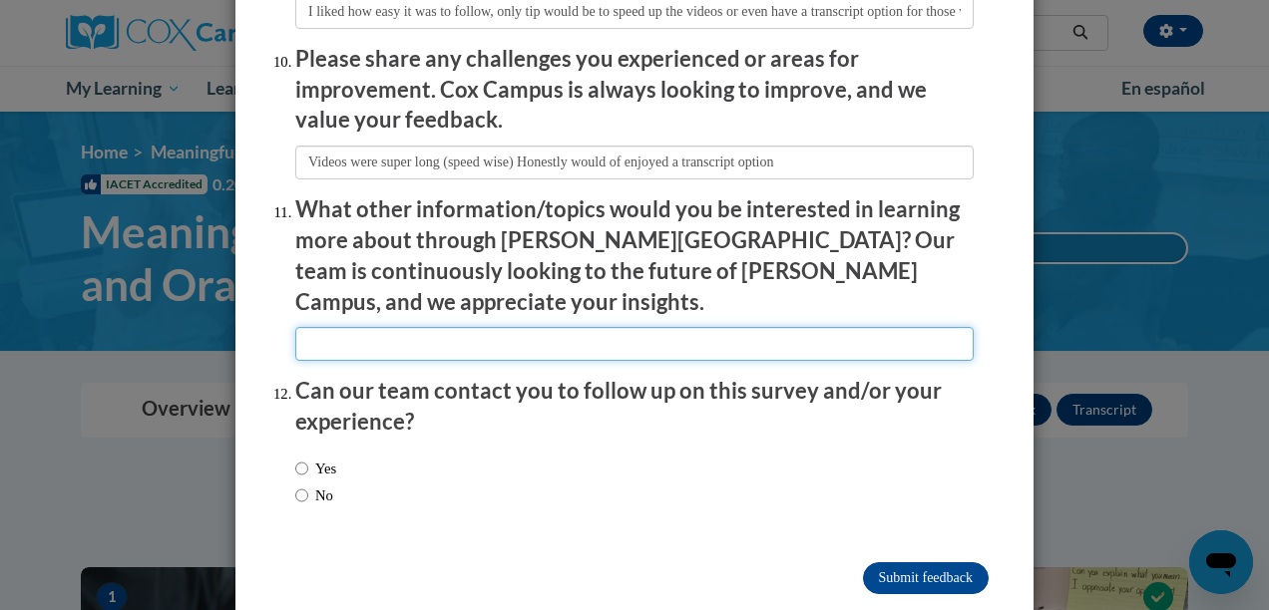
click at [460, 327] on input "textbox" at bounding box center [634, 344] width 678 height 34
type input "N/A"
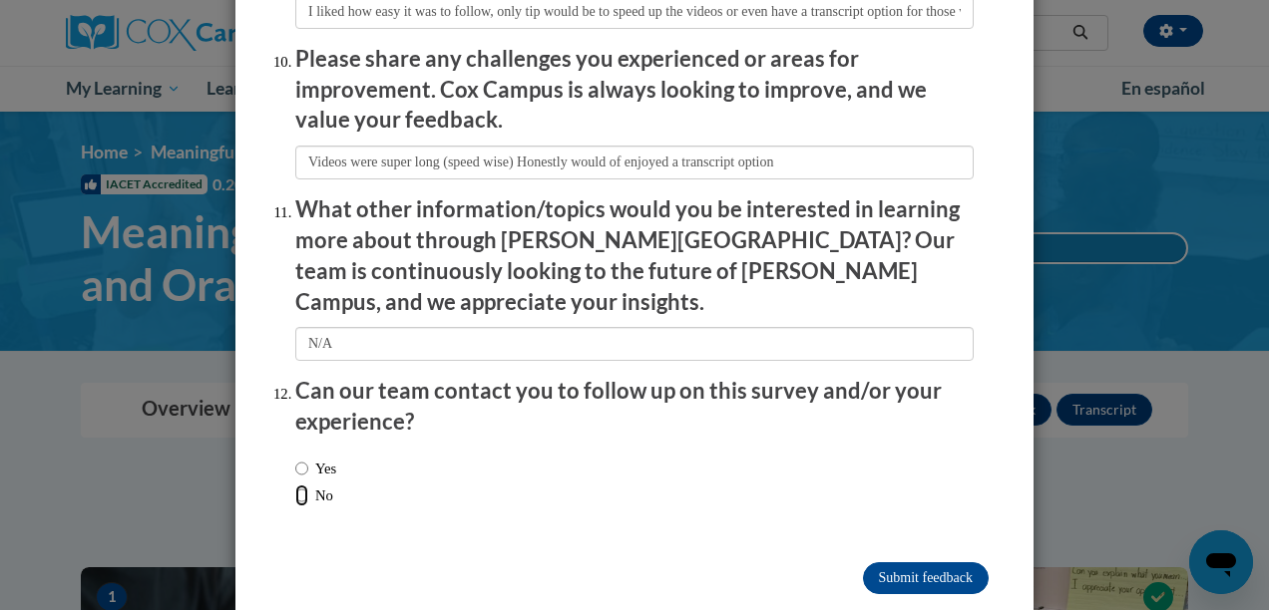
click at [299, 485] on input "No" at bounding box center [301, 496] width 13 height 22
radio input "true"
click at [919, 562] on input "Submit feedback" at bounding box center [926, 578] width 126 height 32
